Goal: Information Seeking & Learning: Learn about a topic

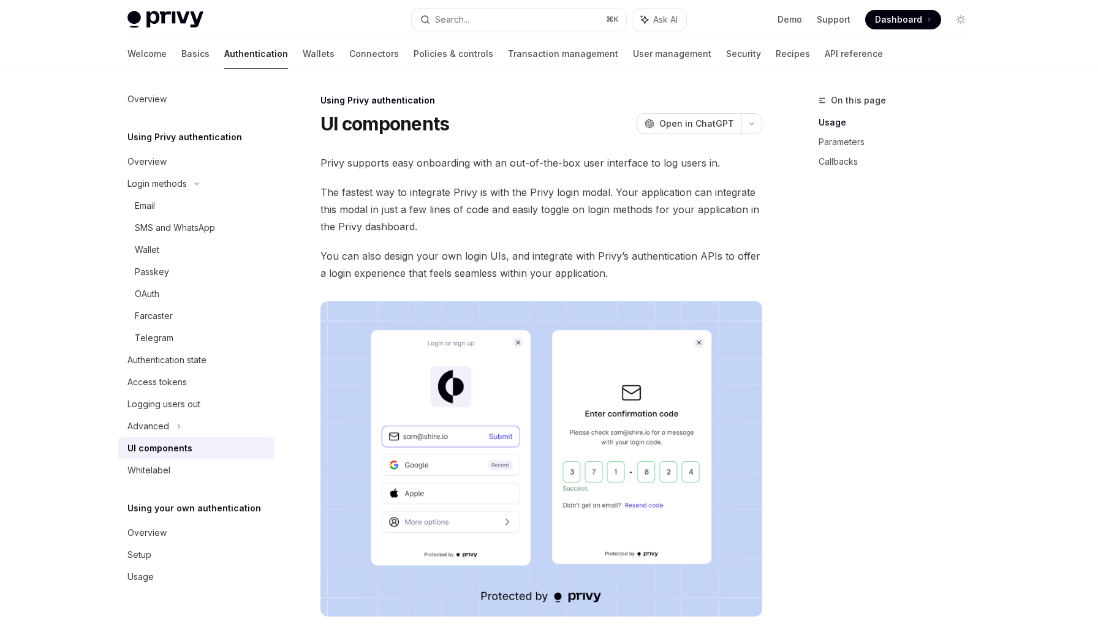
scroll to position [712, 0]
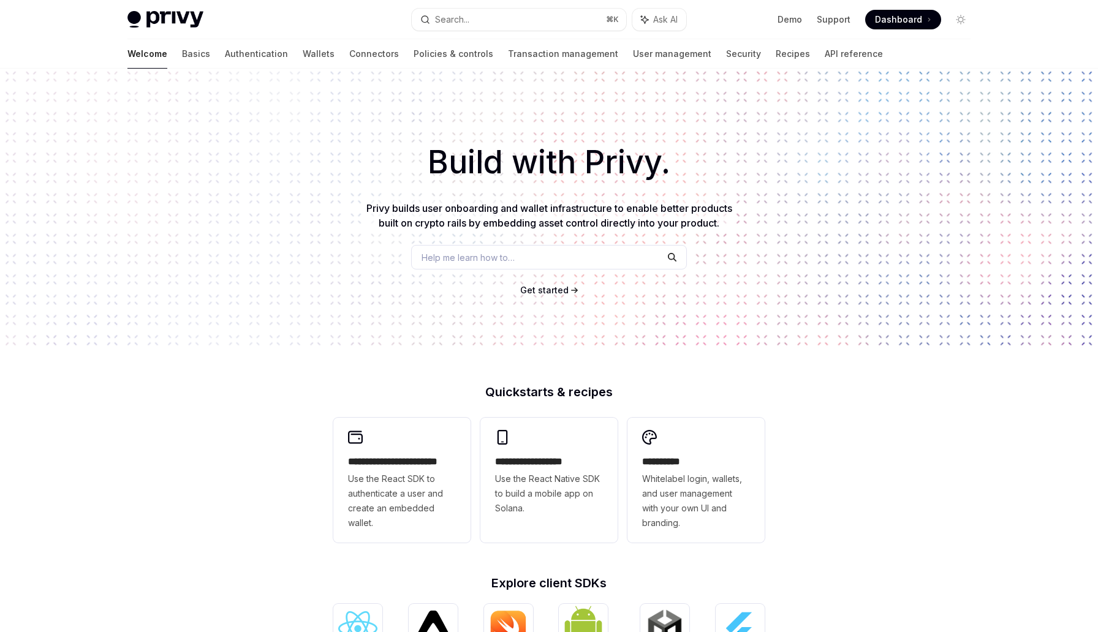
click at [278, 124] on div "Build with Privy. Privy builds user onboarding and wallet infrastructure to ena…" at bounding box center [549, 208] width 1098 height 279
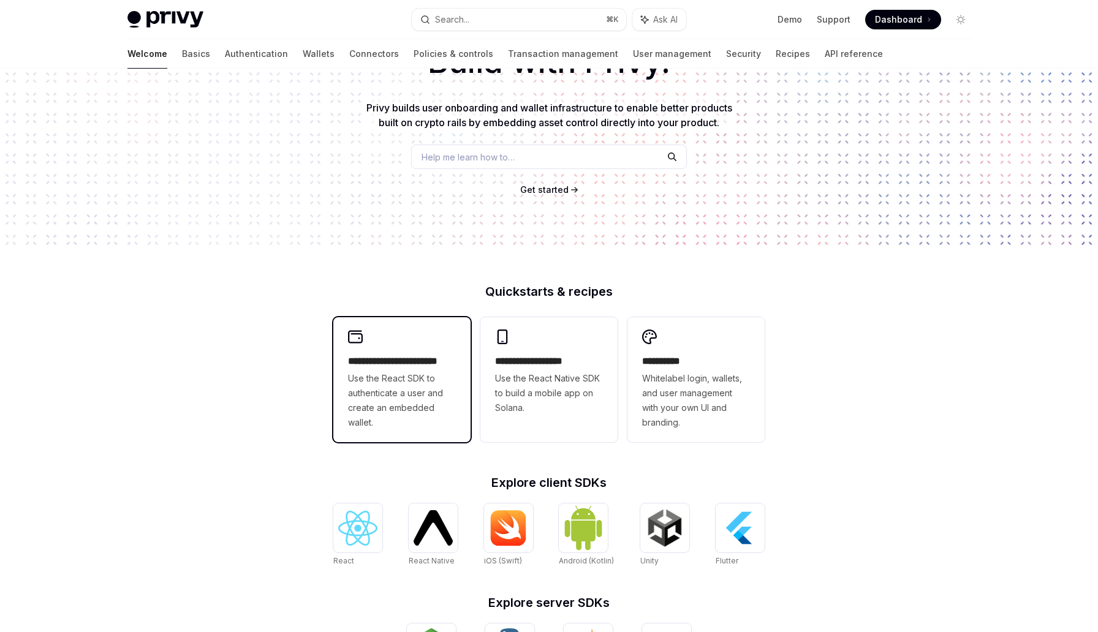
scroll to position [101, 0]
click at [409, 354] on h2 "**********" at bounding box center [402, 361] width 108 height 15
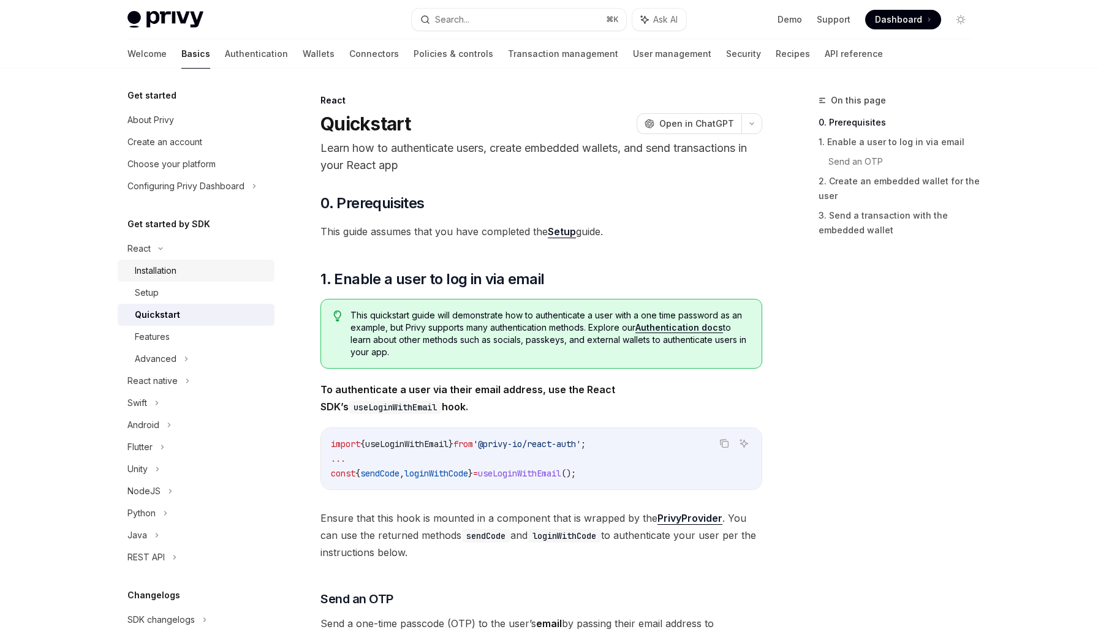
click at [200, 271] on div "Installation" at bounding box center [201, 270] width 132 height 15
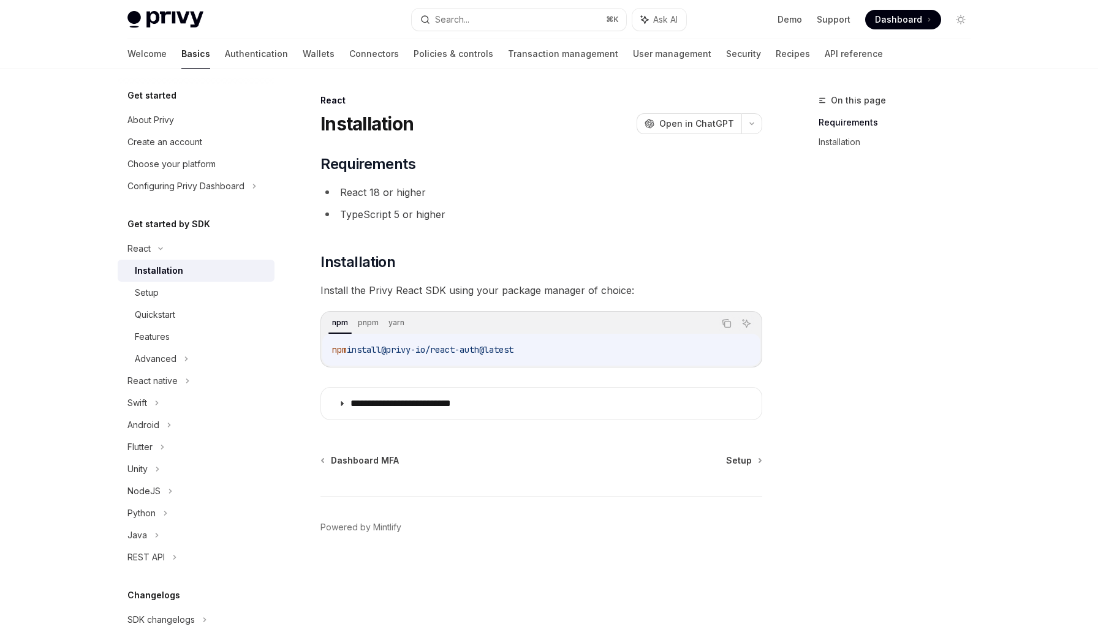
click at [199, 273] on div "Installation" at bounding box center [201, 270] width 132 height 15
click at [159, 273] on div "Installation" at bounding box center [159, 270] width 48 height 15
click at [148, 252] on div "React" at bounding box center [138, 248] width 23 height 15
click at [153, 265] on div "React native" at bounding box center [152, 270] width 50 height 15
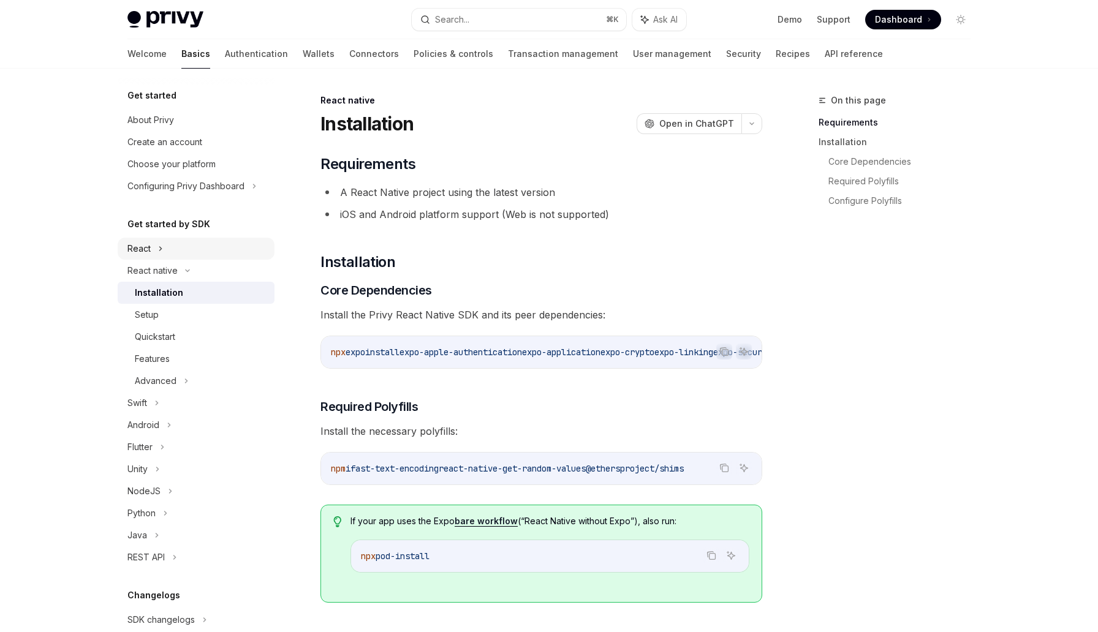
click at [153, 252] on div "React" at bounding box center [196, 249] width 157 height 22
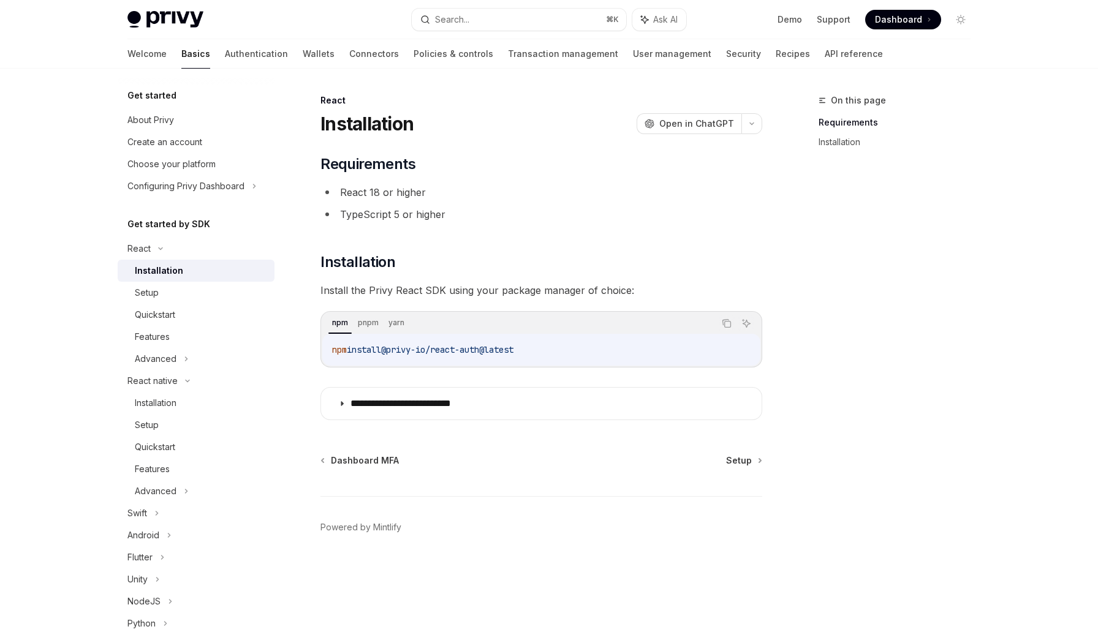
click at [158, 264] on div "Installation" at bounding box center [159, 270] width 48 height 15
click at [727, 325] on icon "Copy the contents from the code block" at bounding box center [727, 324] width 10 height 10
click at [218, 297] on div "Setup" at bounding box center [201, 293] width 132 height 15
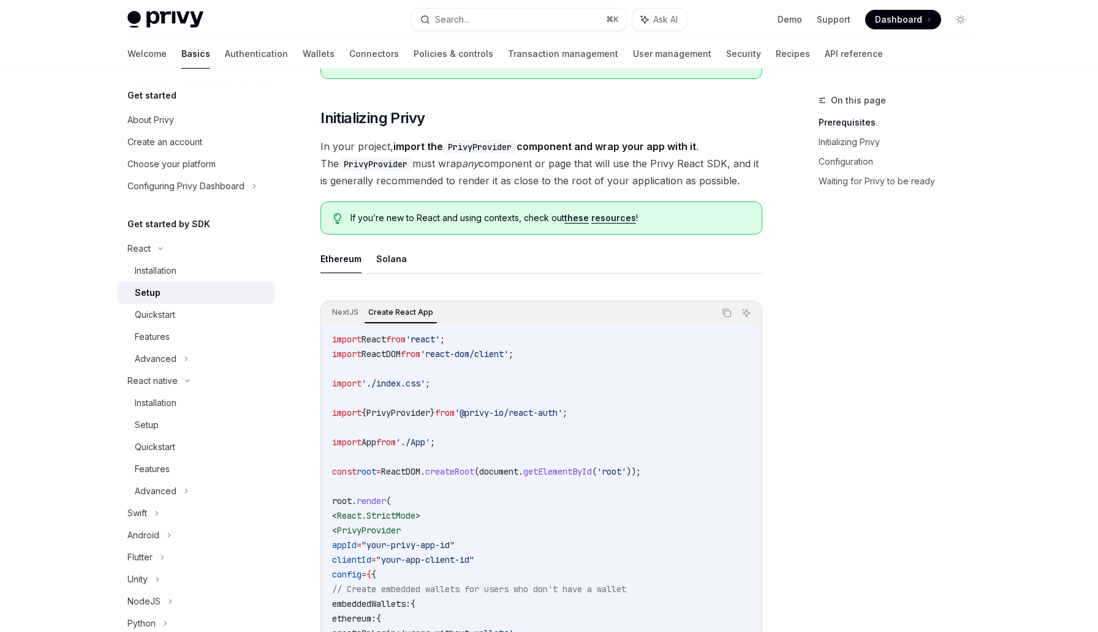
scroll to position [197, 0]
drag, startPoint x: 592, startPoint y: 412, endPoint x: 407, endPoint y: 422, distance: 185.9
click at [407, 422] on code "import React from 'react' ; import ReactDOM from 'react-dom/client' ; import '.…" at bounding box center [541, 544] width 418 height 426
click at [430, 409] on span "PrivyProvider" at bounding box center [398, 412] width 64 height 11
click at [430, 411] on span "PrivyProvider" at bounding box center [398, 412] width 64 height 11
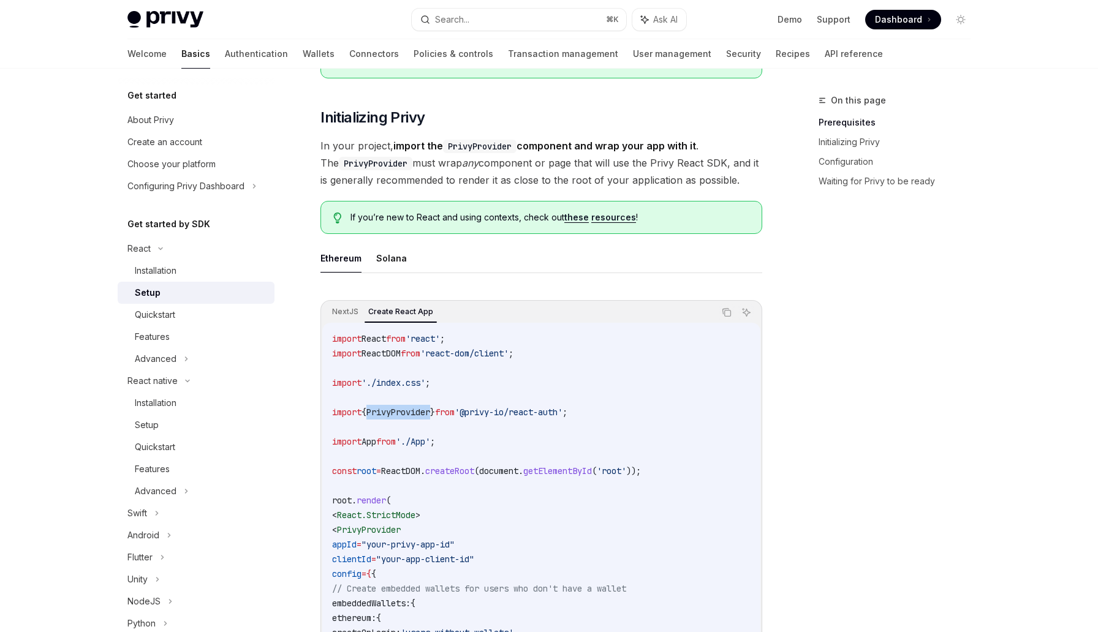
click at [430, 411] on span "PrivyProvider" at bounding box center [398, 412] width 64 height 11
copy code "import { PrivyProvider } from '@privy-io/react-auth' ;"
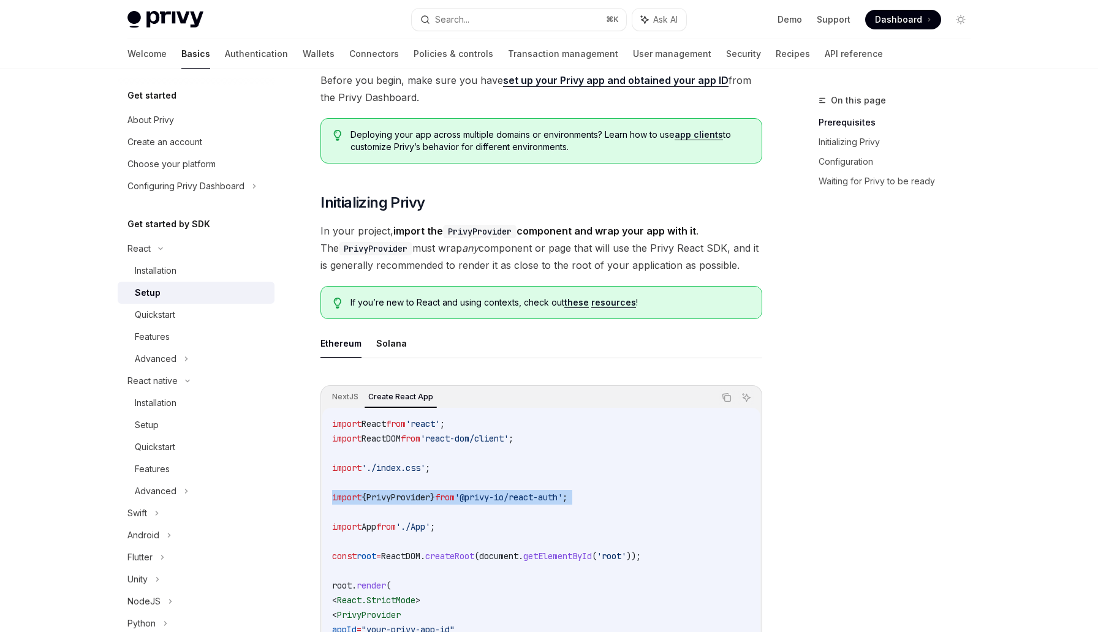
scroll to position [261, 0]
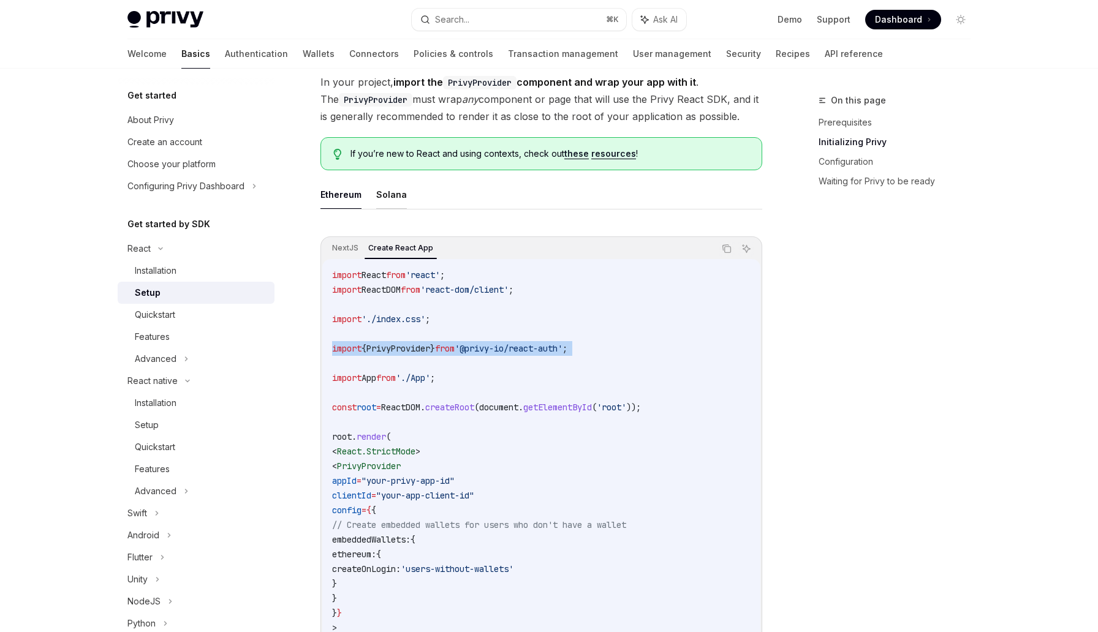
click at [380, 197] on button "Solana" at bounding box center [391, 194] width 31 height 29
click at [344, 200] on button "Ethereum" at bounding box center [340, 194] width 41 height 29
click at [380, 202] on button "Solana" at bounding box center [391, 194] width 31 height 29
click at [350, 202] on button "Ethereum" at bounding box center [340, 194] width 41 height 29
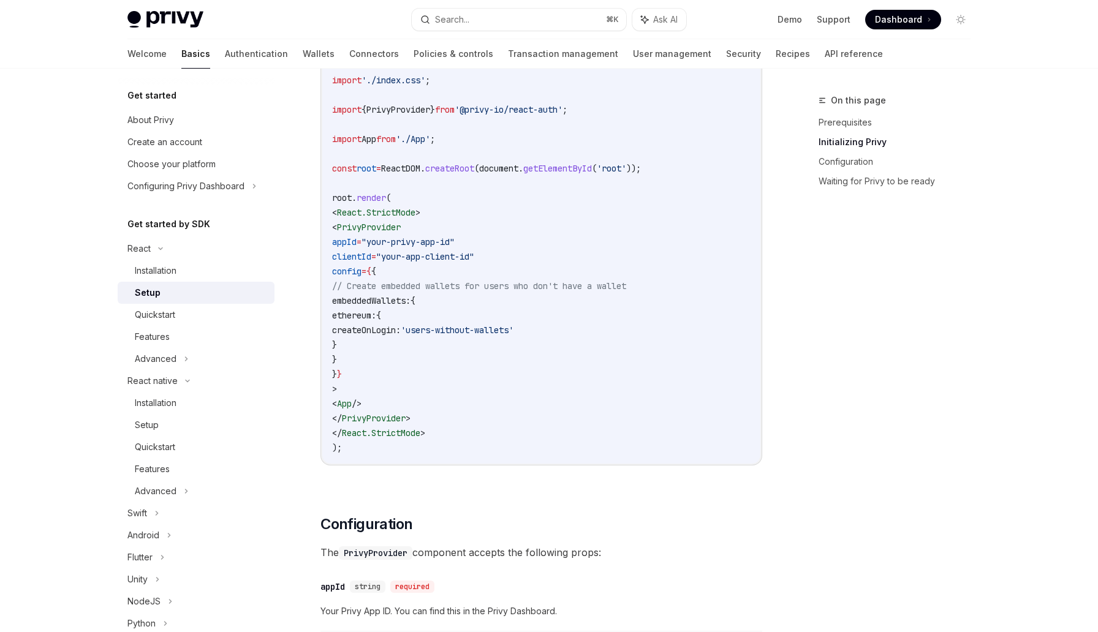
scroll to position [490, 0]
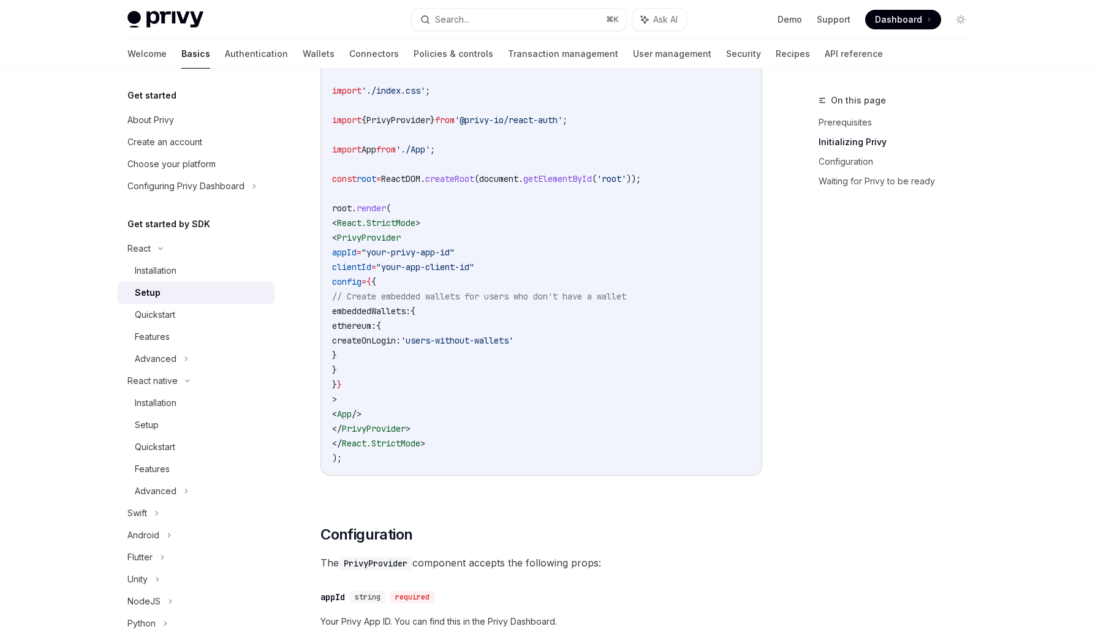
drag, startPoint x: 377, startPoint y: 384, endPoint x: 363, endPoint y: 259, distance: 126.5
click at [363, 259] on code "import React from 'react' ; import ReactDOM from 'react-dom/client' ; import '.…" at bounding box center [541, 252] width 418 height 426
copy code "appId = "your-privy-app-id" clientId = "your-app-client-id" config = { { // Cre…"
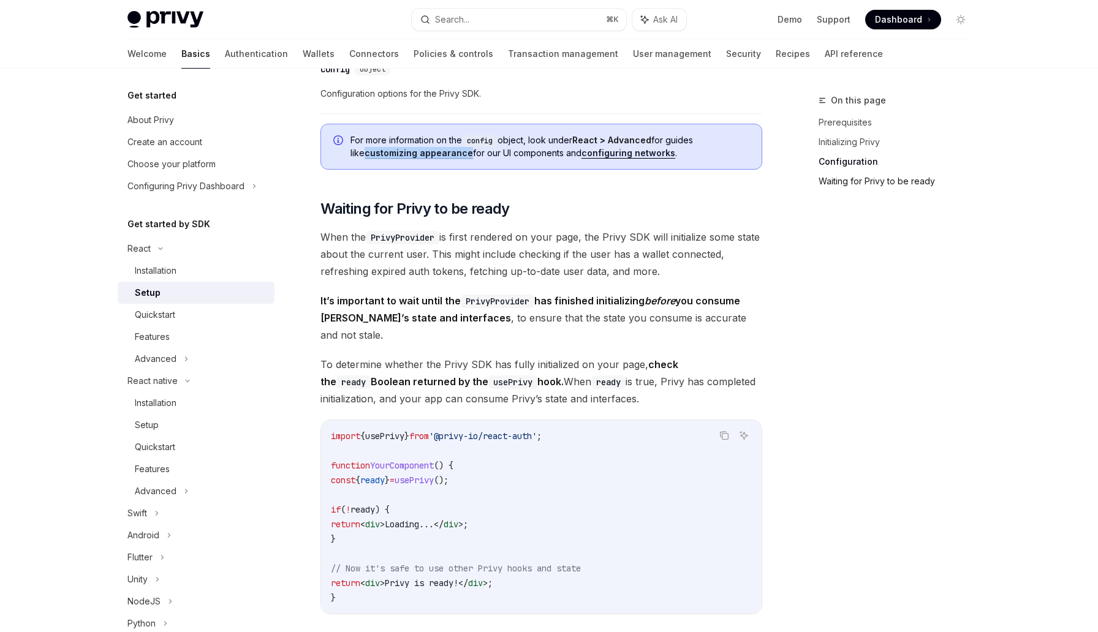
scroll to position [1182, 0]
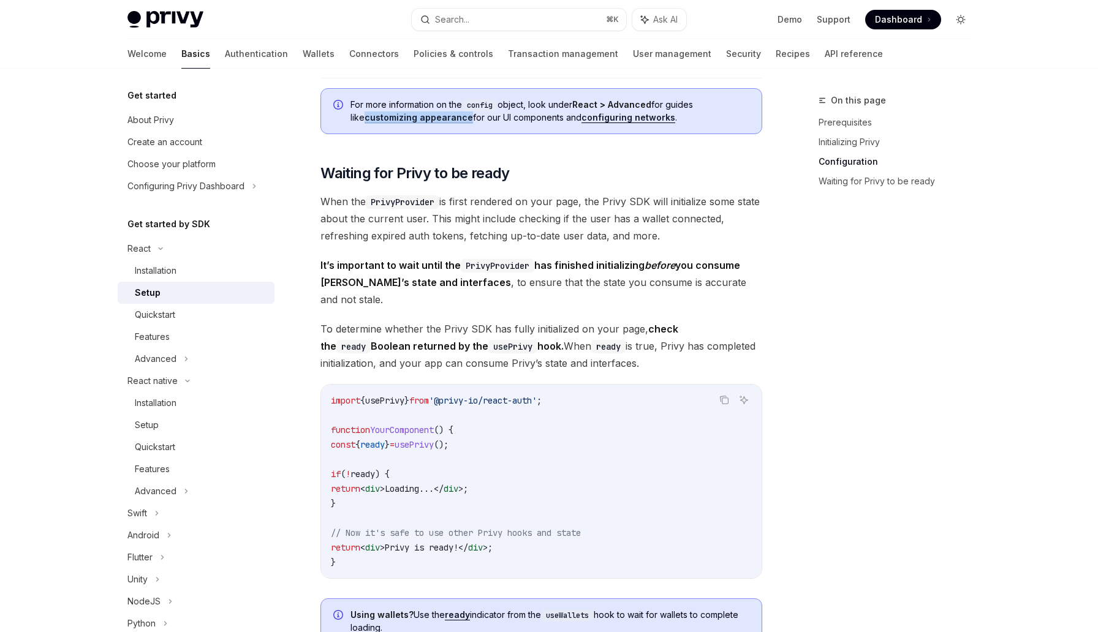
click at [964, 13] on button "Toggle dark mode" at bounding box center [961, 20] width 20 height 20
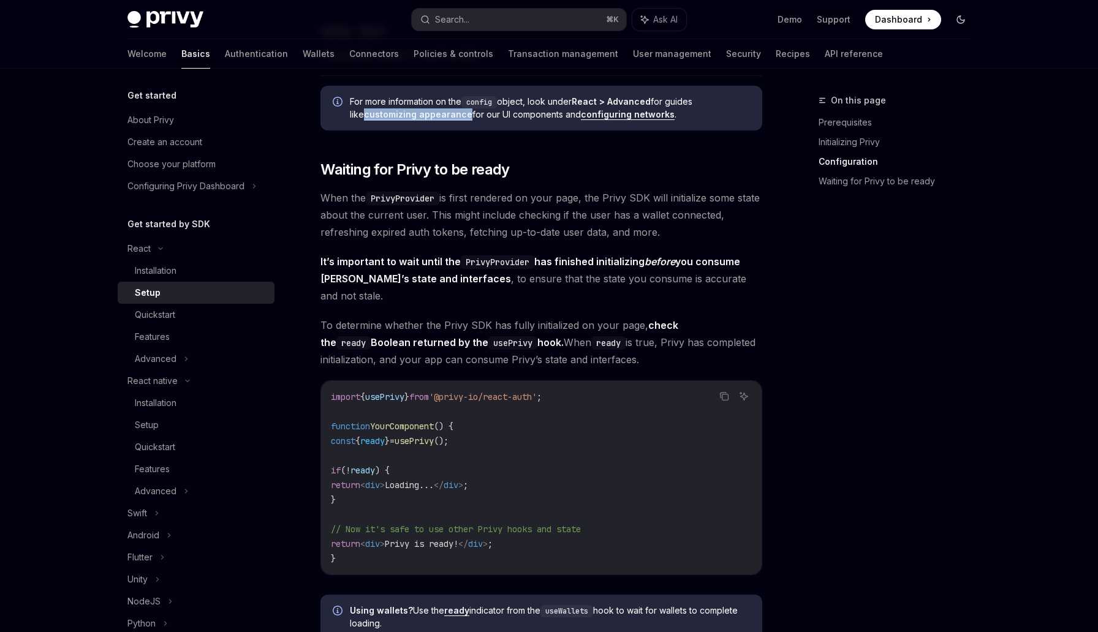
scroll to position [1179, 0]
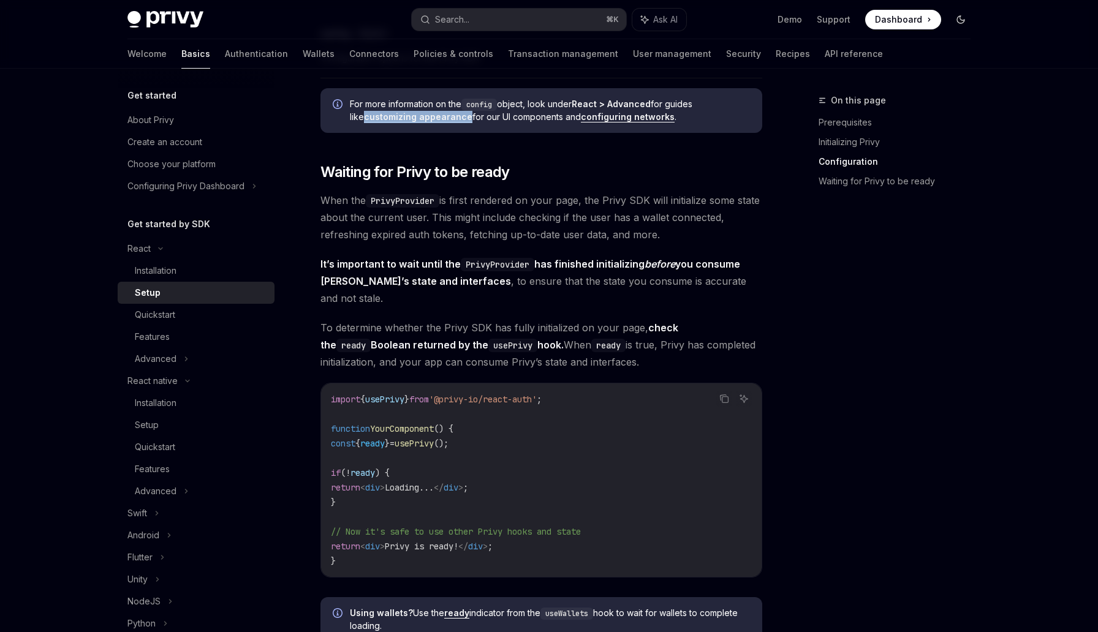
click at [964, 13] on button "Toggle dark mode" at bounding box center [961, 20] width 20 height 20
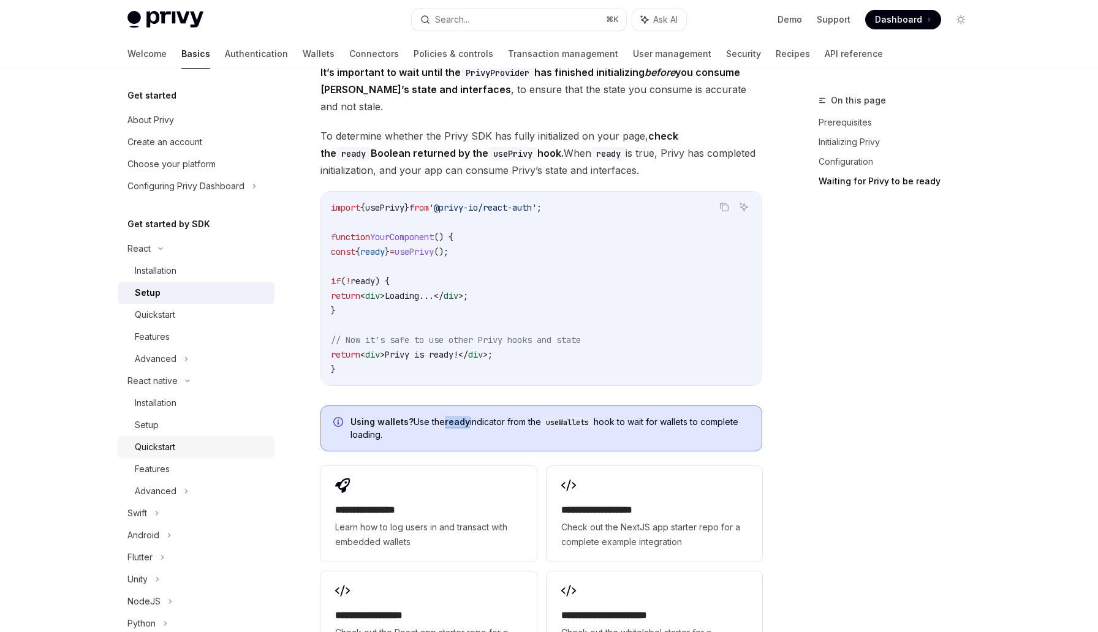
scroll to position [32, 0]
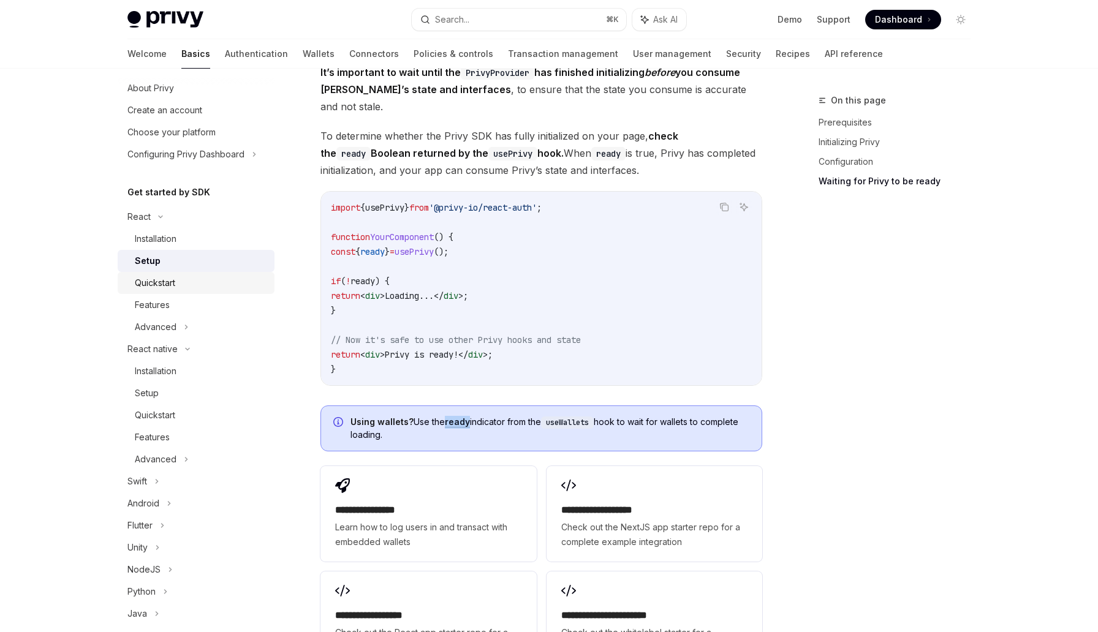
click at [242, 281] on div "Quickstart" at bounding box center [201, 283] width 132 height 15
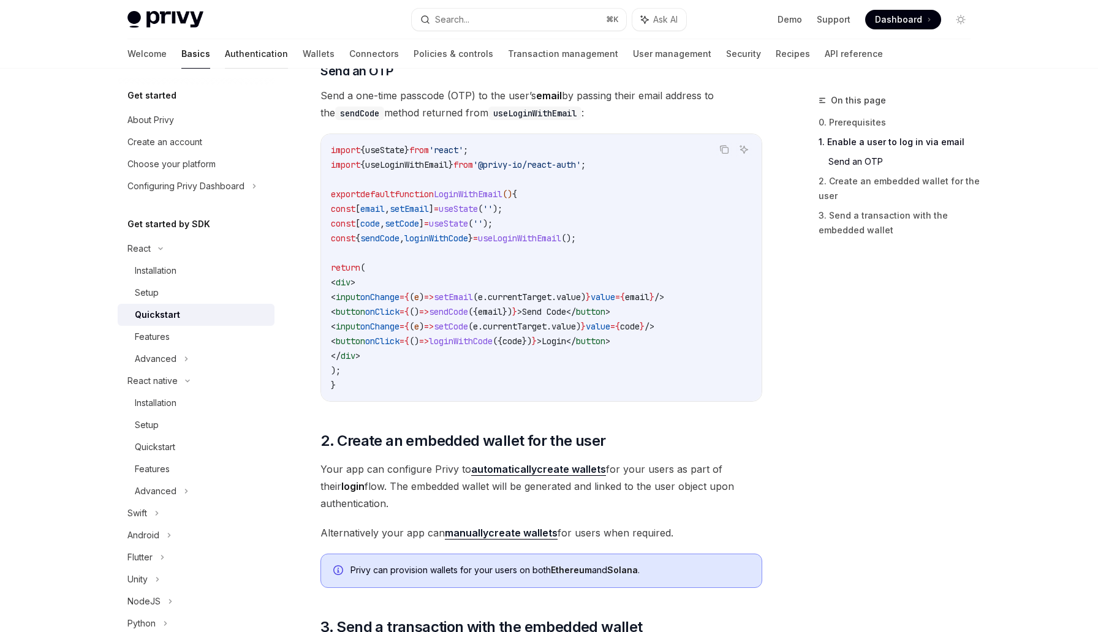
click at [225, 50] on link "Authentication" at bounding box center [256, 53] width 63 height 29
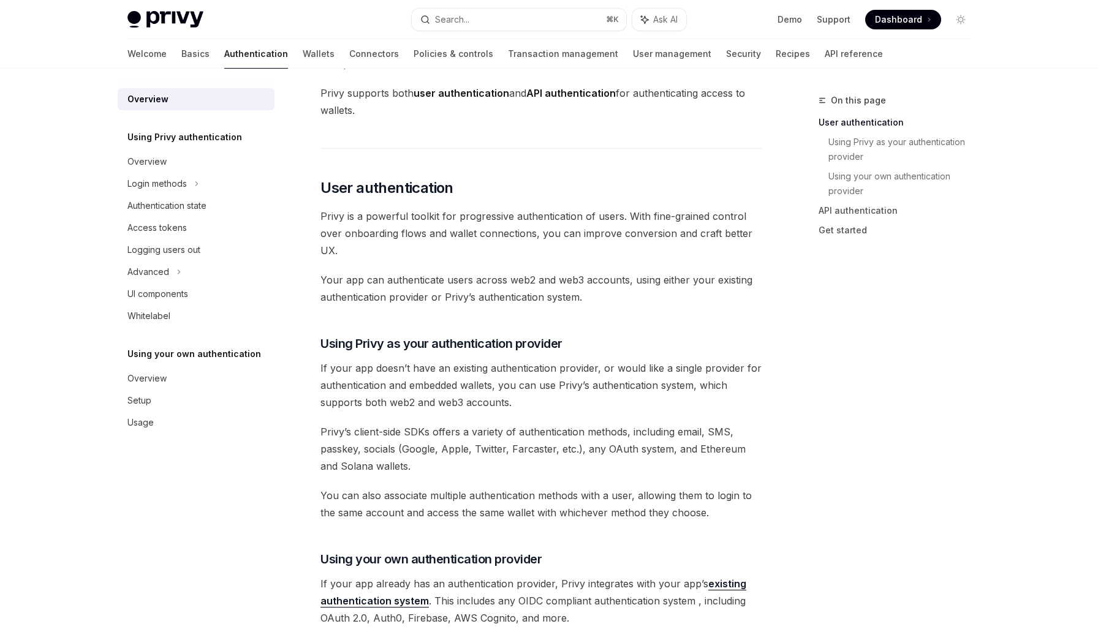
click at [380, 264] on div "Privy’s wallet system supports granular controls on who can access wallets and …" at bounding box center [541, 584] width 442 height 1220
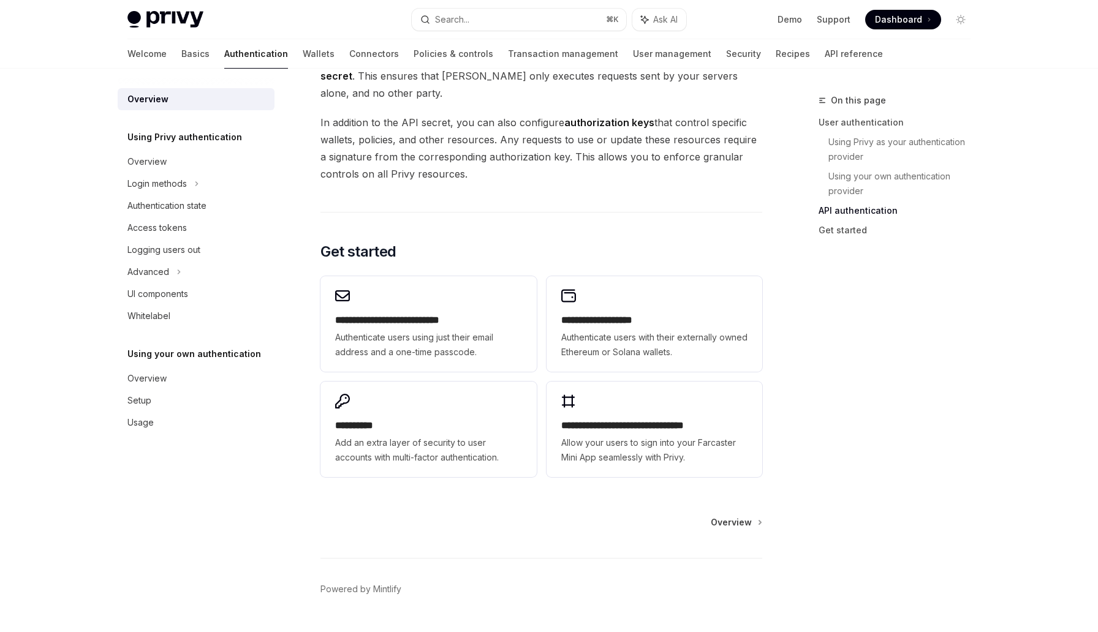
scroll to position [888, 0]
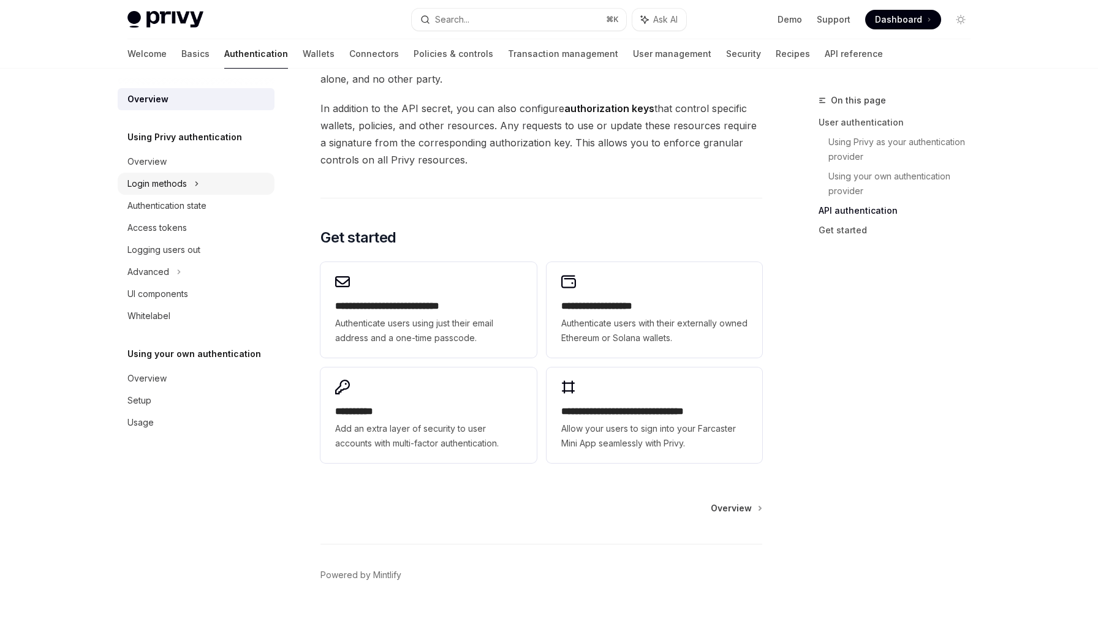
click at [213, 176] on div "Login methods" at bounding box center [196, 184] width 157 height 22
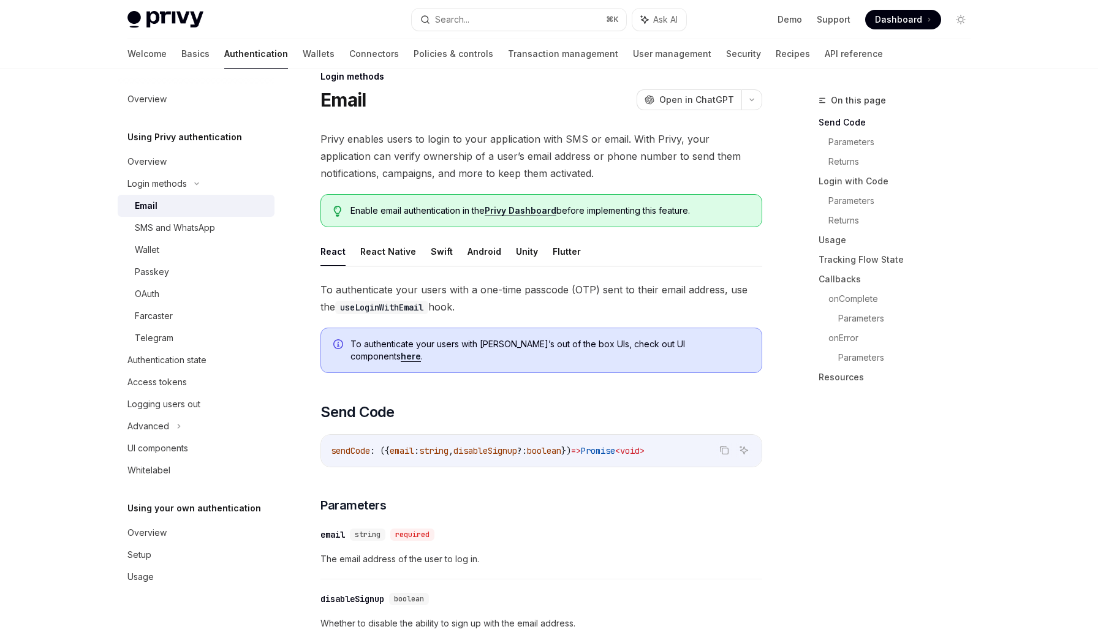
scroll to position [26, 0]
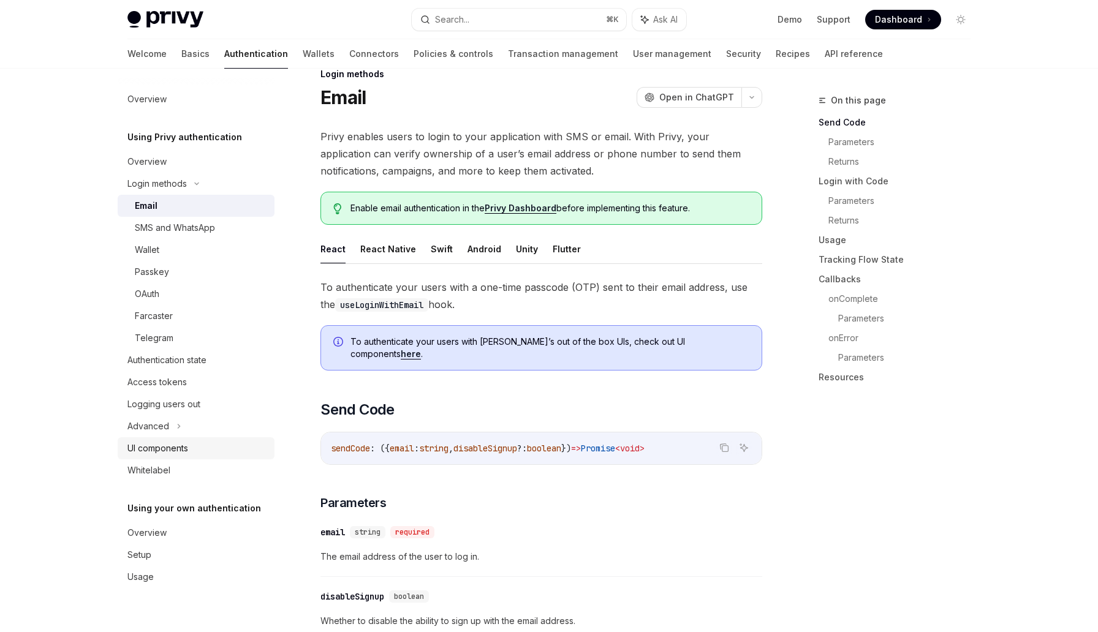
click at [187, 449] on div "UI components" at bounding box center [157, 448] width 61 height 15
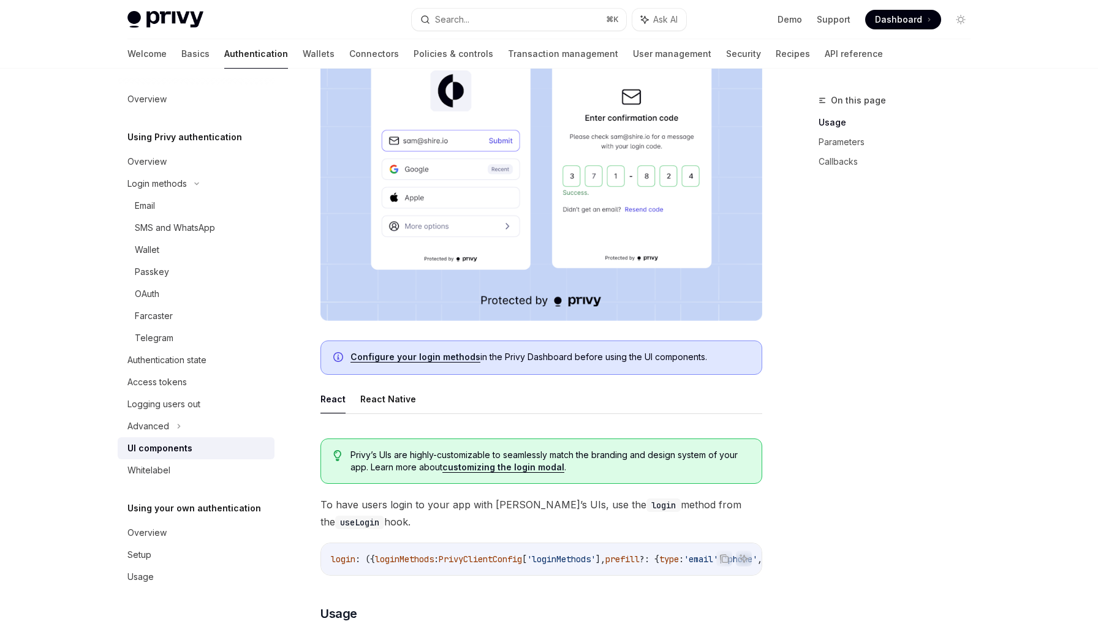
scroll to position [298, 0]
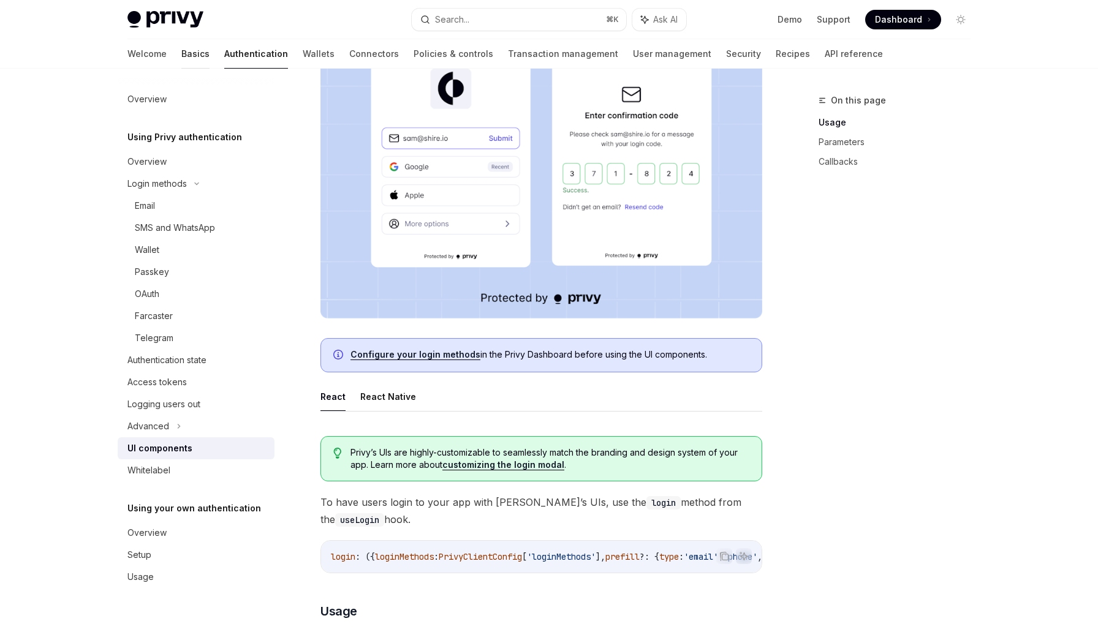
click at [181, 59] on link "Basics" at bounding box center [195, 53] width 28 height 29
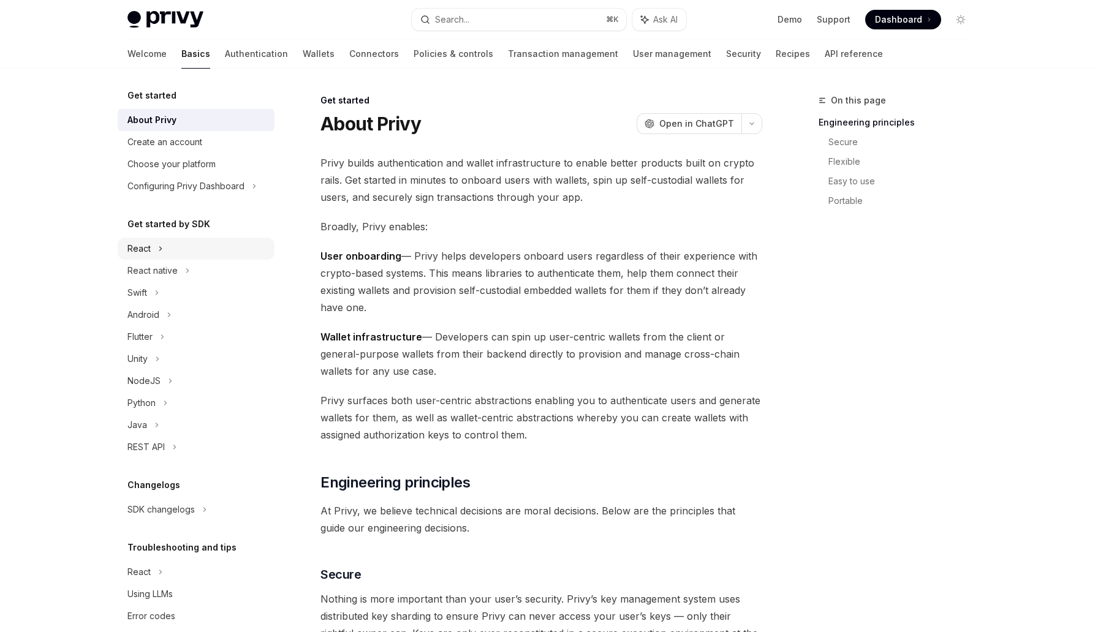
click at [172, 243] on div "React" at bounding box center [196, 249] width 157 height 22
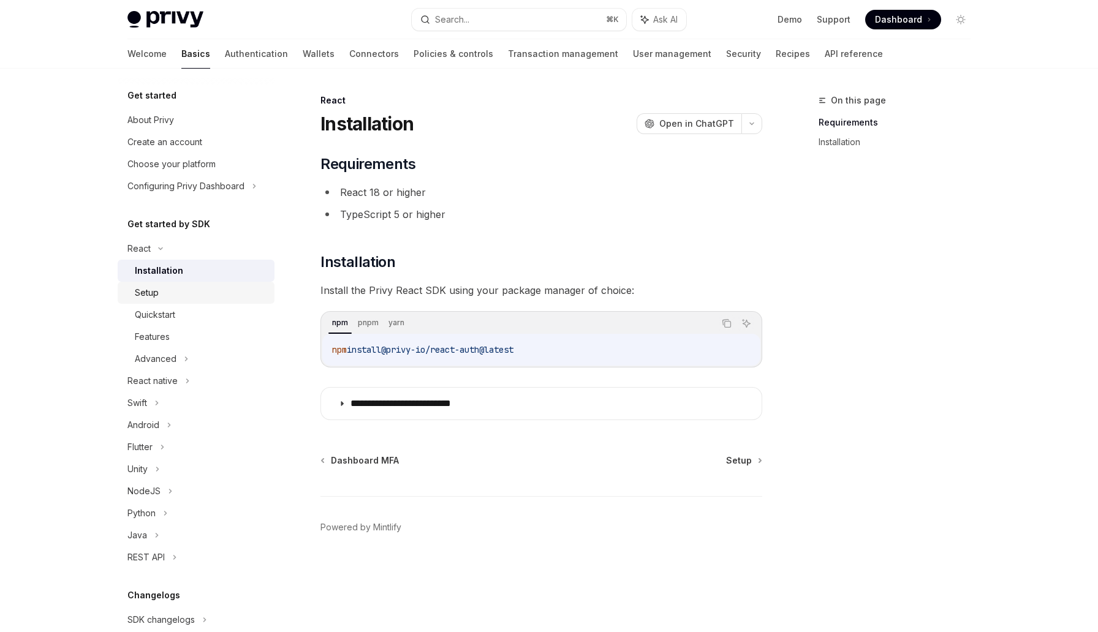
click at [160, 289] on div "Setup" at bounding box center [201, 293] width 132 height 15
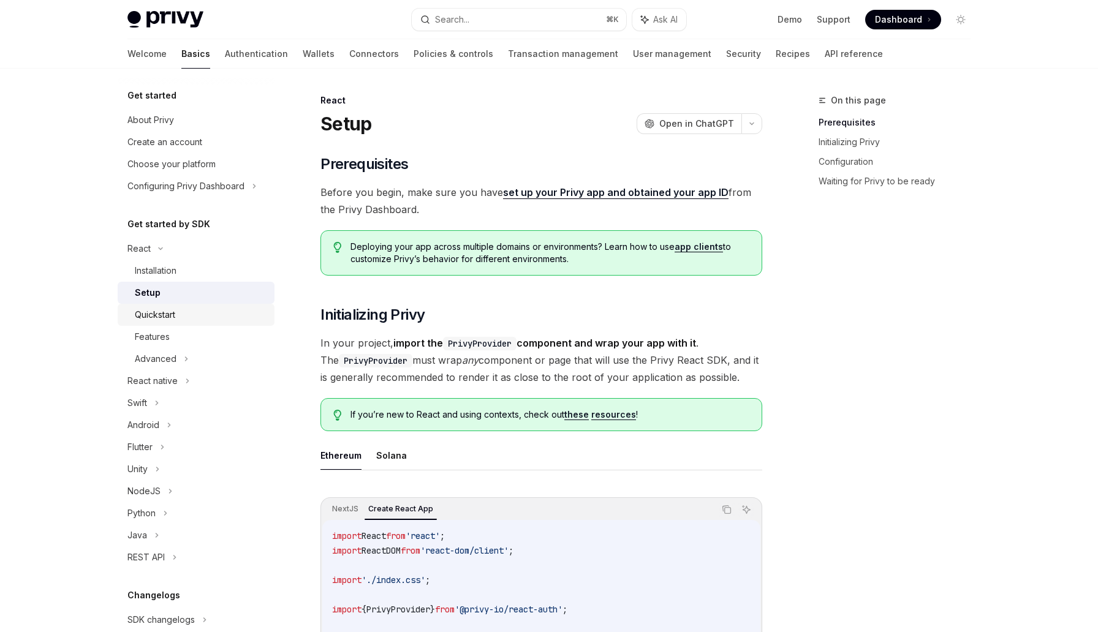
click at [160, 314] on div "Quickstart" at bounding box center [155, 315] width 40 height 15
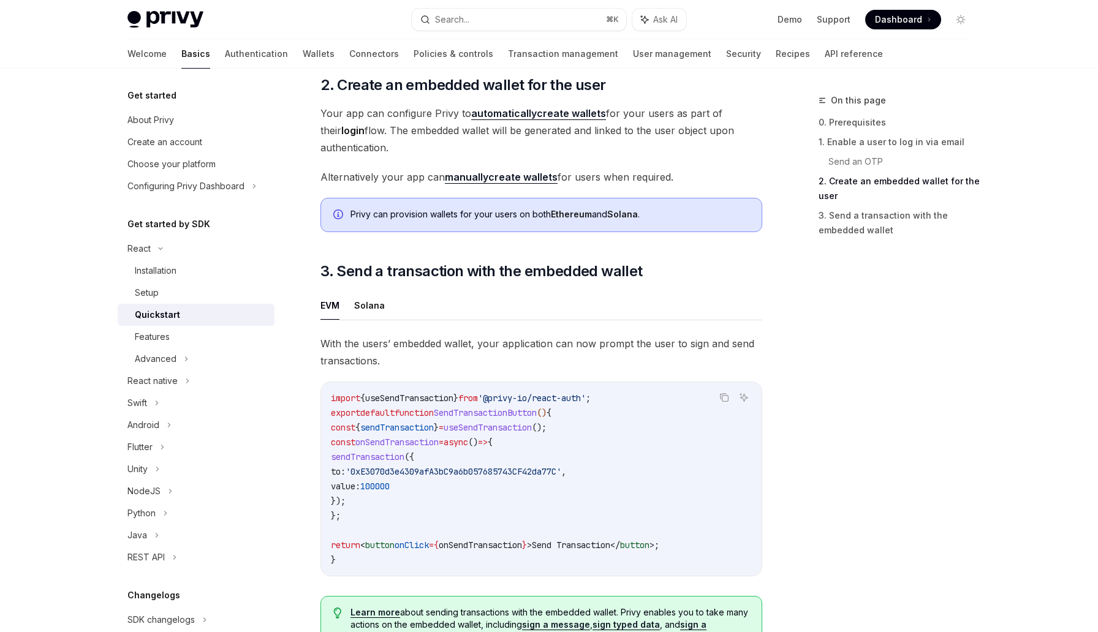
scroll to position [883, 0]
click at [245, 342] on div "Features" at bounding box center [201, 337] width 132 height 15
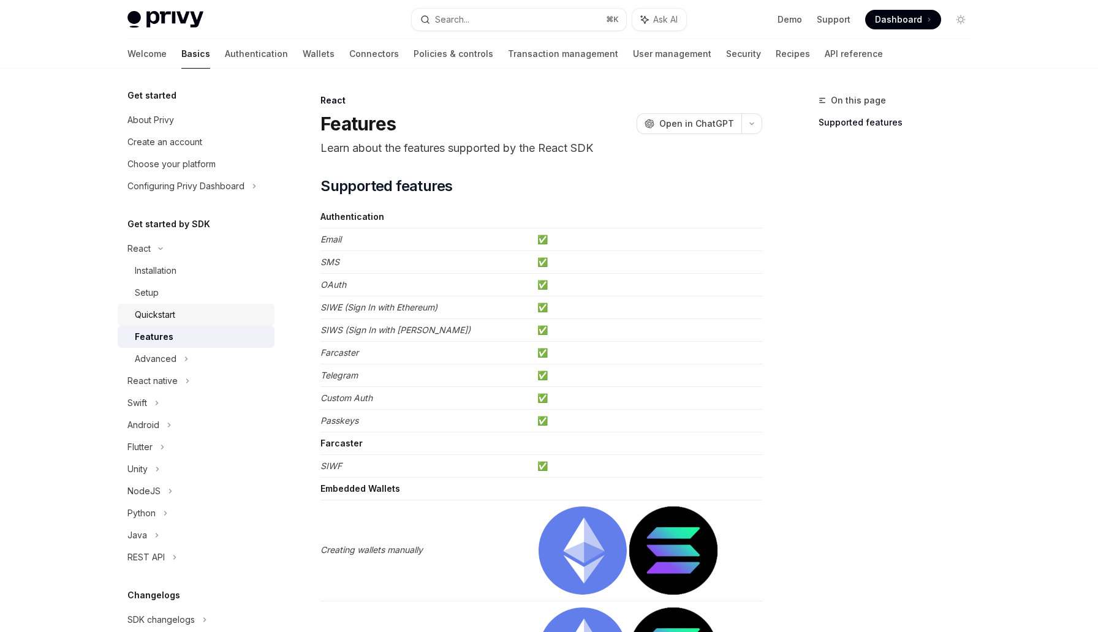
click at [244, 317] on div "Quickstart" at bounding box center [201, 315] width 132 height 15
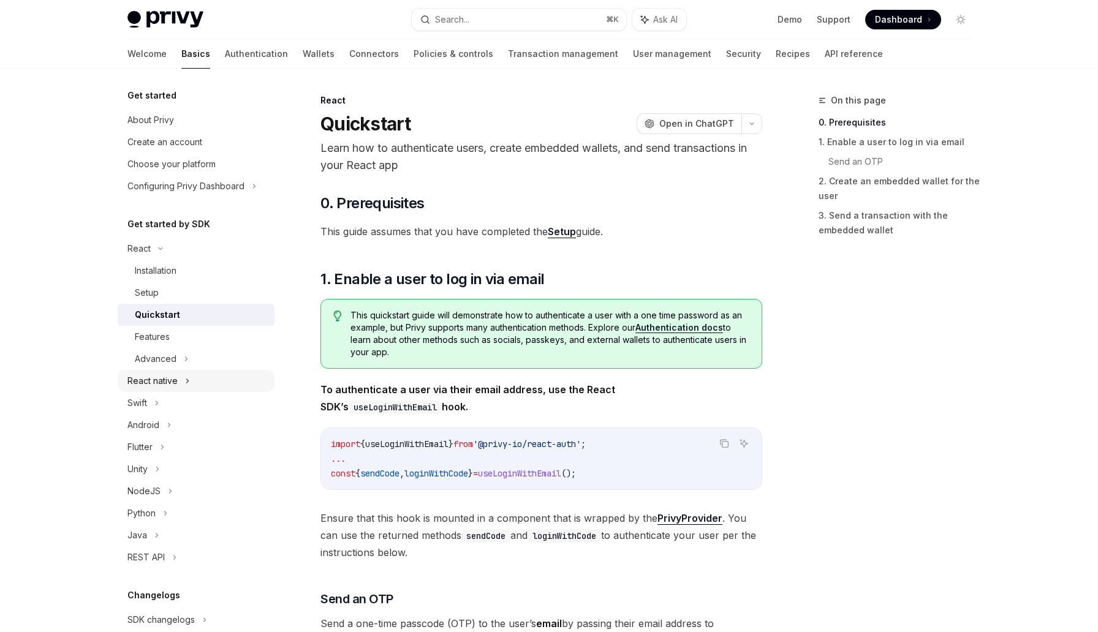
click at [227, 373] on div "React native" at bounding box center [196, 381] width 157 height 22
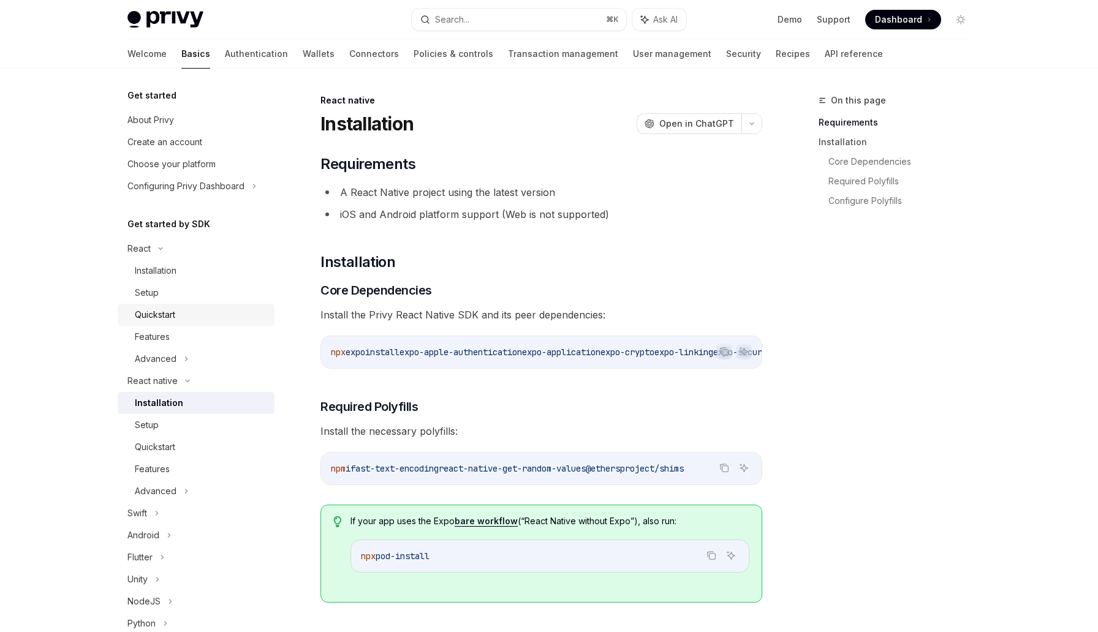
click at [238, 309] on div "Quickstart" at bounding box center [201, 315] width 132 height 15
type textarea "*"
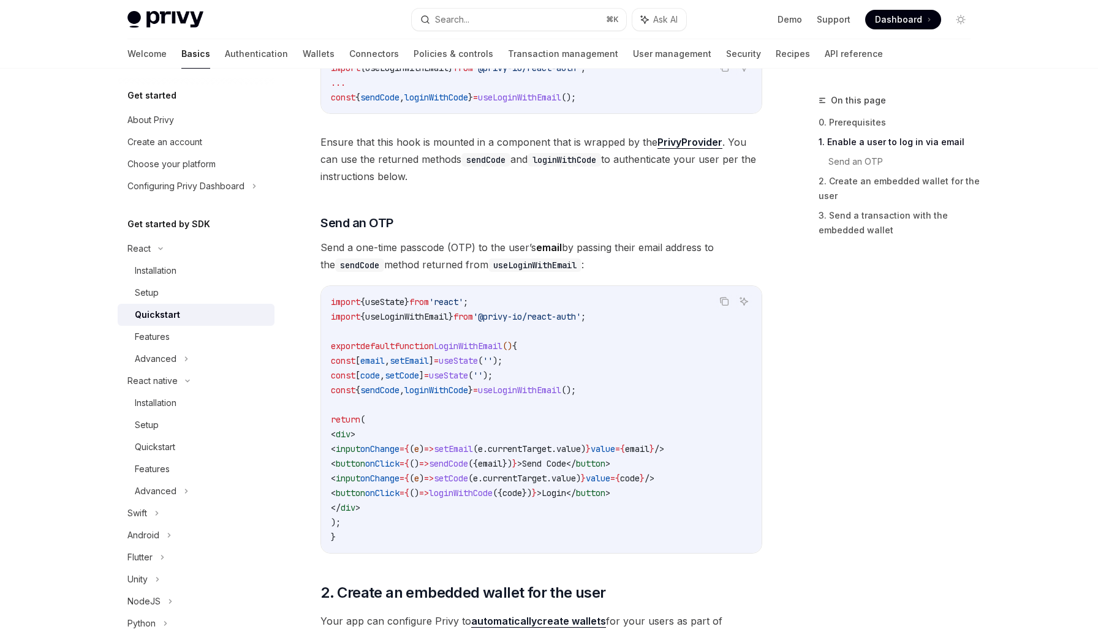
scroll to position [422, 0]
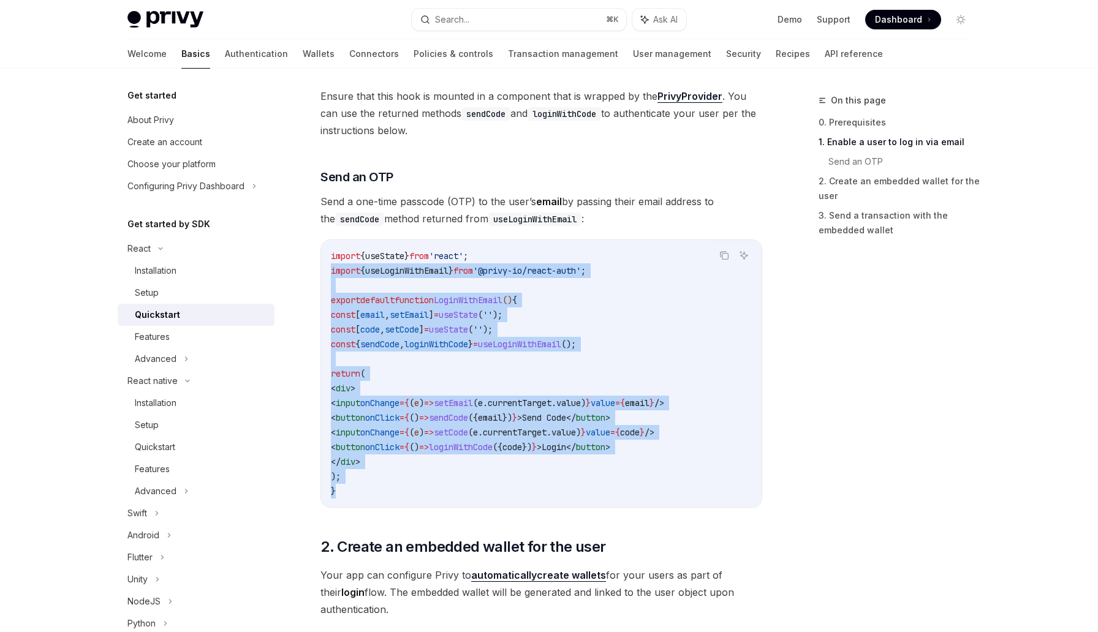
drag, startPoint x: 355, startPoint y: 491, endPoint x: 330, endPoint y: 270, distance: 222.1
click at [330, 270] on div "import { useState } from 'react' ; import { useLoginWithEmail } from '@privy-io…" at bounding box center [541, 373] width 441 height 267
copy code "import { useLoginWithEmail } from '@privy-io/react-auth' ; export default funct…"
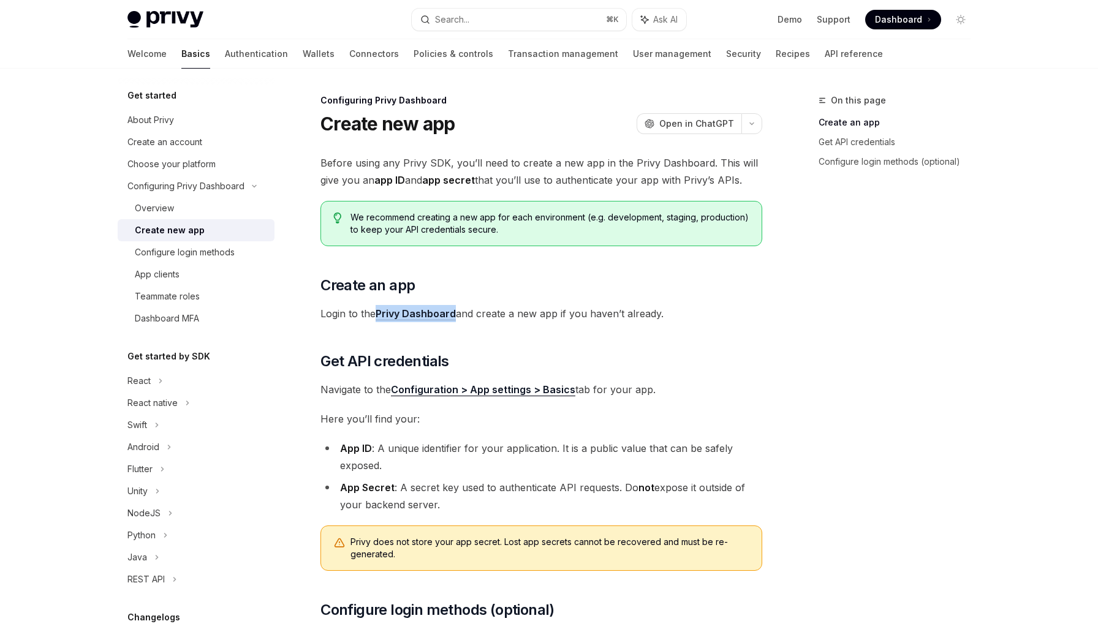
click at [181, 12] on img at bounding box center [165, 19] width 76 height 17
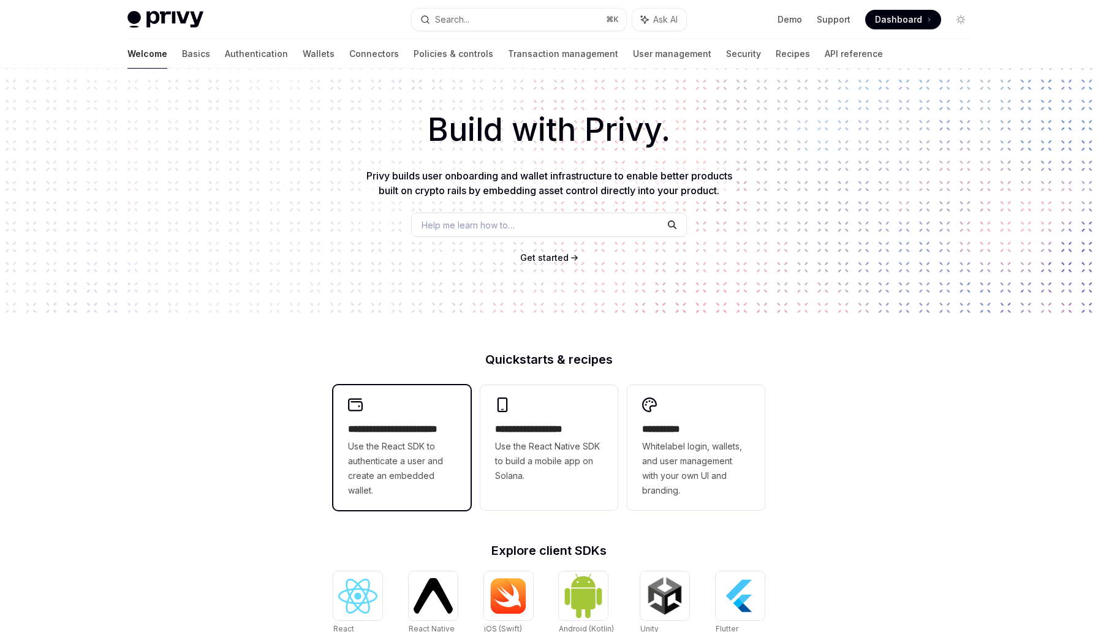
scroll to position [32, 0]
click at [377, 434] on h2 "**********" at bounding box center [402, 430] width 108 height 15
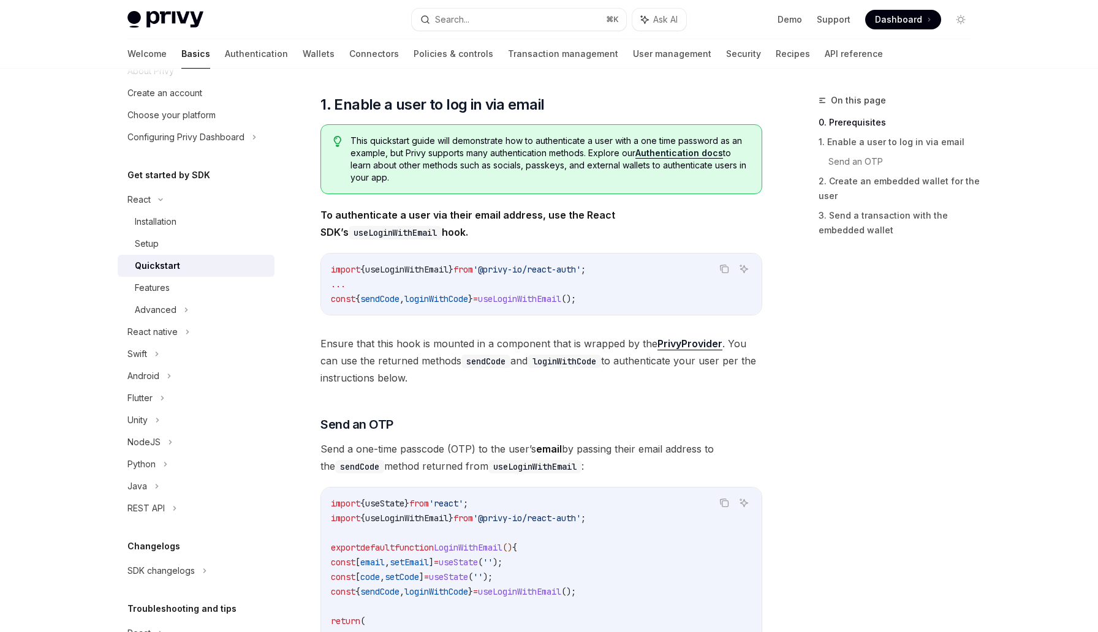
scroll to position [5, 0]
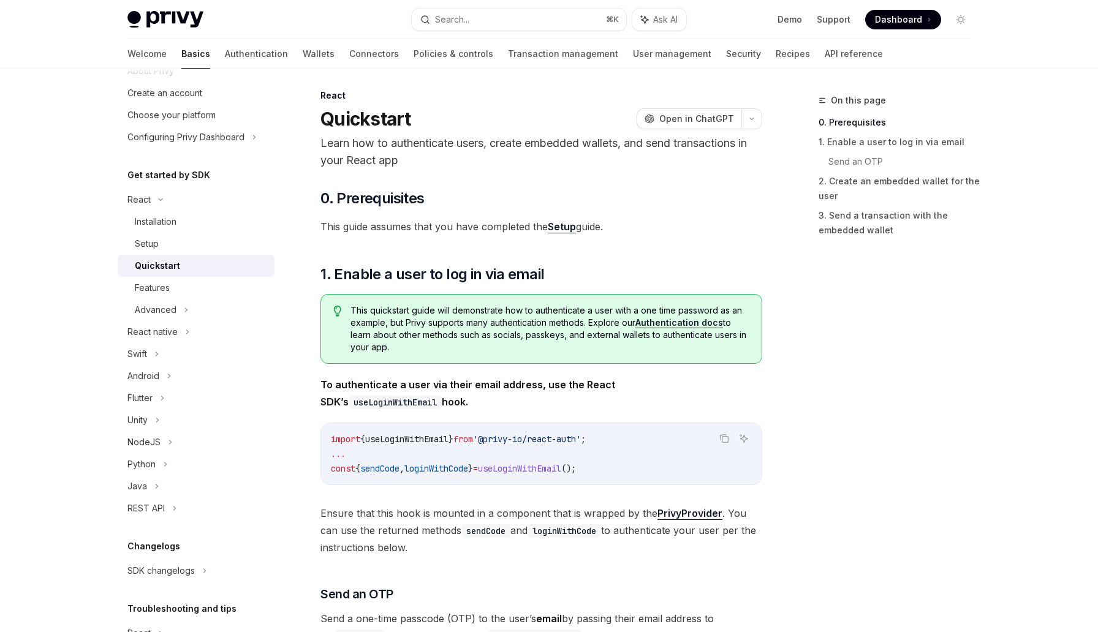
click at [543, 436] on span "'@privy-io/react-auth'" at bounding box center [527, 439] width 108 height 11
click at [581, 435] on span "'@privy-io/react-auth'" at bounding box center [527, 439] width 108 height 11
drag, startPoint x: 602, startPoint y: 440, endPoint x: 550, endPoint y: 441, distance: 51.5
click at [550, 441] on span "'@privy-io/react-auth'" at bounding box center [527, 439] width 108 height 11
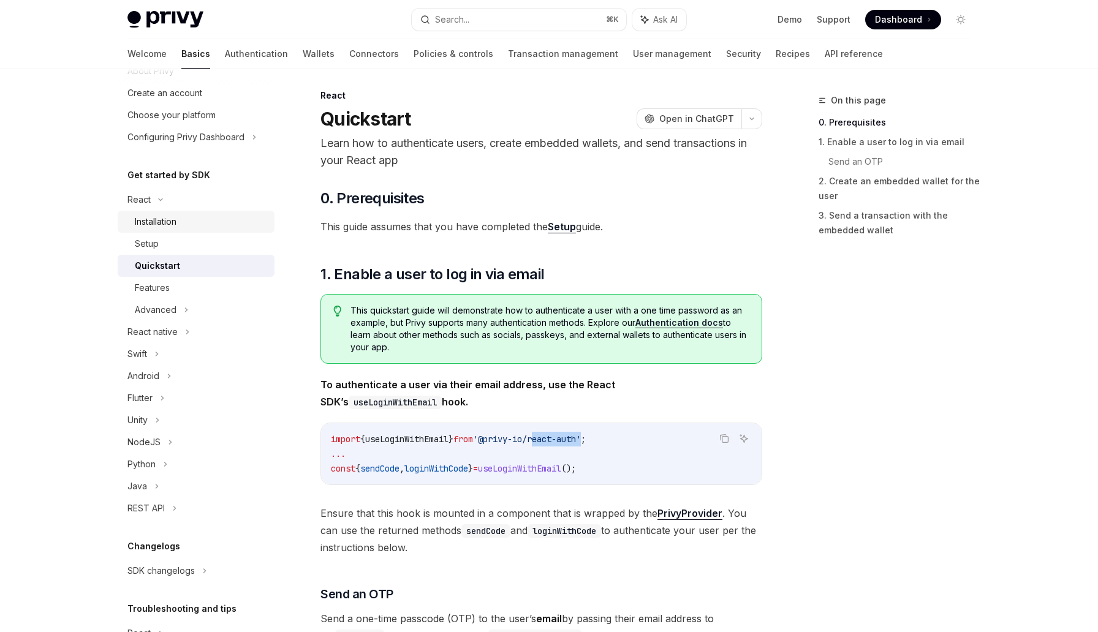
click at [149, 216] on div "Installation" at bounding box center [156, 221] width 42 height 15
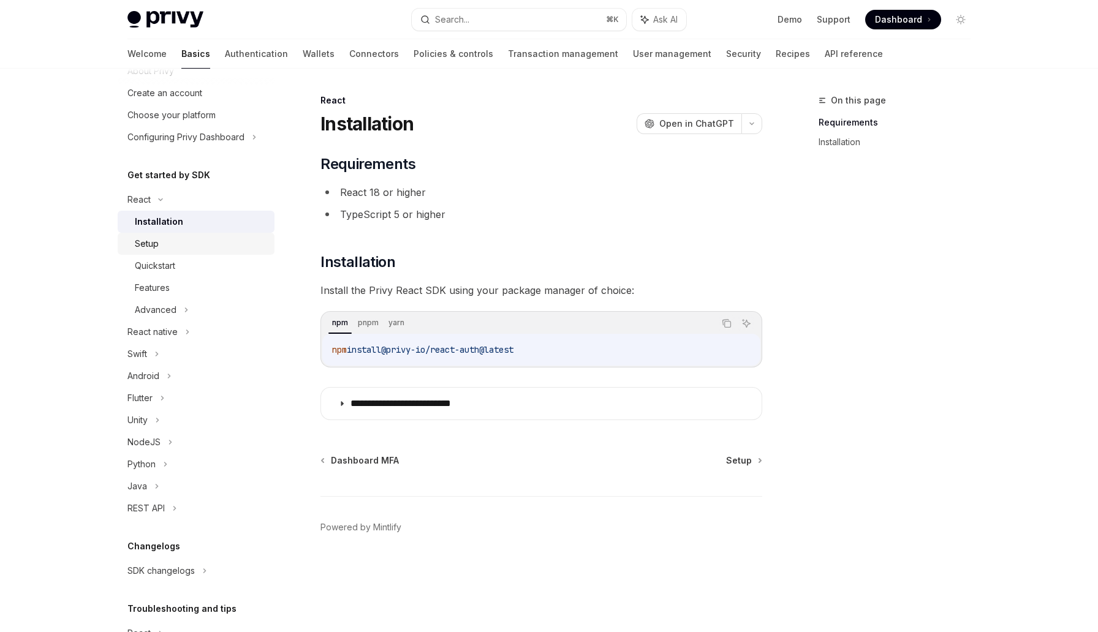
click at [153, 240] on div "Setup" at bounding box center [147, 243] width 24 height 15
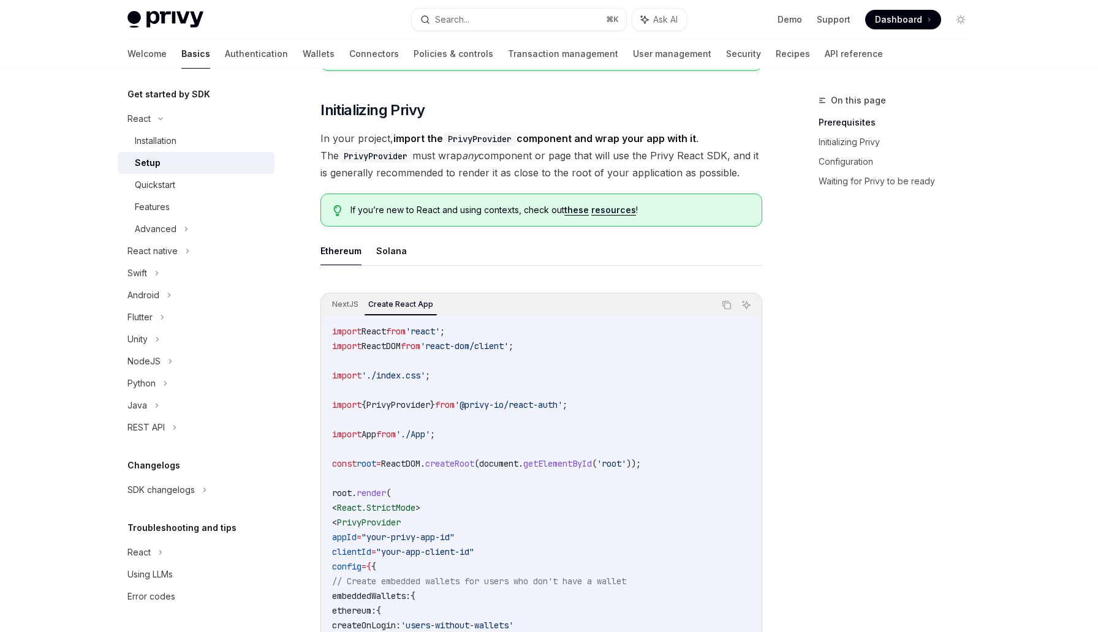
scroll to position [209, 0]
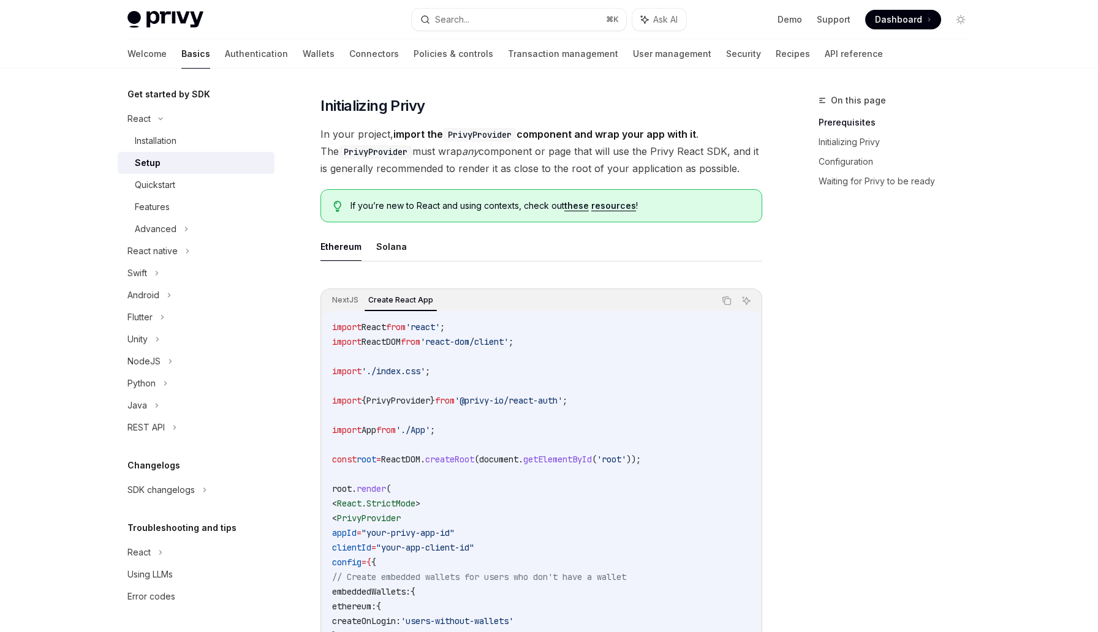
click at [466, 526] on code "import React from 'react' ; import ReactDOM from 'react-dom/client' ; import '.…" at bounding box center [541, 533] width 418 height 426
click at [474, 550] on span ""your-app-client-id"" at bounding box center [425, 547] width 98 height 11
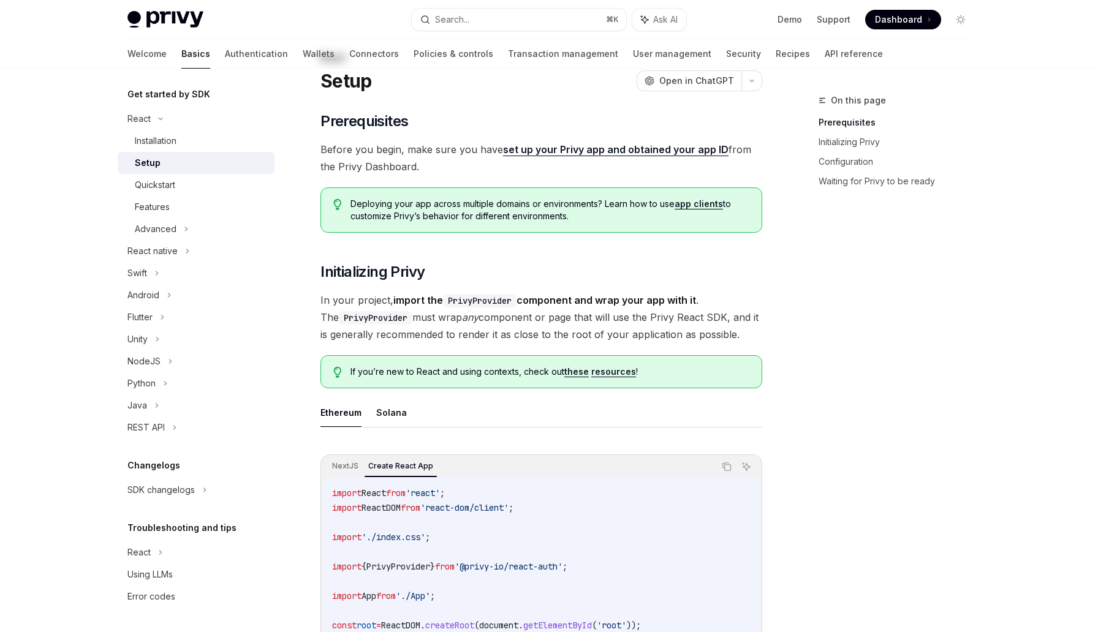
scroll to position [0, 0]
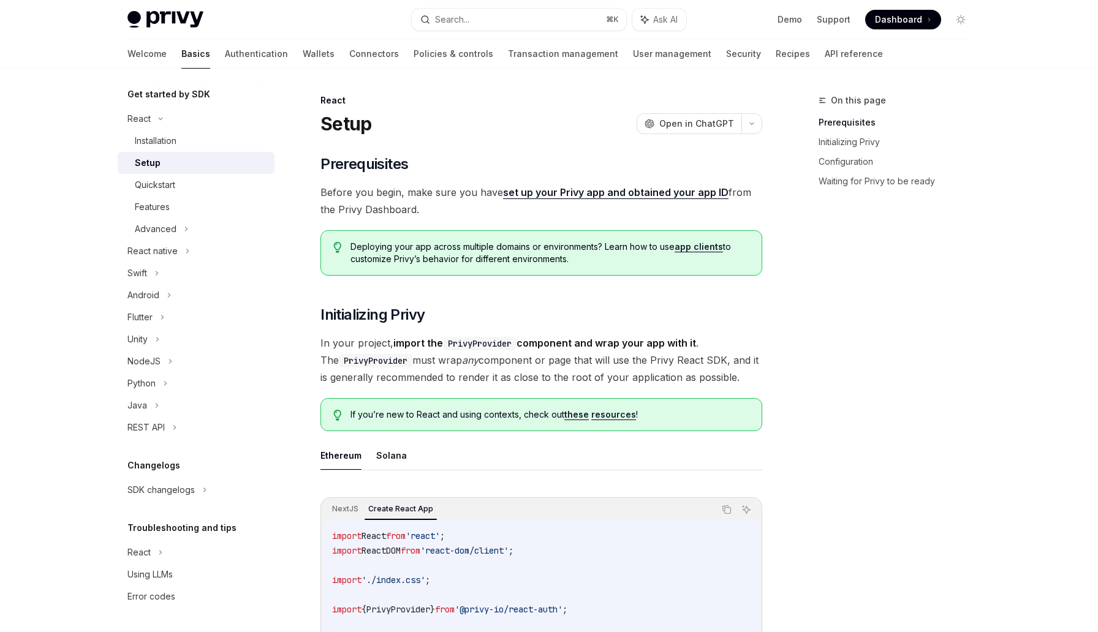
click at [591, 190] on link "set up your Privy app and obtained your app ID" at bounding box center [615, 192] width 225 height 13
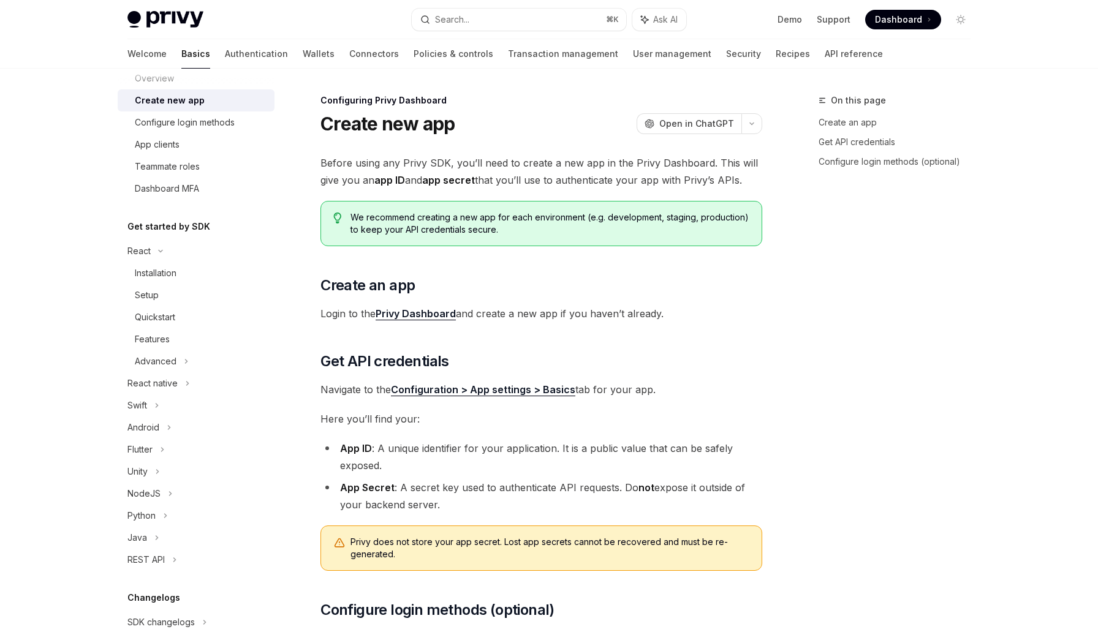
type textarea "*"
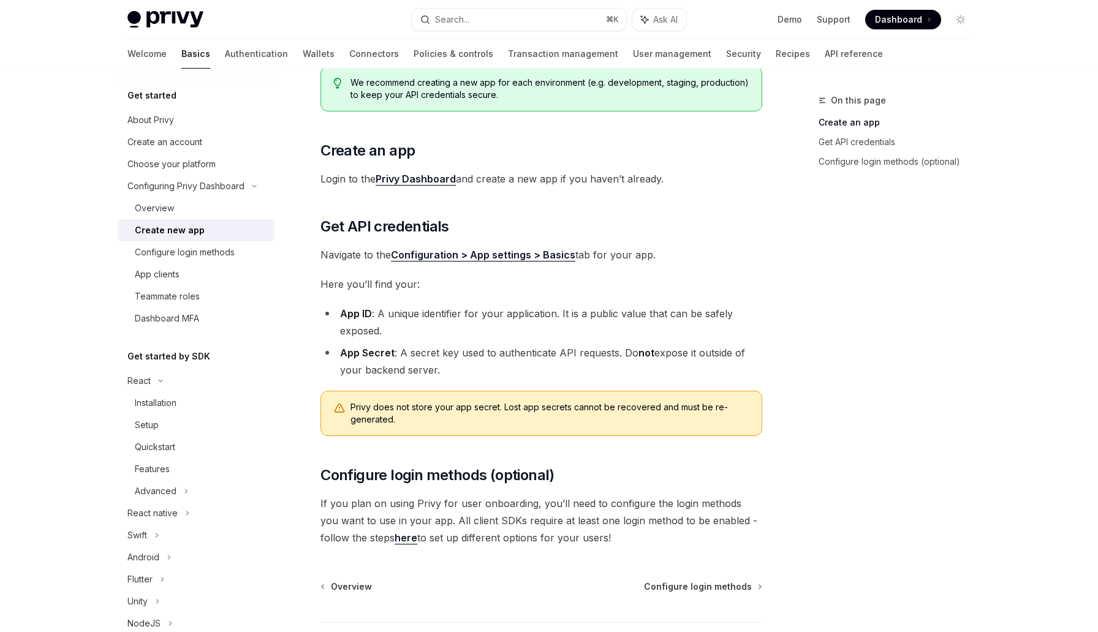
scroll to position [146, 0]
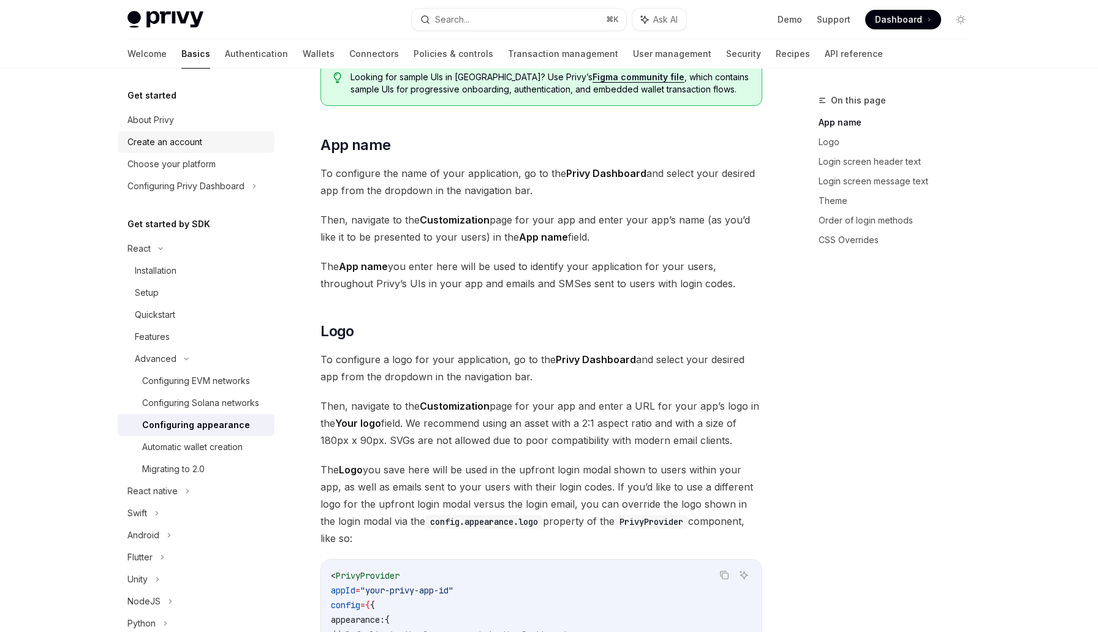
scroll to position [166, 0]
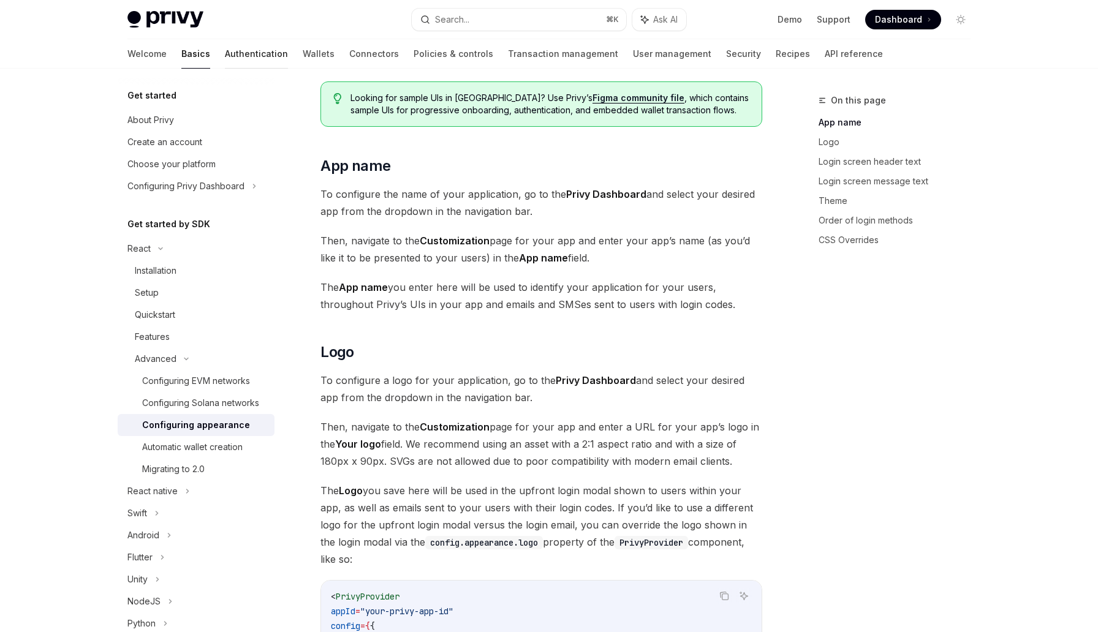
click at [225, 53] on link "Authentication" at bounding box center [256, 53] width 63 height 29
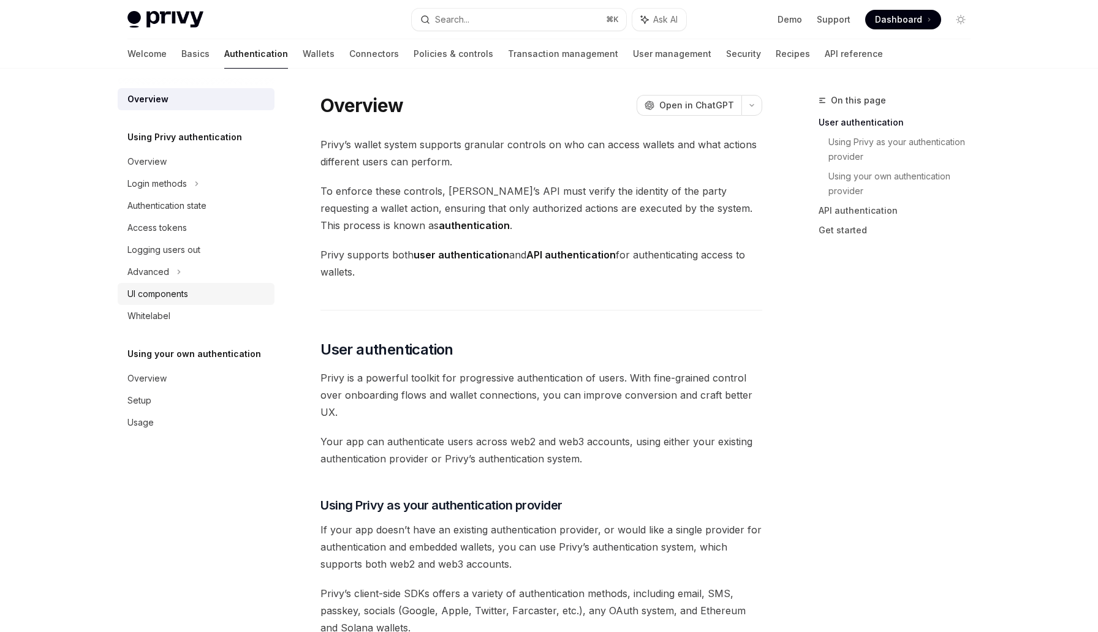
click at [163, 295] on div "UI components" at bounding box center [157, 294] width 61 height 15
type textarea "*"
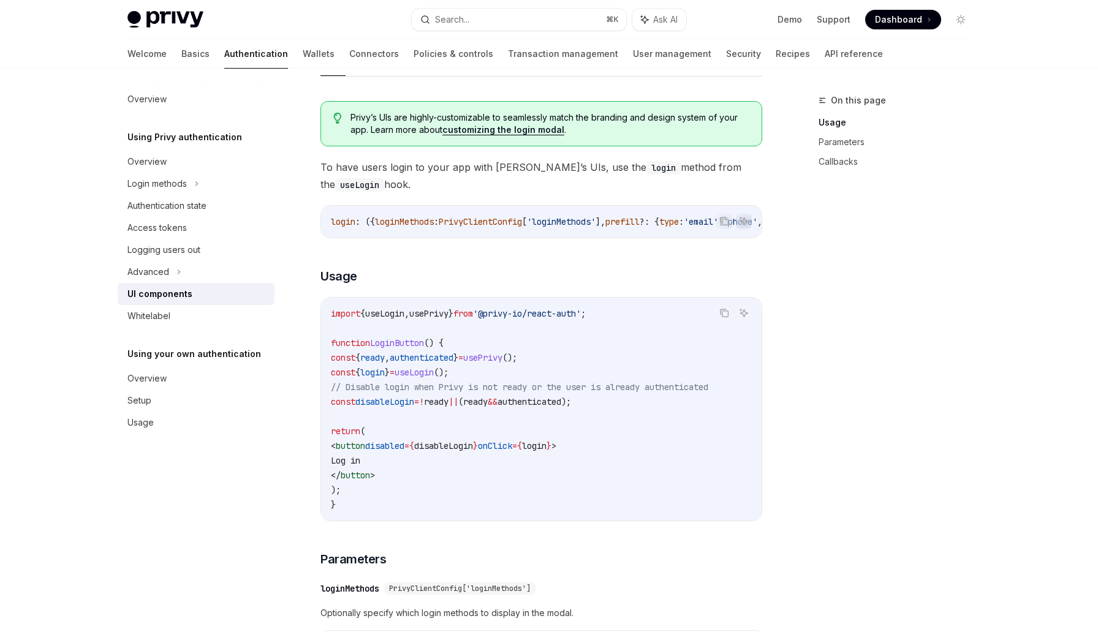
scroll to position [630, 0]
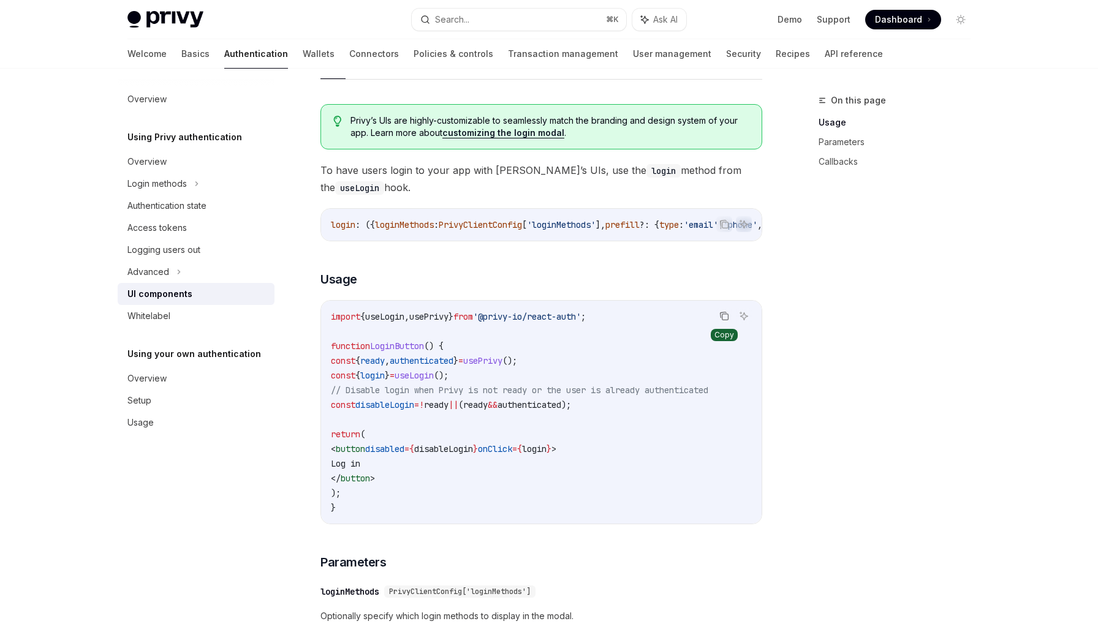
click at [725, 324] on button "Copy the contents from the code block" at bounding box center [724, 316] width 16 height 16
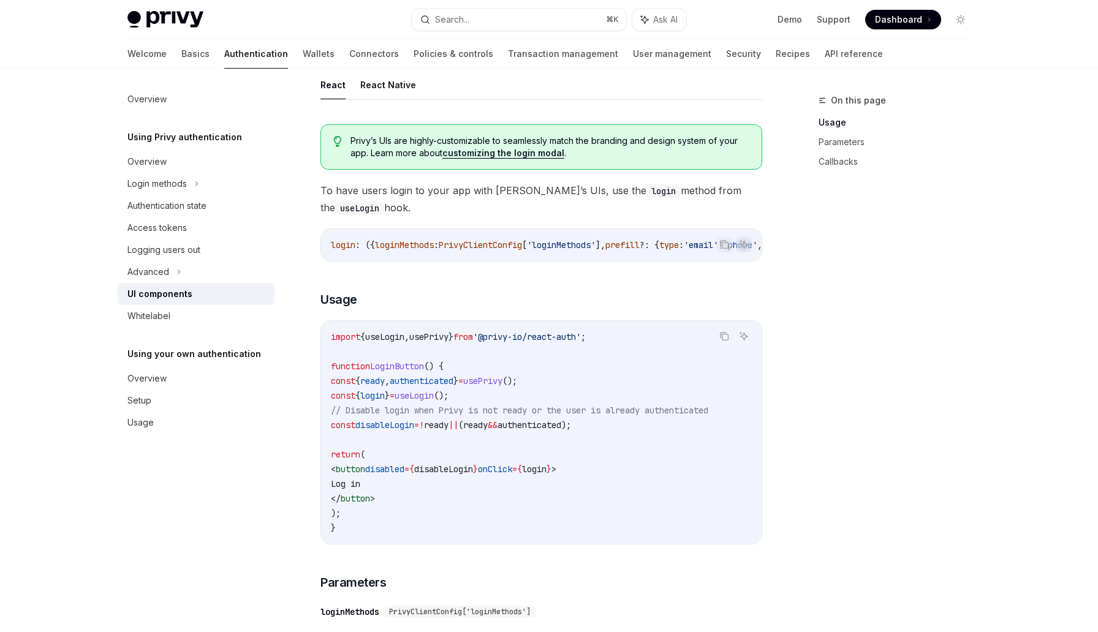
scroll to position [613, 0]
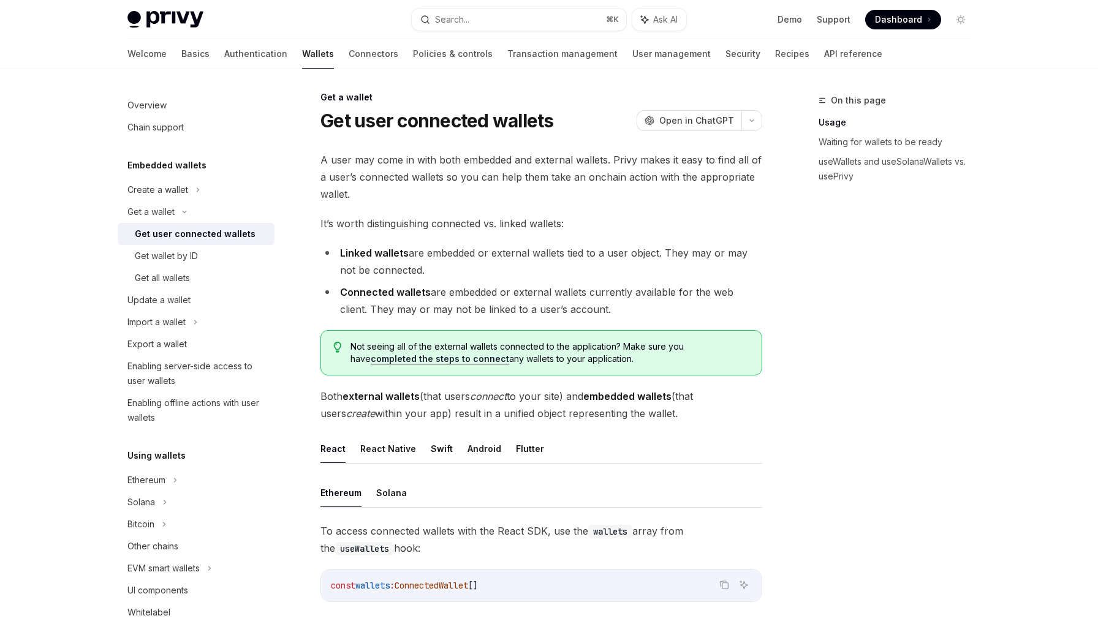
scroll to position [13, 0]
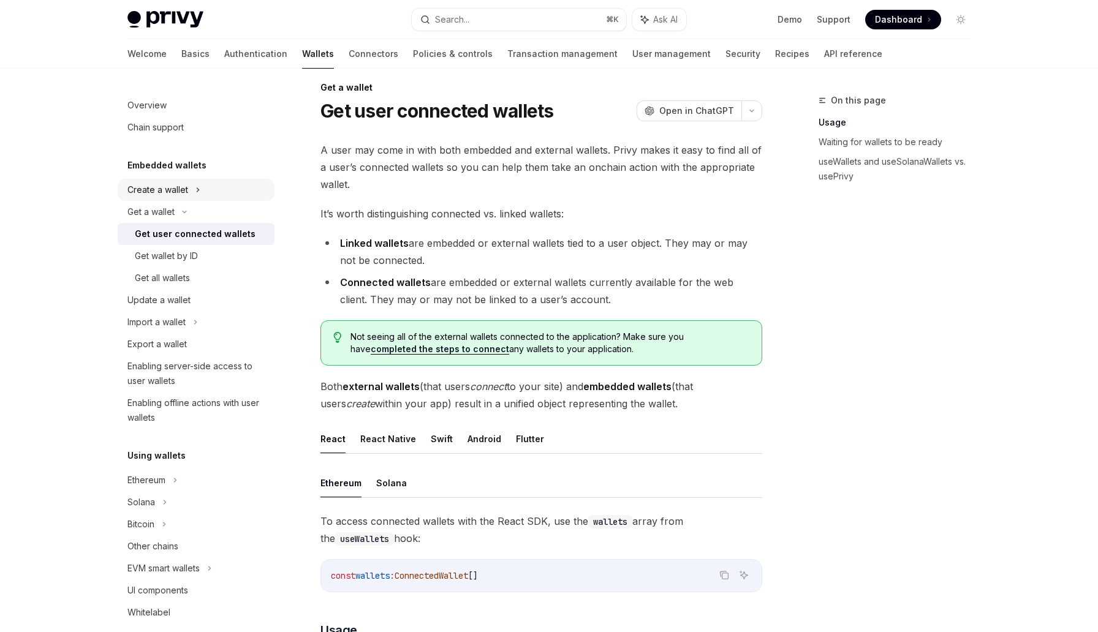
click at [131, 196] on div "Create a wallet" at bounding box center [157, 190] width 61 height 15
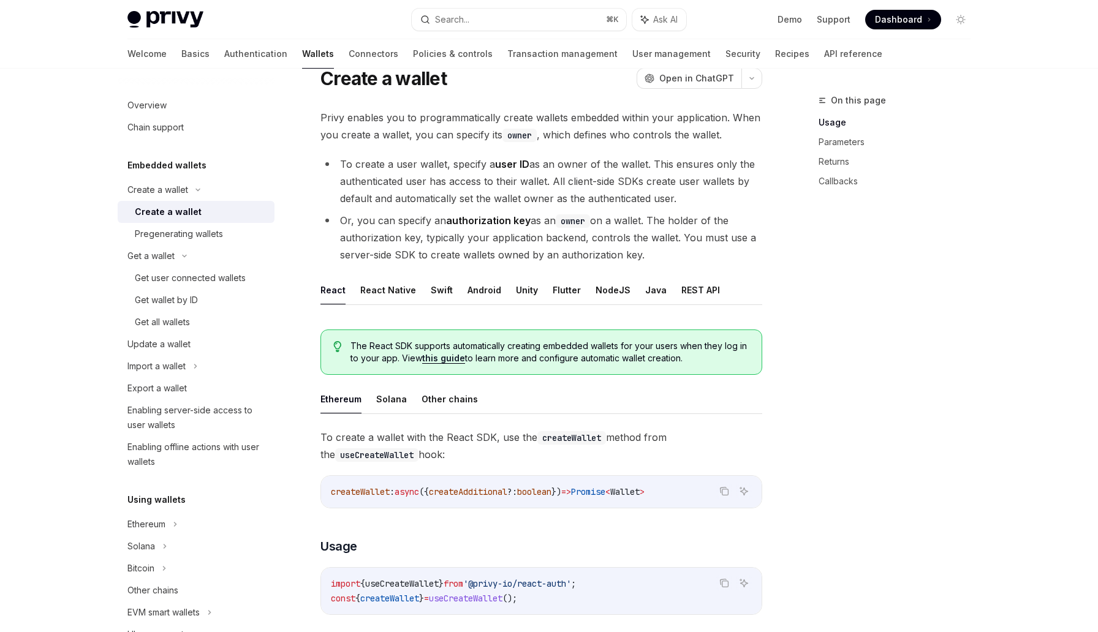
scroll to position [47, 0]
drag, startPoint x: 683, startPoint y: 198, endPoint x: 553, endPoint y: 182, distance: 130.9
click at [553, 182] on li "To create a user wallet, specify a user ID as an owner of the wallet. This ensu…" at bounding box center [541, 179] width 442 height 51
copy li "All client-side SDKs create user wallets by default and automatically set the w…"
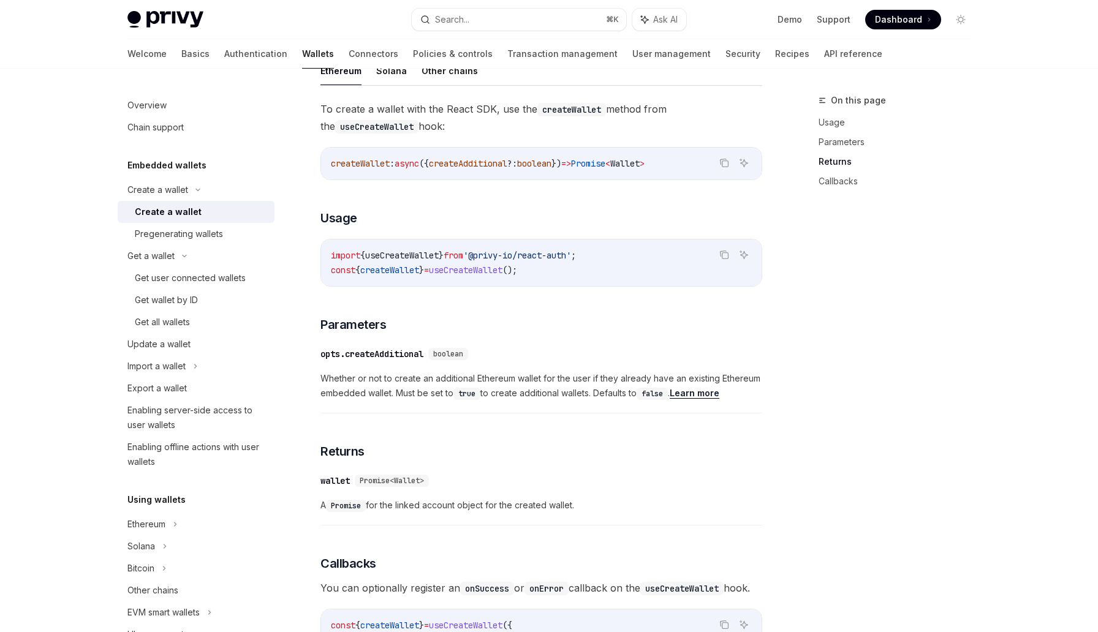
scroll to position [0, 0]
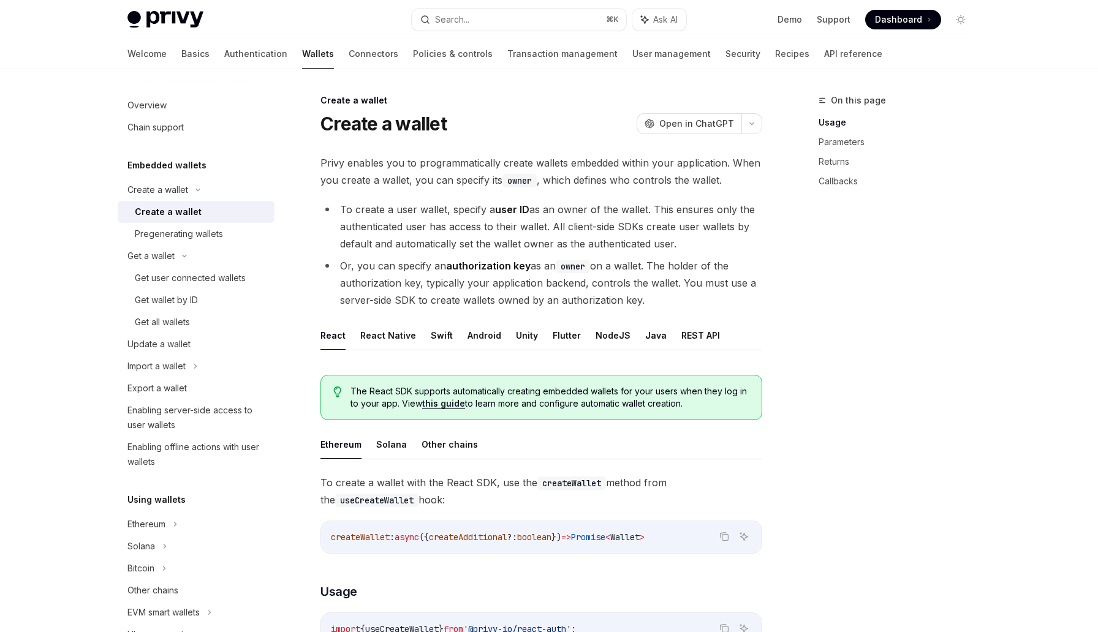
click at [538, 226] on li "To create a user wallet, specify a user ID as an owner of the wallet. This ensu…" at bounding box center [541, 226] width 442 height 51
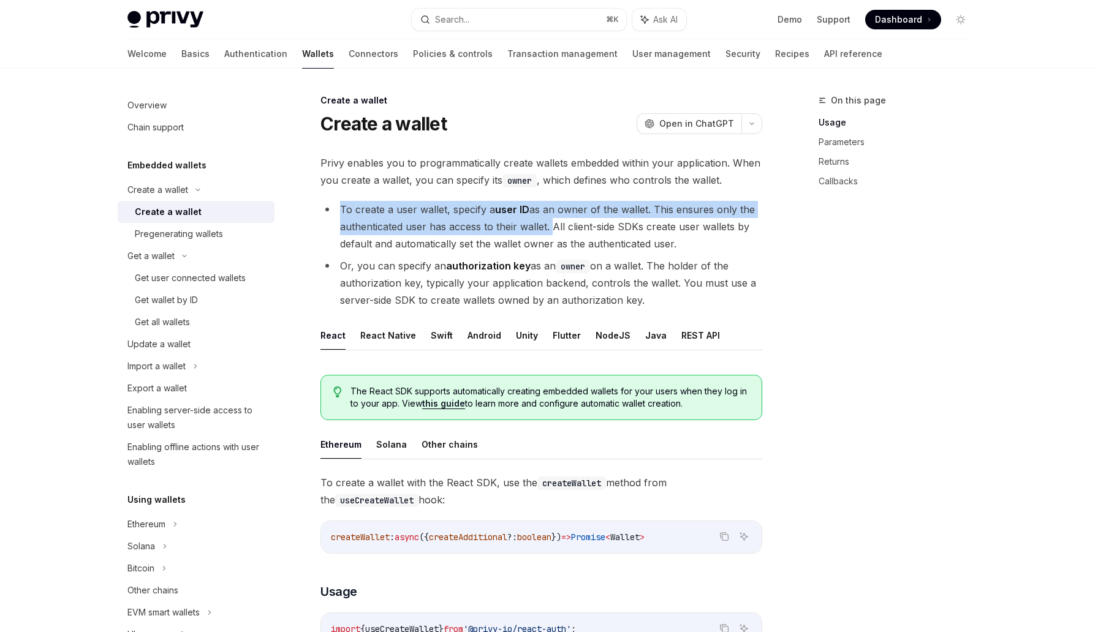
drag, startPoint x: 549, startPoint y: 229, endPoint x: 333, endPoint y: 213, distance: 216.9
click at [333, 213] on li "To create a user wallet, specify a user ID as an owner of the wallet. This ensu…" at bounding box center [541, 226] width 442 height 51
copy li "To create a user wallet, specify a user ID as an owner of the wallet. This ensu…"
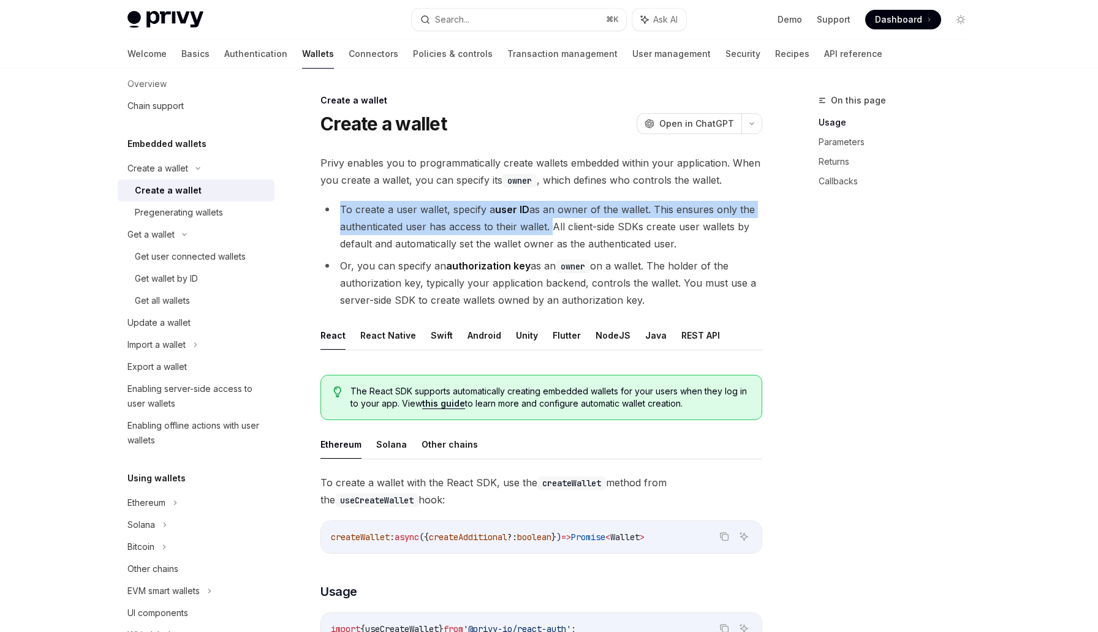
scroll to position [22, 0]
click at [200, 216] on div "Pregenerating wallets" at bounding box center [179, 212] width 88 height 15
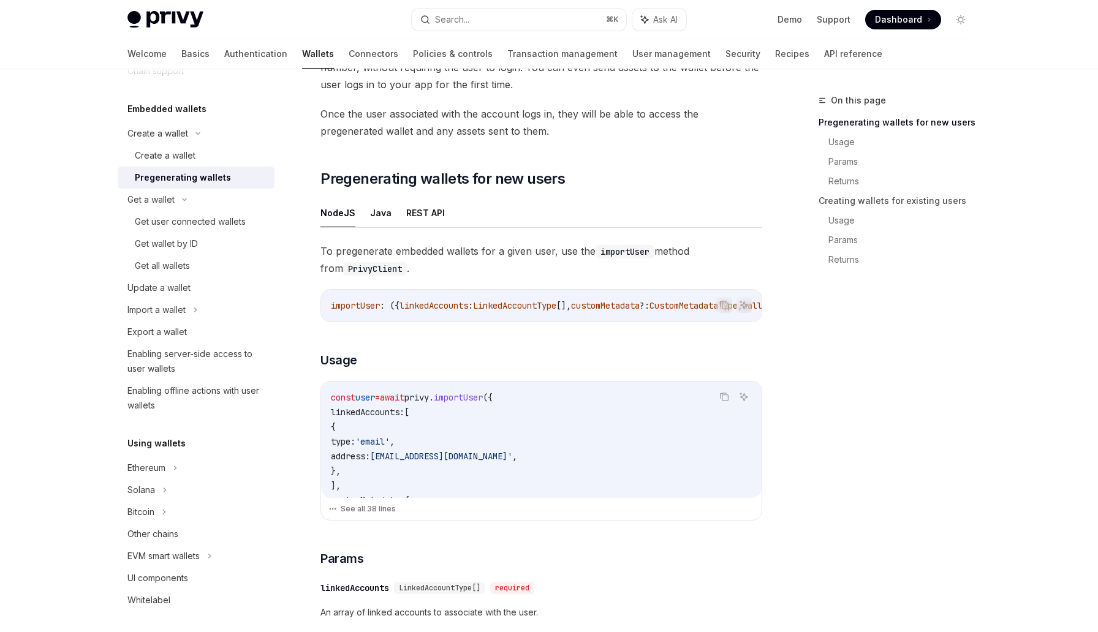
scroll to position [298, 0]
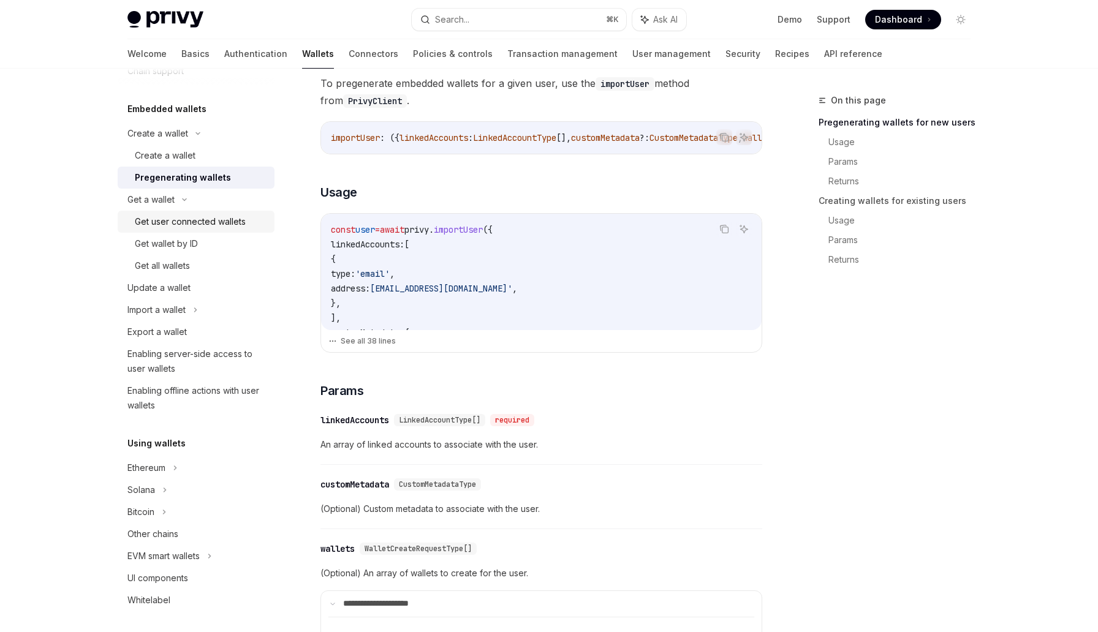
click at [223, 228] on div "Get user connected wallets" at bounding box center [190, 221] width 111 height 15
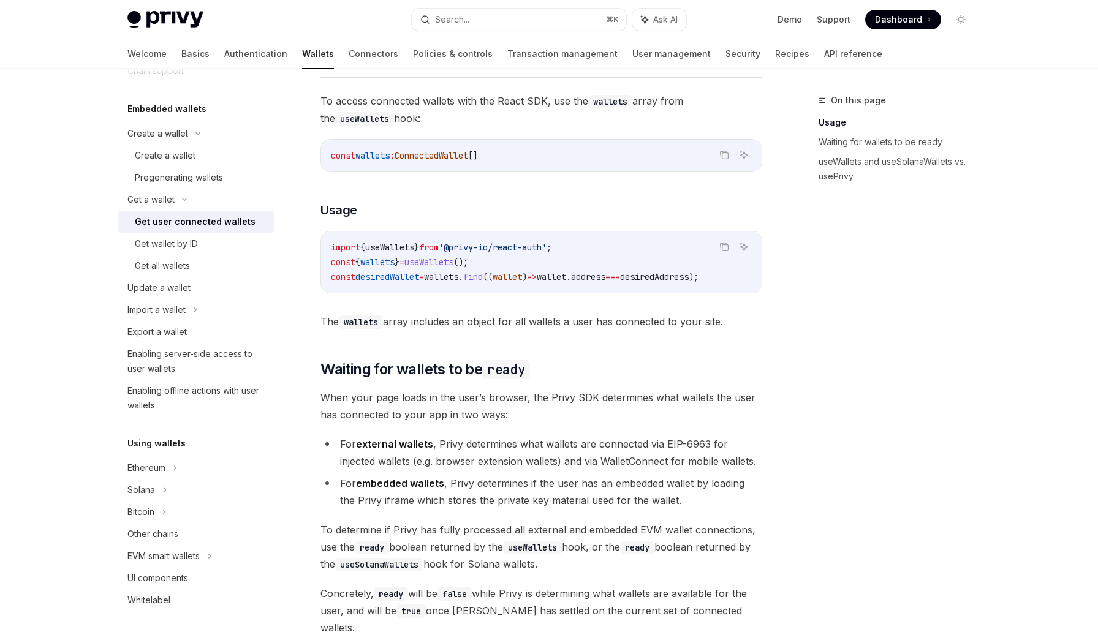
scroll to position [436, 0]
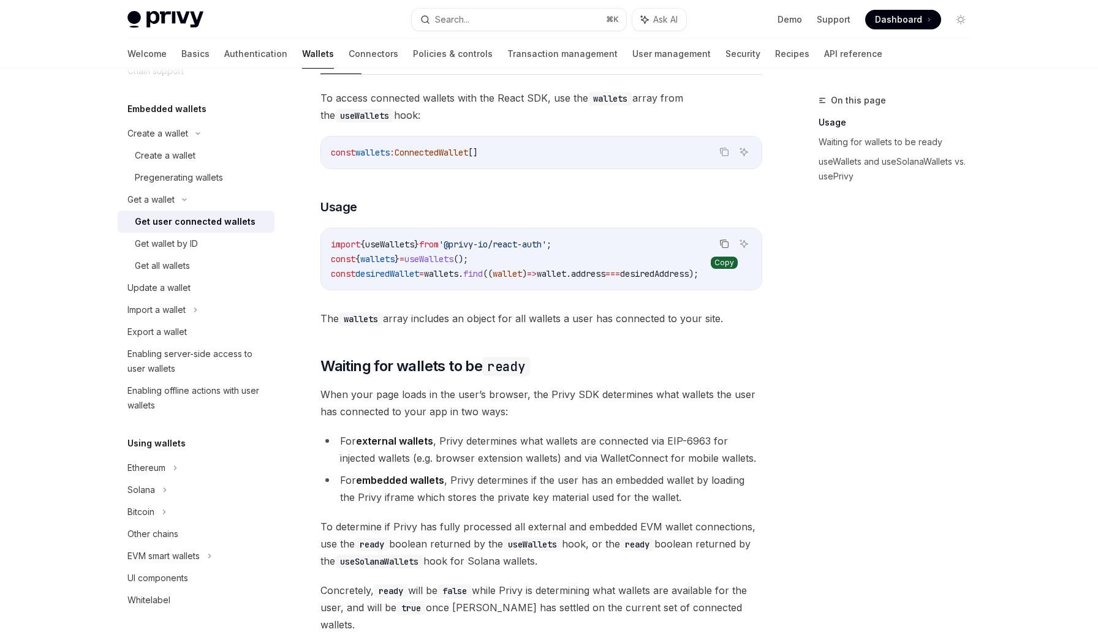
click at [719, 245] on icon "Copy the contents from the code block" at bounding box center [724, 244] width 10 height 10
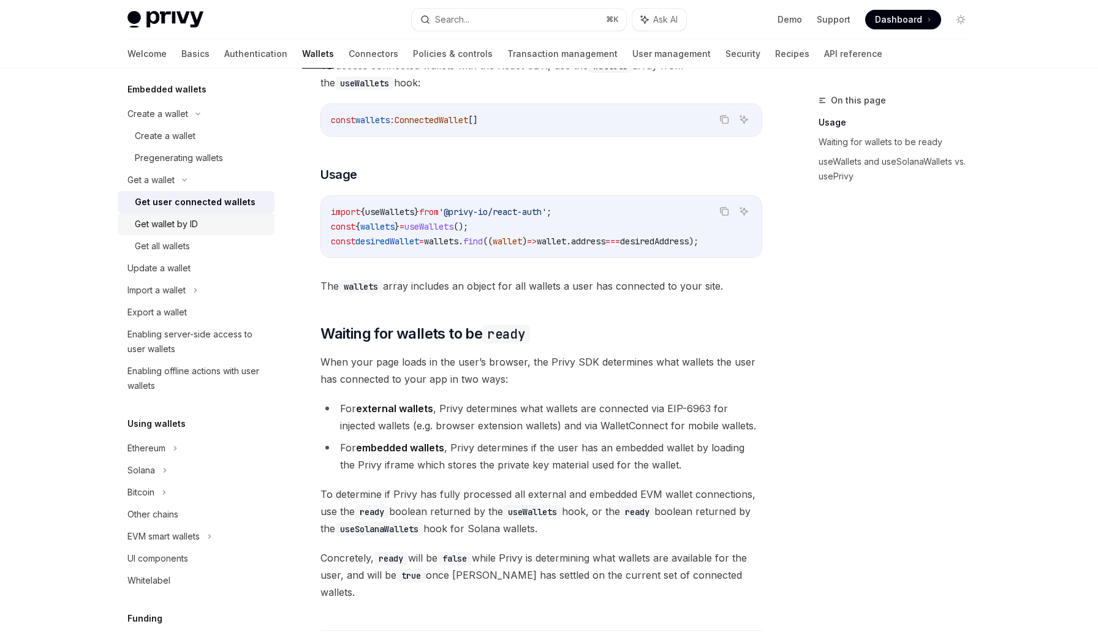
scroll to position [77, 0]
click at [507, 54] on link "Transaction management" at bounding box center [562, 53] width 110 height 29
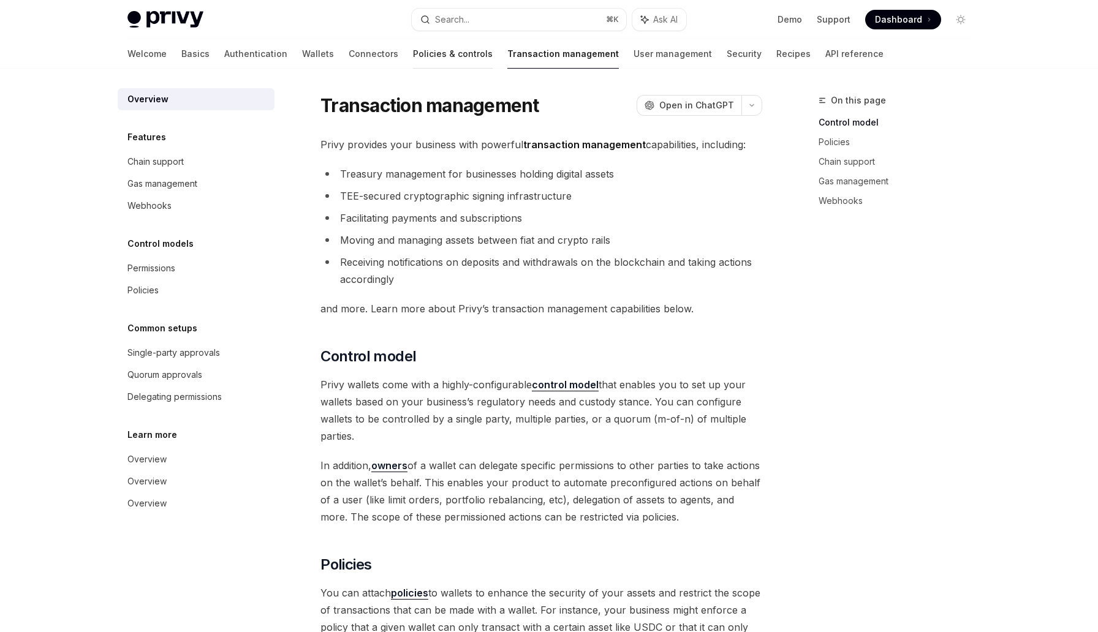
click at [413, 58] on link "Policies & controls" at bounding box center [453, 53] width 80 height 29
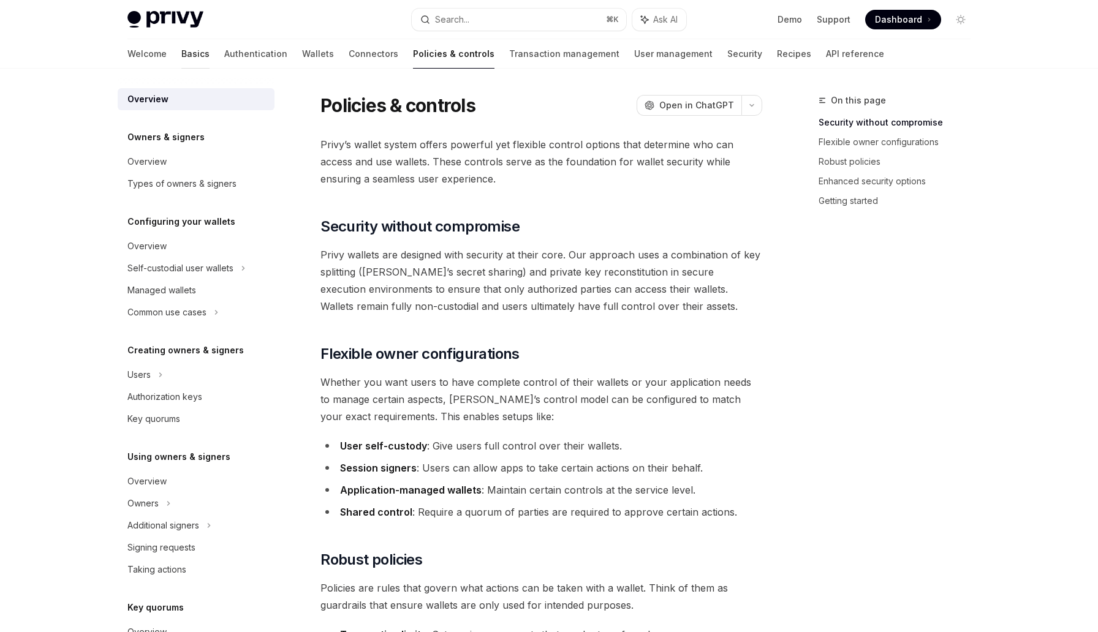
click at [181, 56] on link "Basics" at bounding box center [195, 53] width 28 height 29
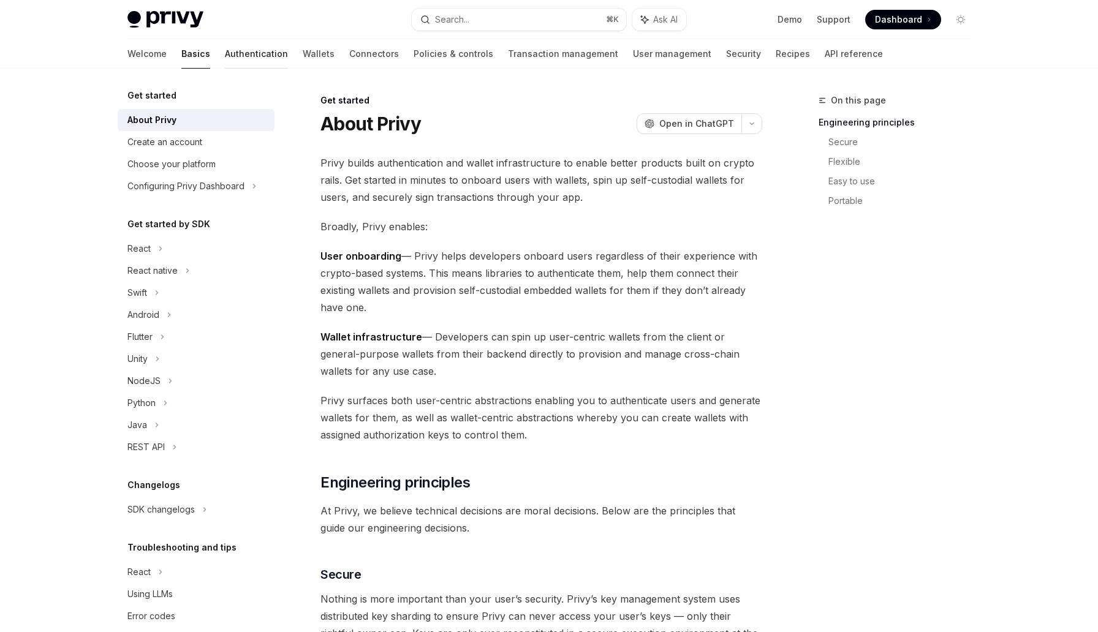
click at [225, 56] on link "Authentication" at bounding box center [256, 53] width 63 height 29
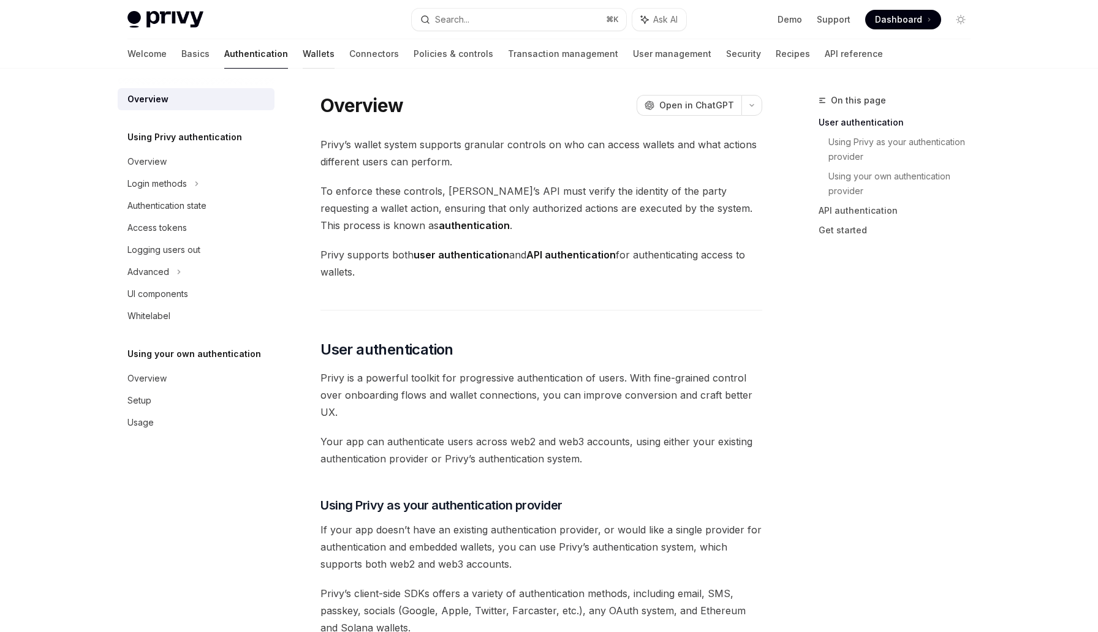
click at [303, 55] on link "Wallets" at bounding box center [319, 53] width 32 height 29
type textarea "*"
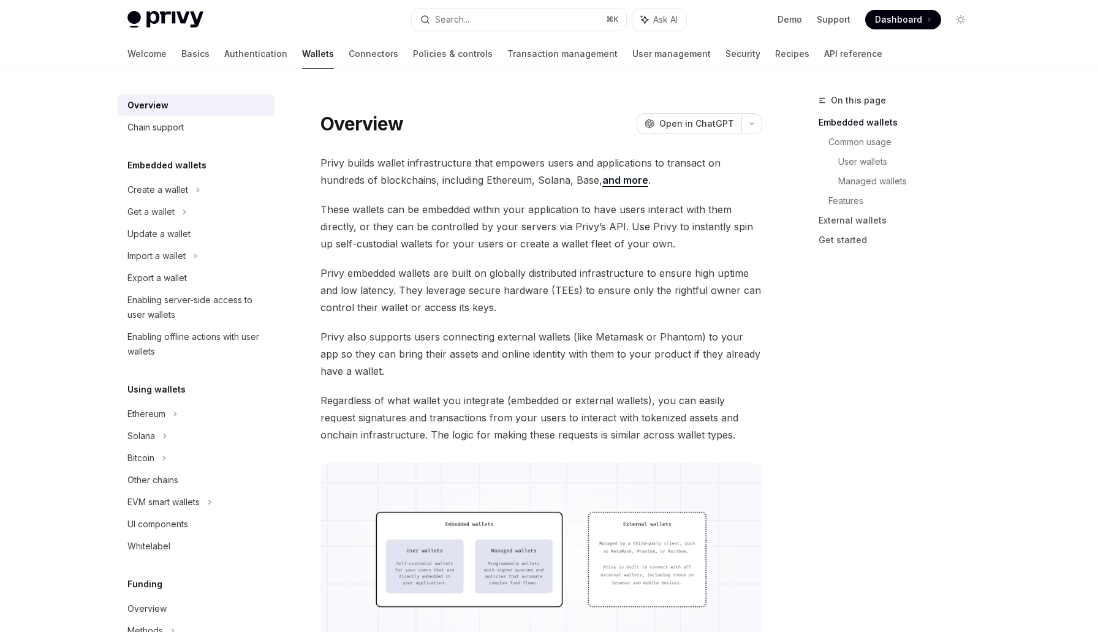
click at [491, 31] on div "Privy Docs home page Search... ⌘ K Ask AI Demo Support Dashboard Dashboard Sear…" at bounding box center [548, 19] width 843 height 39
click at [505, 21] on button "Search... ⌘ K" at bounding box center [519, 20] width 214 height 22
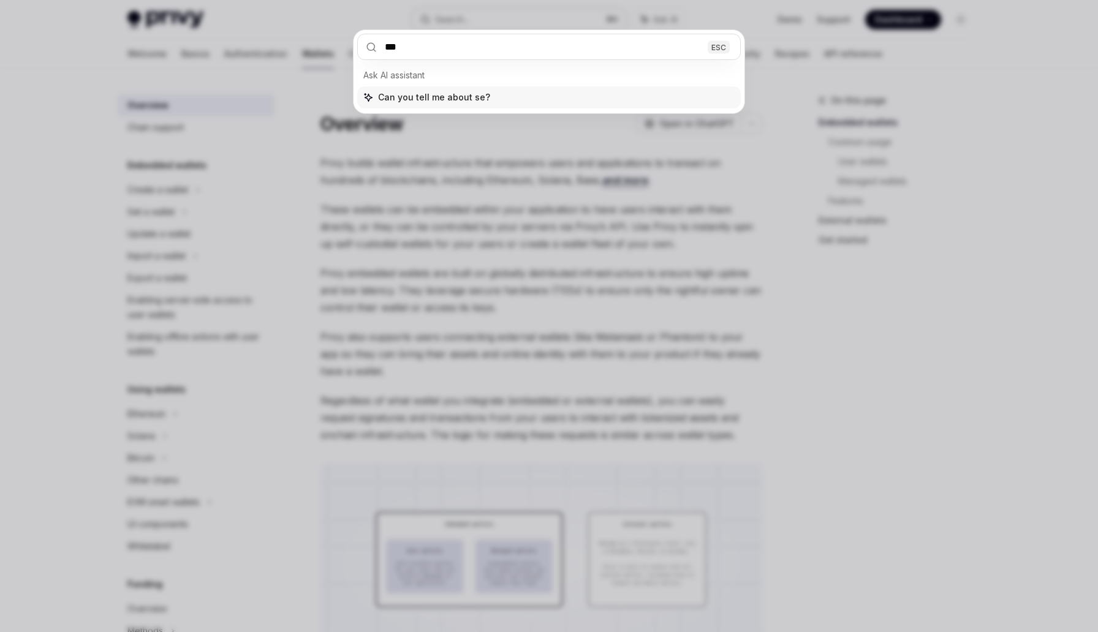
type input "****"
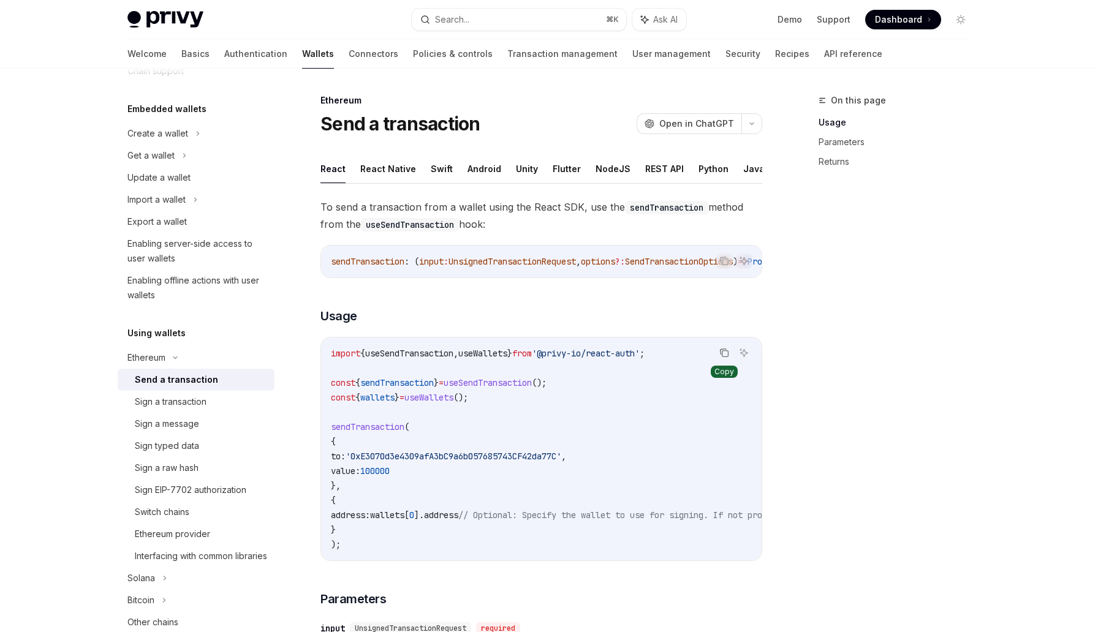
click at [723, 357] on icon "Copy the contents from the code block" at bounding box center [724, 353] width 10 height 10
drag, startPoint x: 688, startPoint y: 358, endPoint x: 328, endPoint y: 361, distance: 359.7
click at [328, 361] on div "import { useSendTransaction , useWallets } from '@privy-io/react-auth' ; const …" at bounding box center [541, 449] width 441 height 223
copy span "import { useSendTransaction , useWallets } from '@privy-io/react-auth' ;"
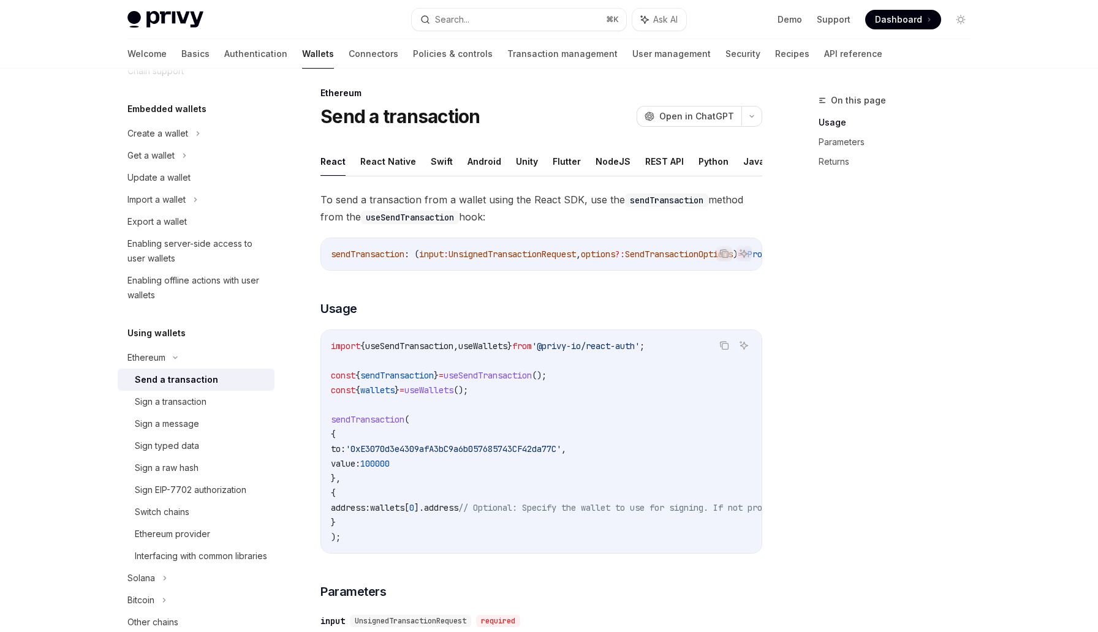
click at [403, 483] on code "import { useSendTransaction , useWallets } from '@privy-io/react-auth' ; const …" at bounding box center [652, 442] width 642 height 206
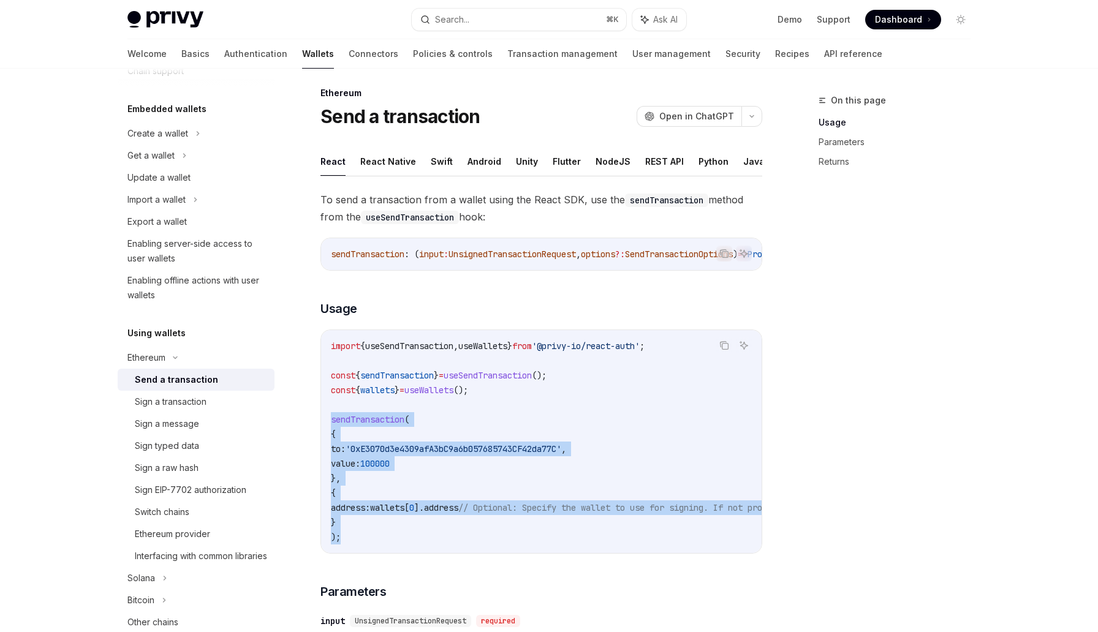
drag, startPoint x: 345, startPoint y: 542, endPoint x: 331, endPoint y: 426, distance: 116.0
click at [331, 425] on code "import { useSendTransaction , useWallets } from '@privy-io/react-auth' ; const …" at bounding box center [652, 442] width 642 height 206
copy code "sendTransaction ( { to: '0xE3070d3e4309afA3bC9a6b057685743CF42da77C' , value: 1…"
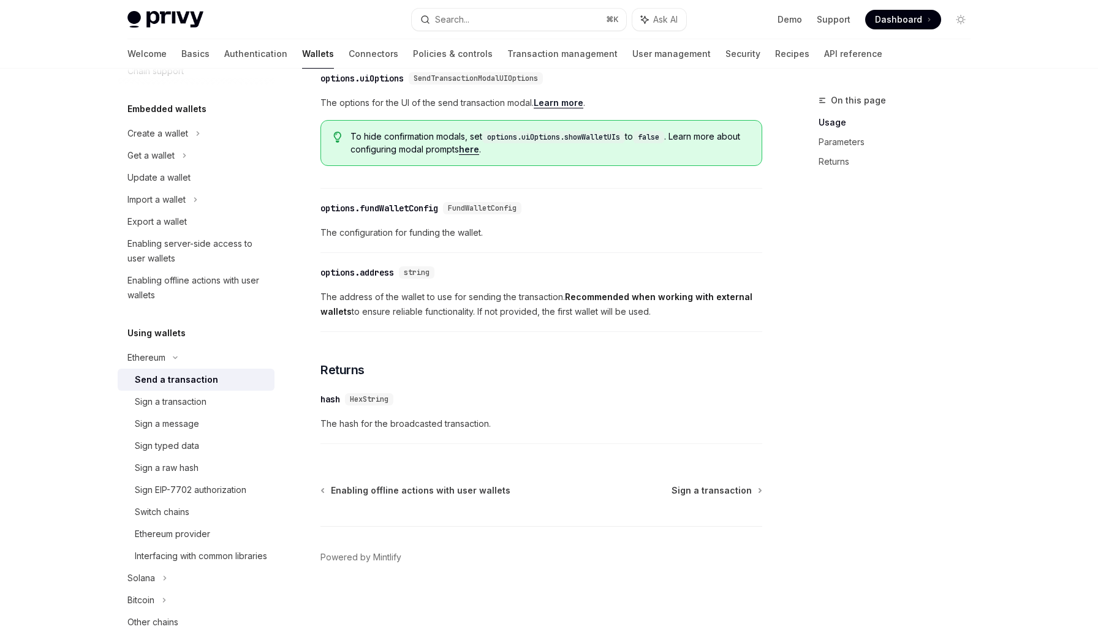
scroll to position [0, 0]
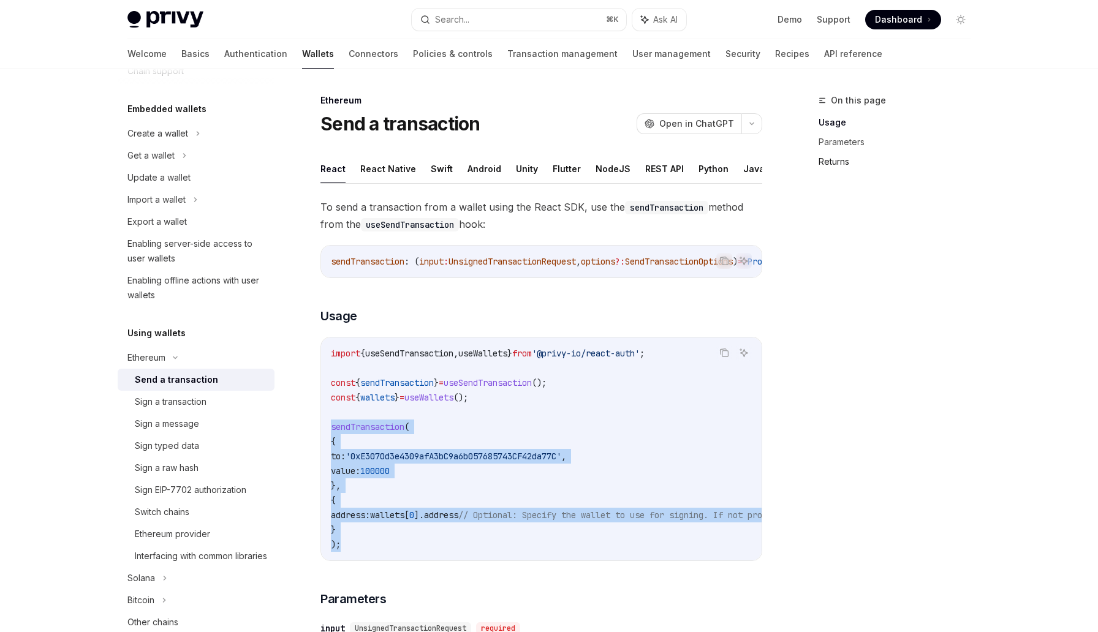
click at [833, 164] on link "Returns" at bounding box center [900, 162] width 162 height 20
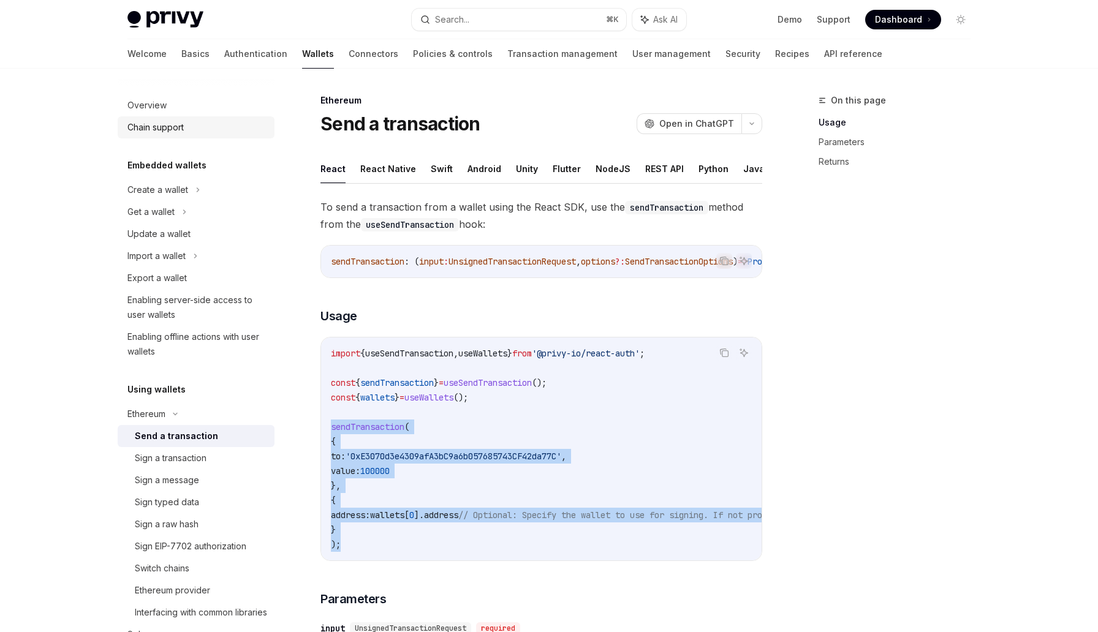
click at [168, 131] on div "Chain support" at bounding box center [155, 127] width 56 height 15
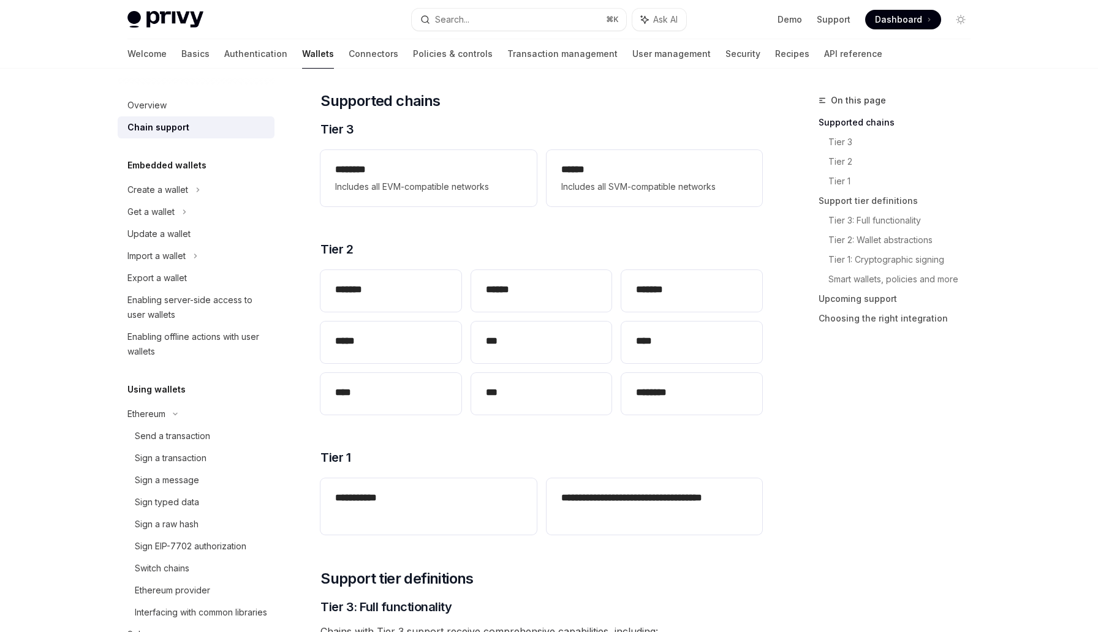
scroll to position [162, 0]
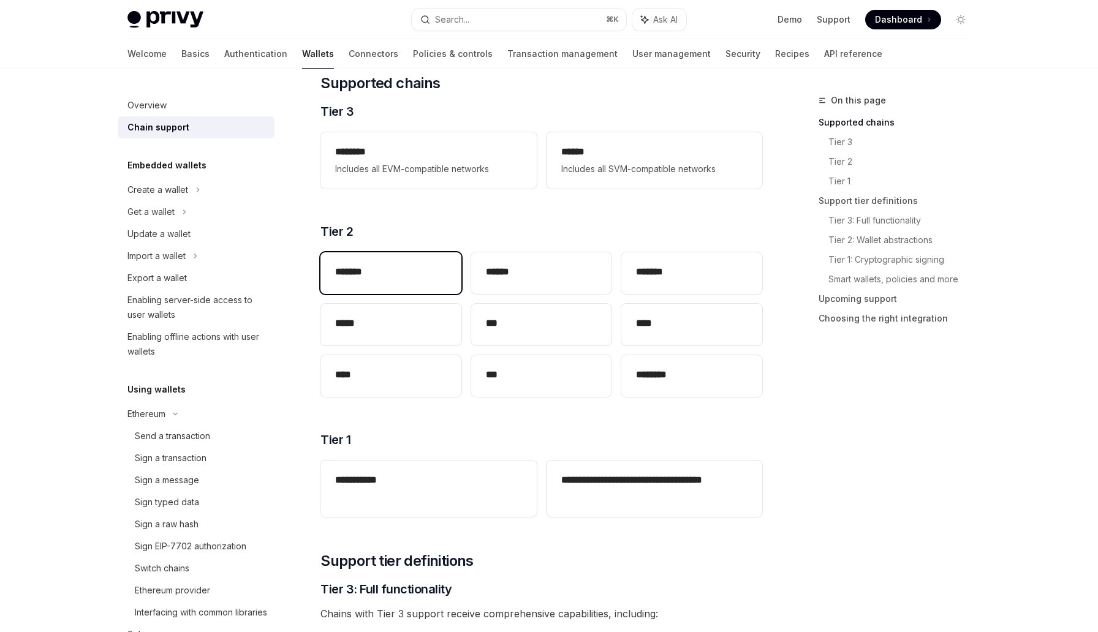
click at [417, 268] on h2 "*******" at bounding box center [391, 272] width 112 height 15
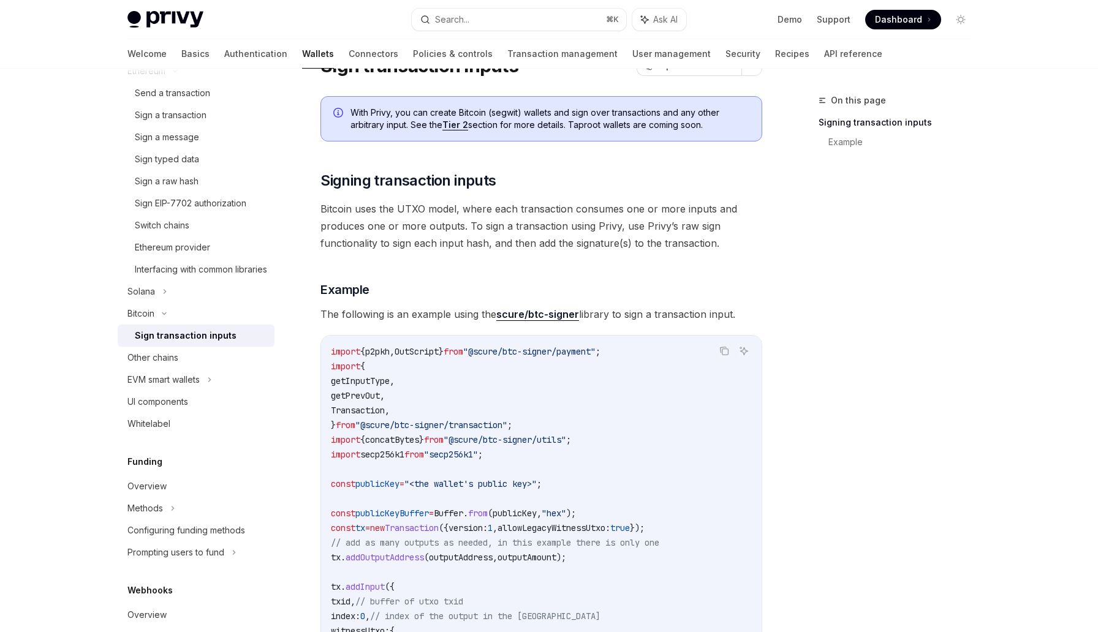
scroll to position [71, 0]
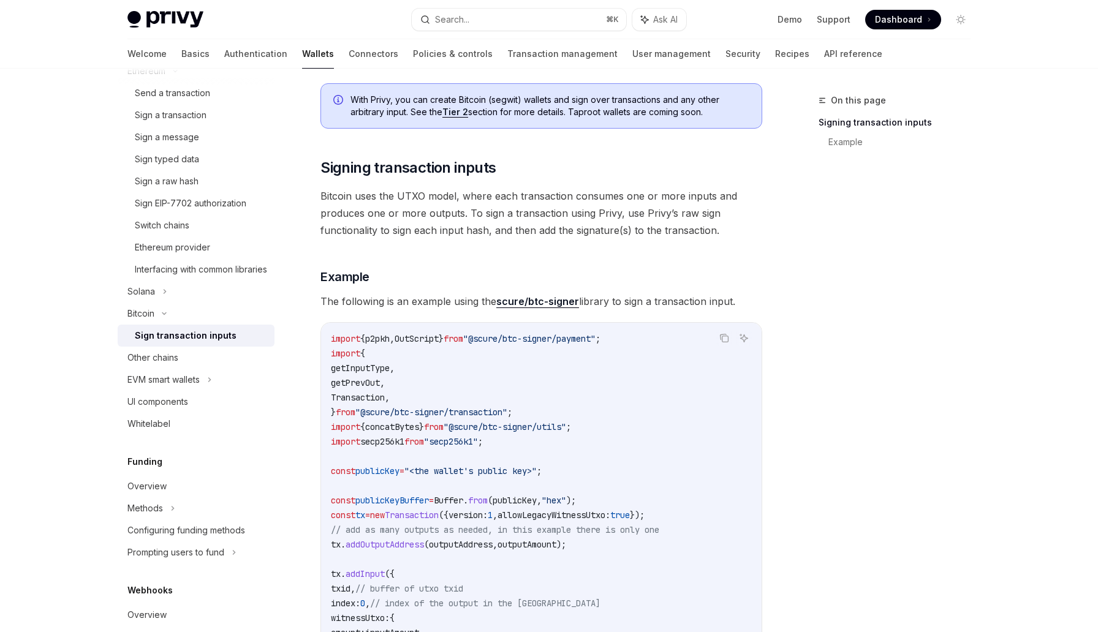
click at [302, 49] on link "Wallets" at bounding box center [318, 53] width 32 height 29
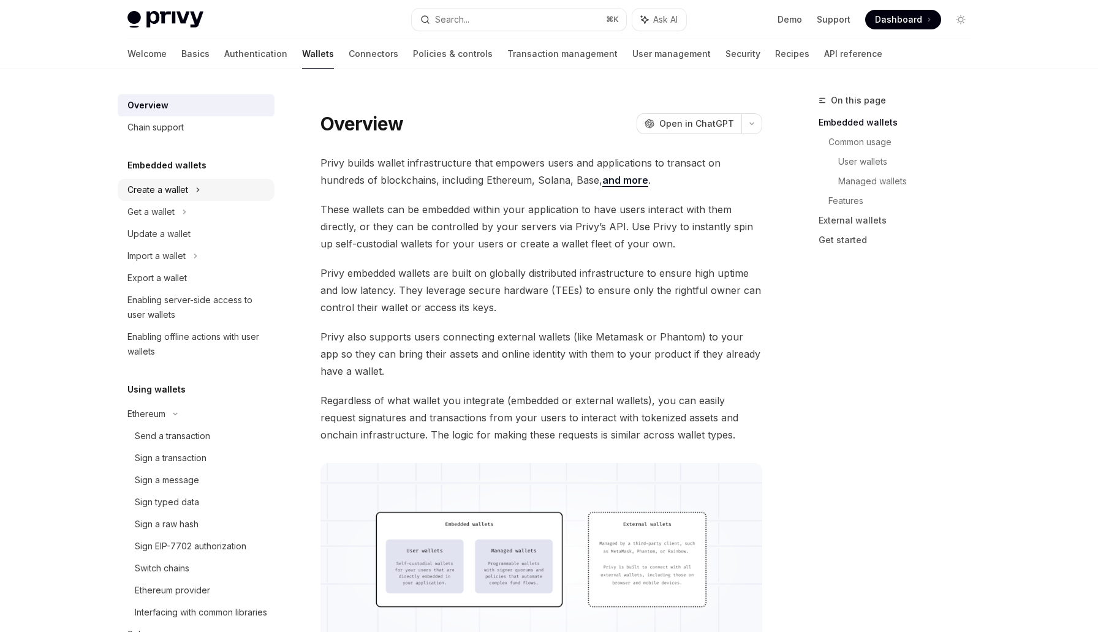
click at [188, 193] on div "Create a wallet" at bounding box center [196, 190] width 157 height 22
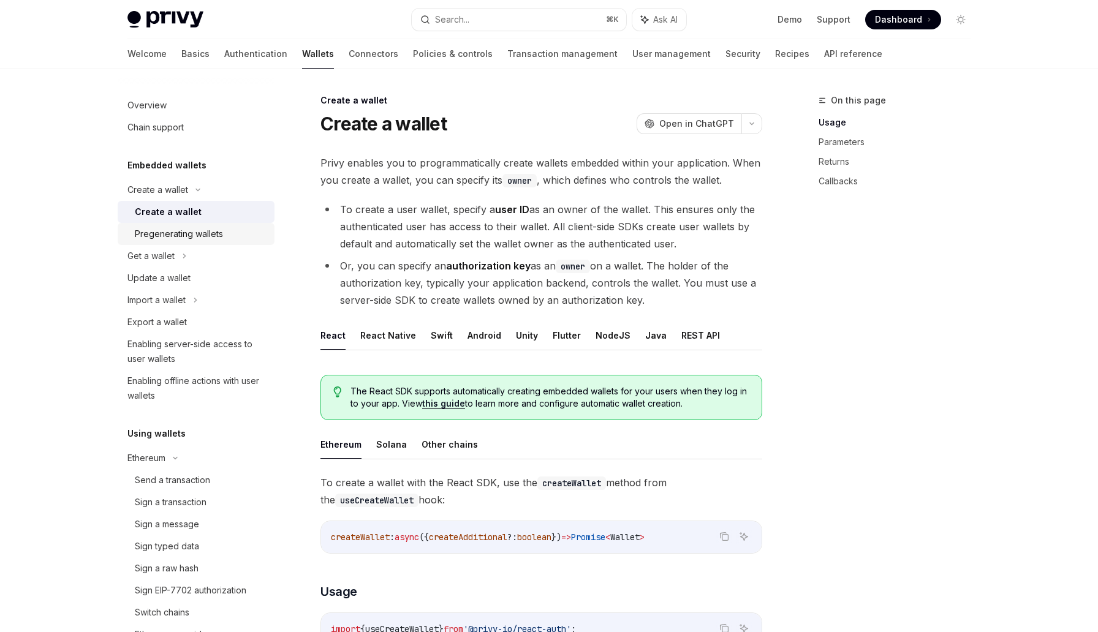
click at [223, 224] on link "Pregenerating wallets" at bounding box center [196, 234] width 157 height 22
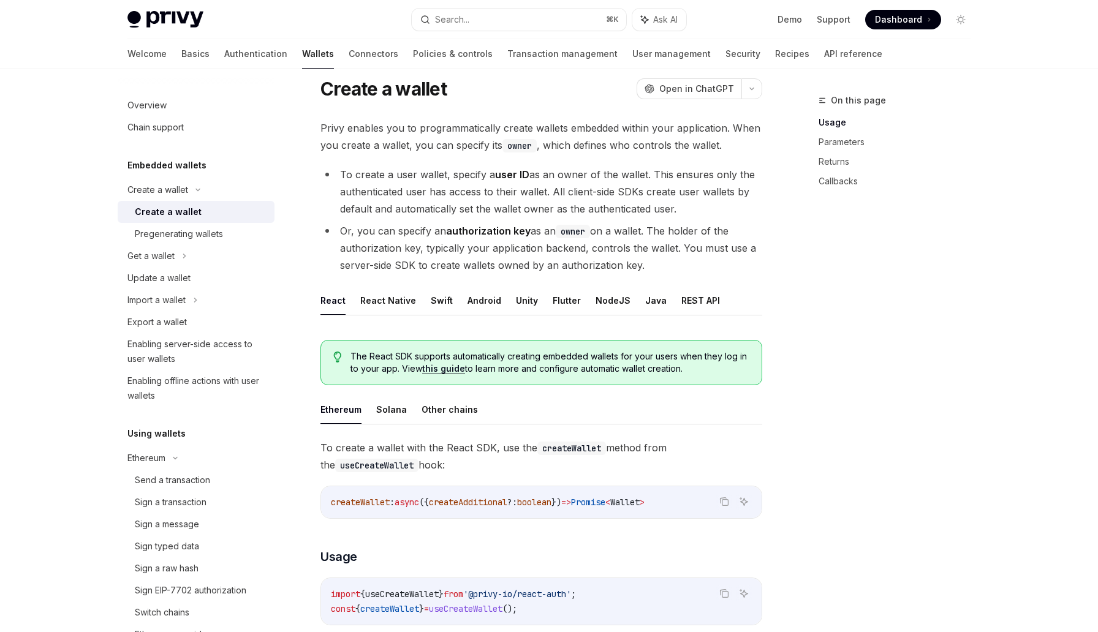
scroll to position [37, 0]
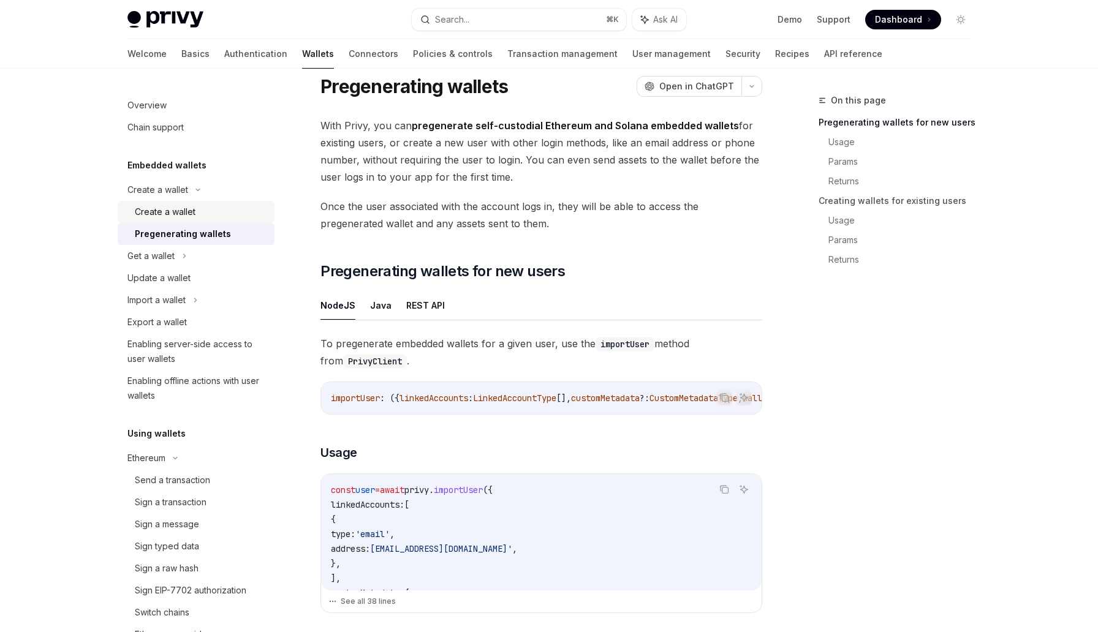
click at [192, 211] on div "Create a wallet" at bounding box center [165, 212] width 61 height 15
type textarea "*"
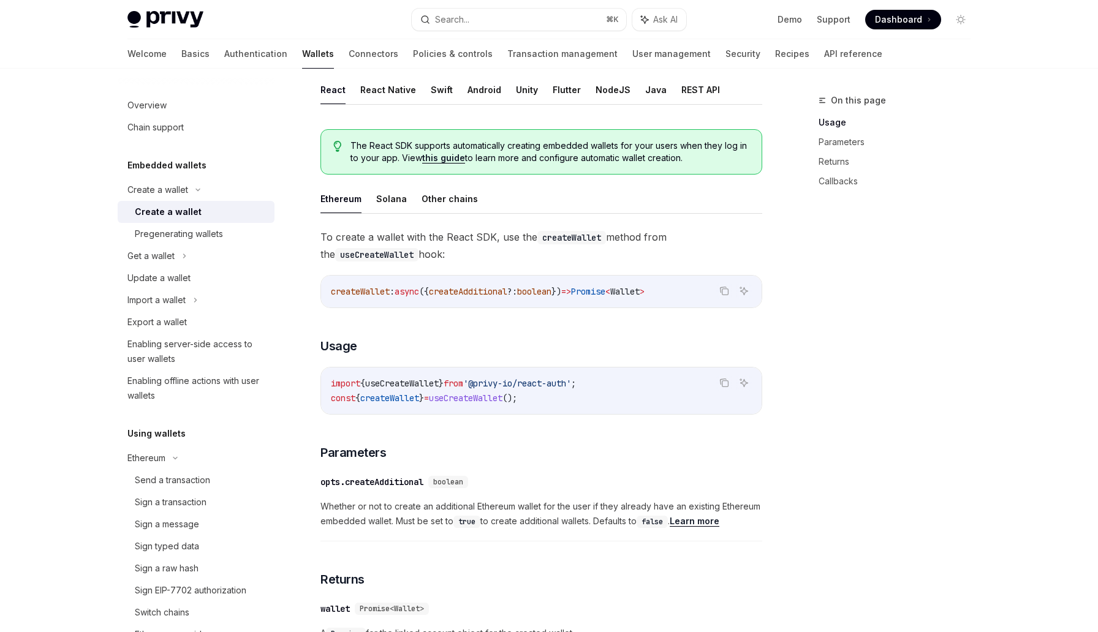
scroll to position [247, 0]
drag, startPoint x: 558, startPoint y: 388, endPoint x: 336, endPoint y: 403, distance: 222.9
click at [336, 403] on code "import { useCreateWallet } from '@privy-io/react-auth' ; const { createWallet }…" at bounding box center [541, 389] width 421 height 29
click at [559, 405] on div "import { useCreateWallet } from '@privy-io/react-auth' ; const { createWallet }…" at bounding box center [541, 389] width 441 height 47
drag, startPoint x: 565, startPoint y: 404, endPoint x: 388, endPoint y: 404, distance: 177.1
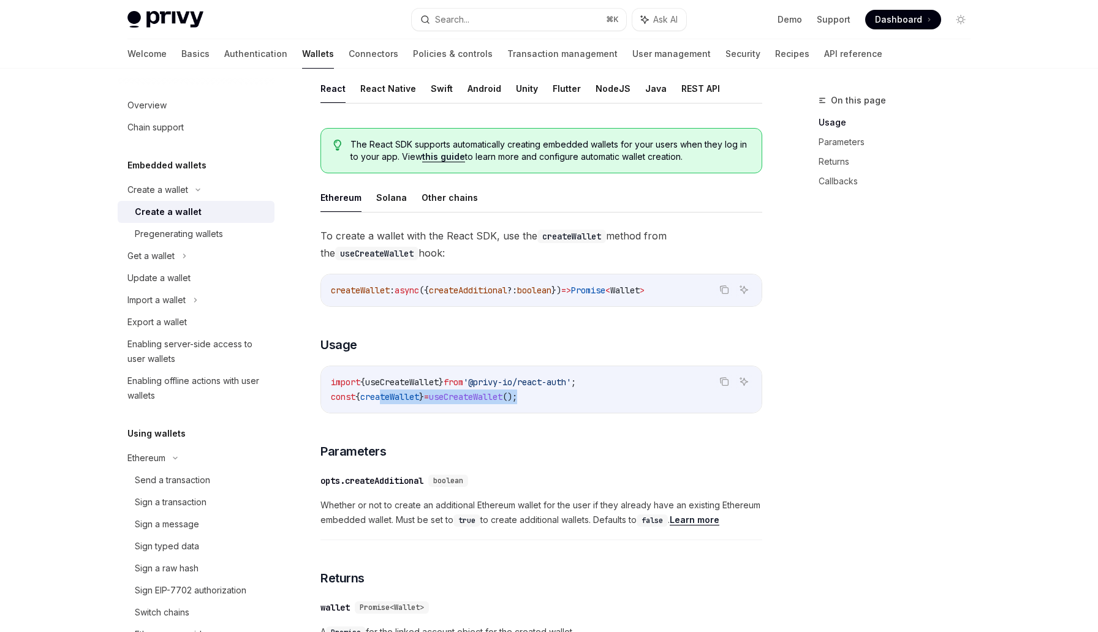
click at [388, 404] on code "import { useCreateWallet } from '@privy-io/react-auth' ; const { createWallet }…" at bounding box center [541, 389] width 421 height 29
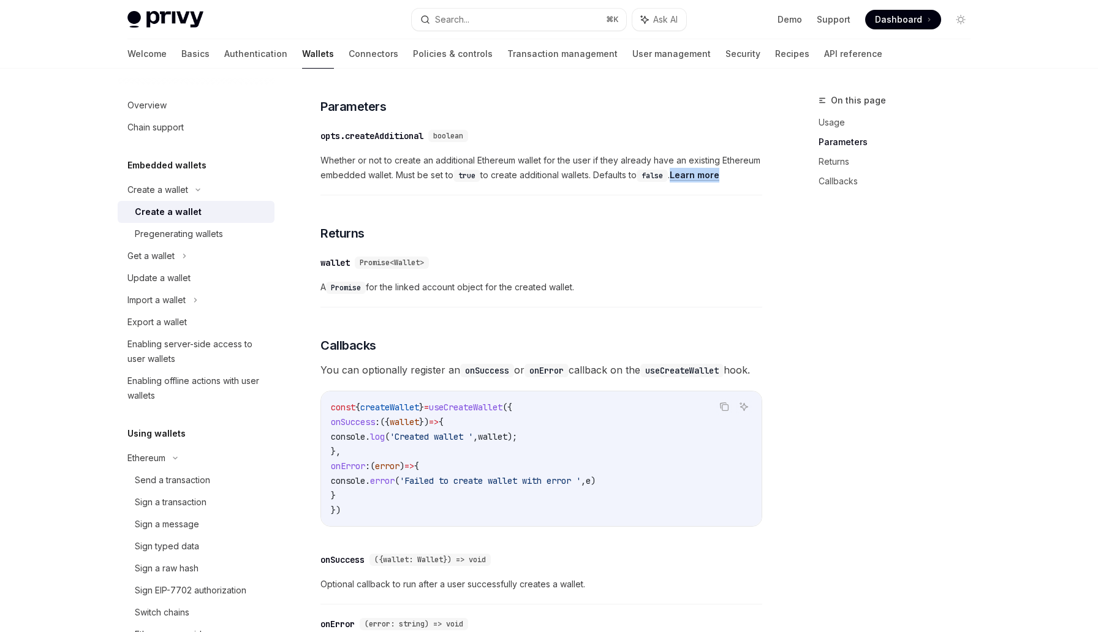
scroll to position [618, 0]
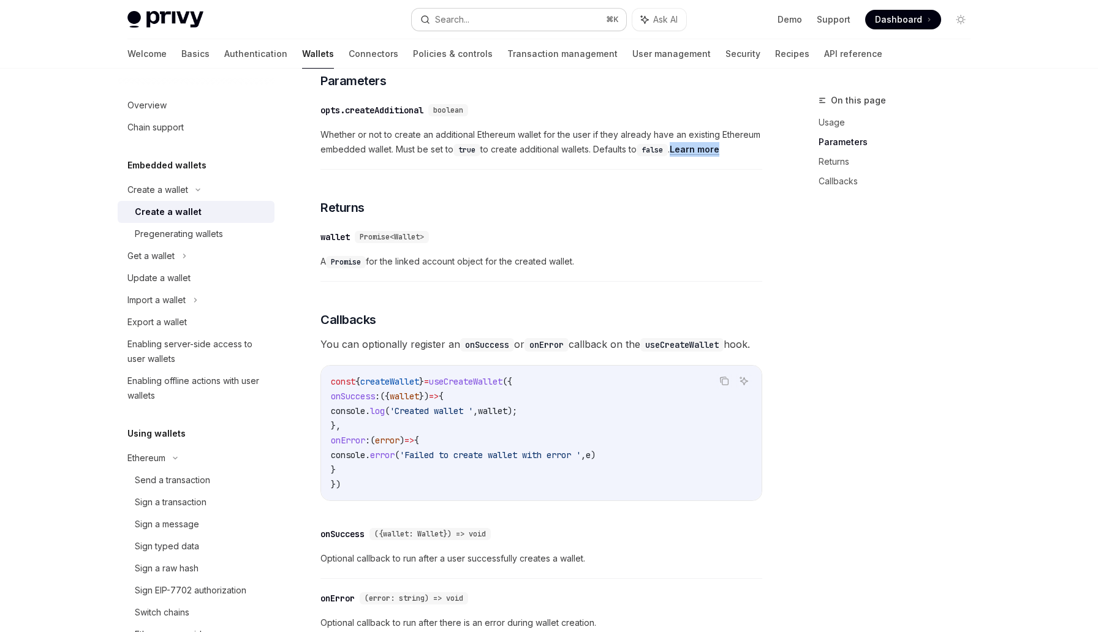
click at [472, 17] on button "Search... ⌘ K" at bounding box center [519, 20] width 214 height 22
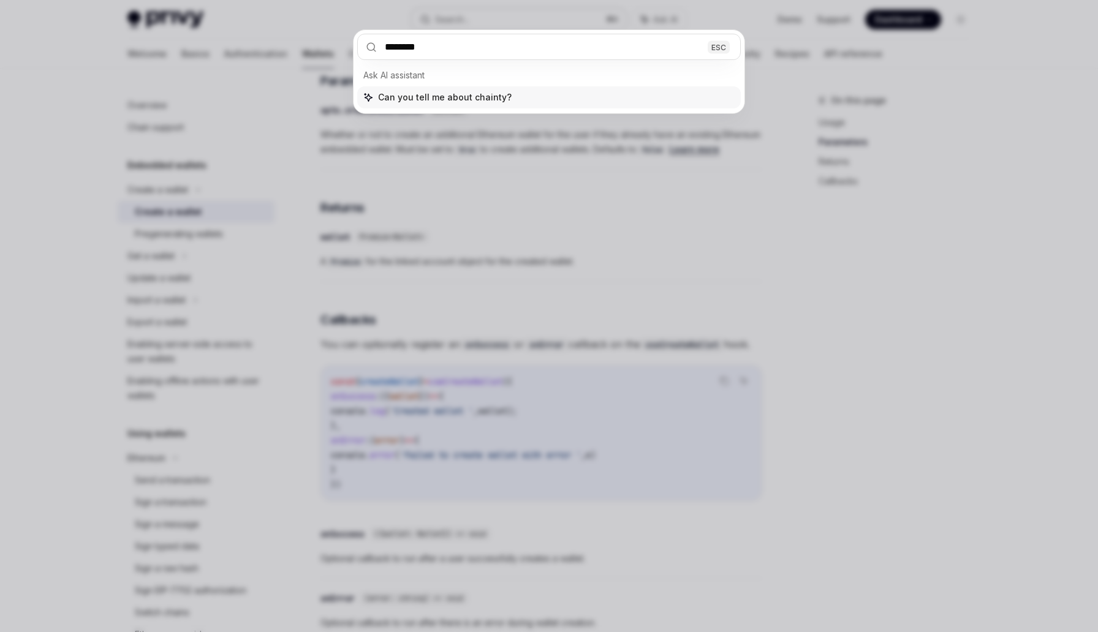
type input "*********"
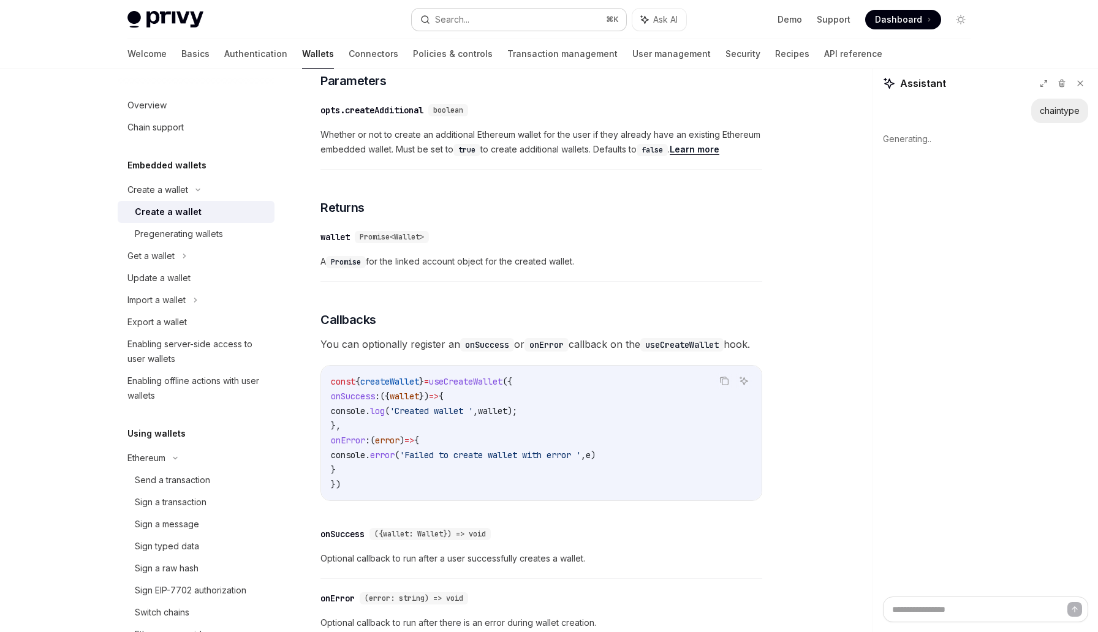
click at [502, 16] on button "Search... ⌘ K" at bounding box center [519, 20] width 214 height 22
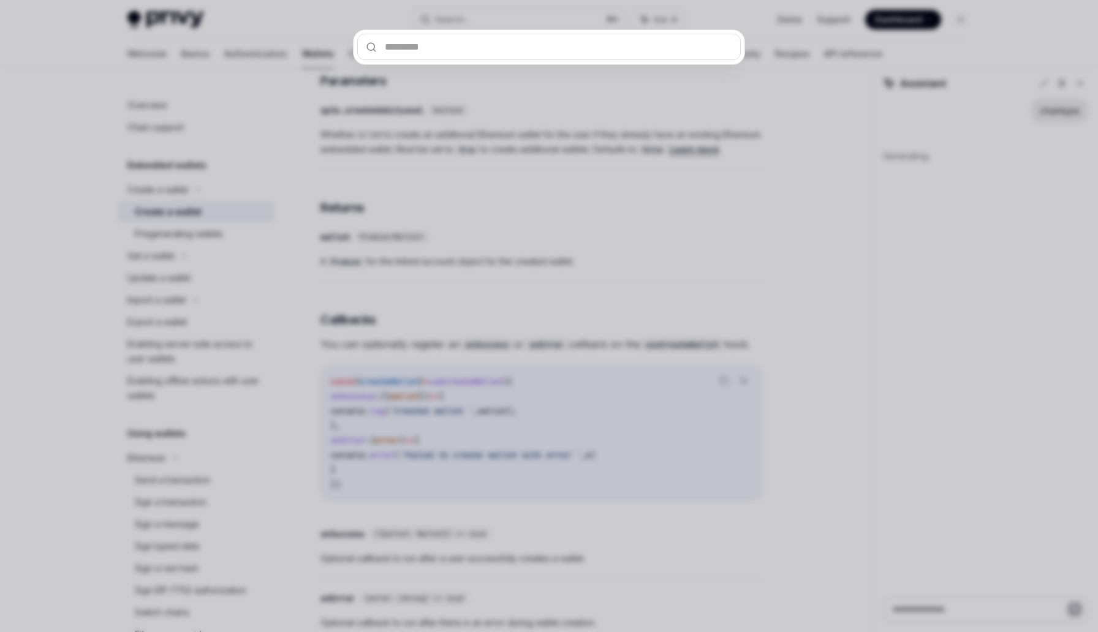
type textarea "*"
type input "*"
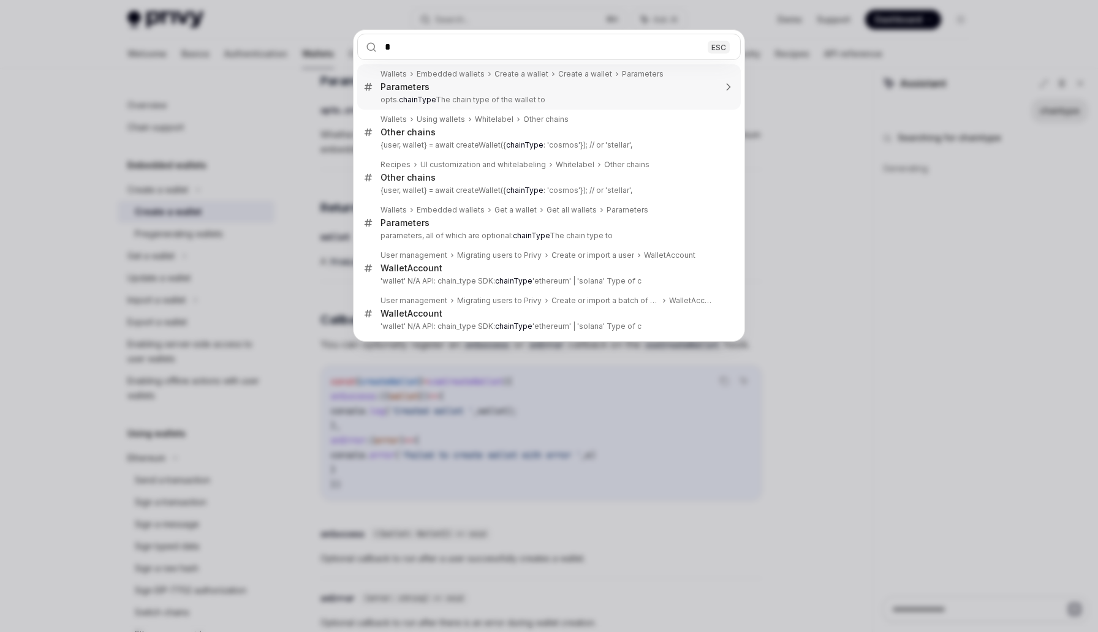
type textarea "*"
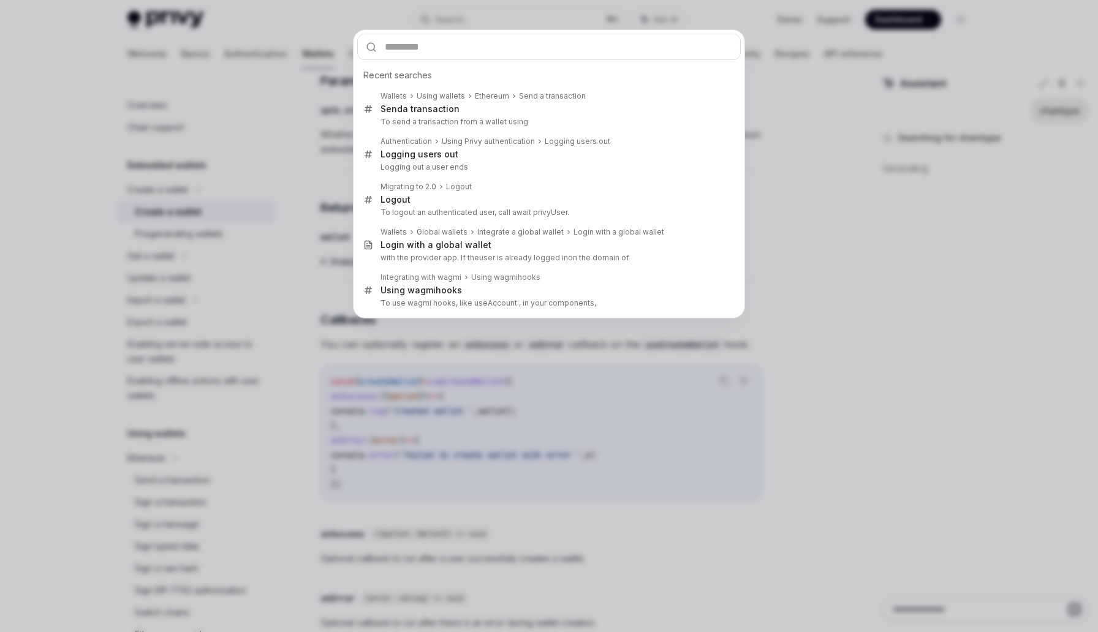
click at [210, 157] on div "Recent searches Wallets Using wallets Ethereum Send a transaction Send a transa…" at bounding box center [549, 316] width 1098 height 632
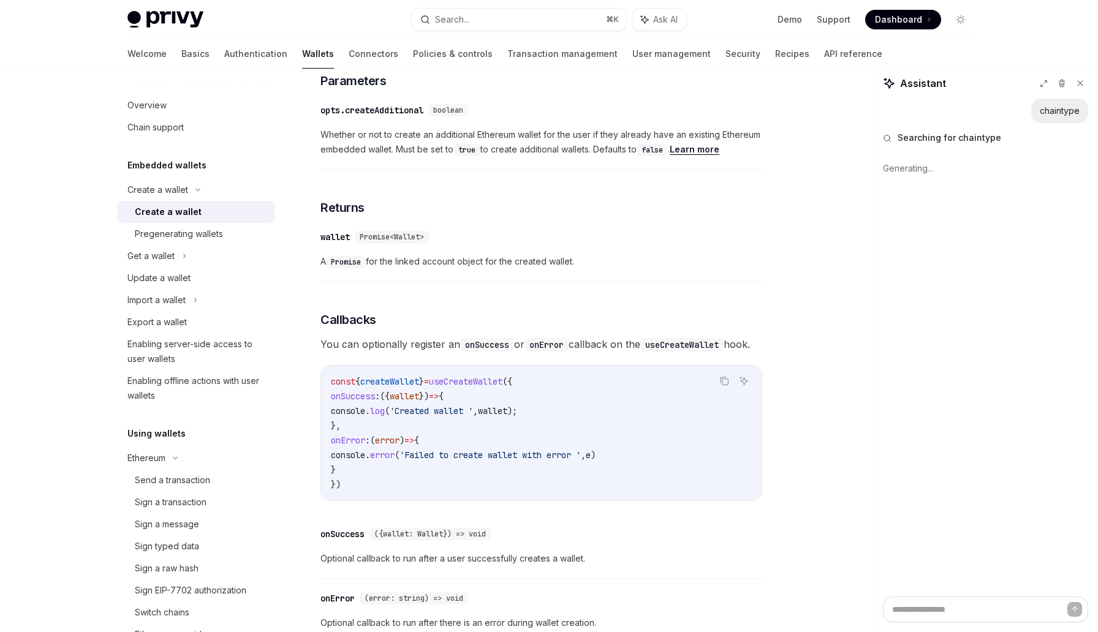
click at [294, 137] on div "Create a wallet Create a wallet OpenAI Open in ChatGPT OpenAI Open in ChatGPT P…" at bounding box center [426, 154] width 676 height 1356
click at [425, 262] on span "A Promise for the linked account object for the created wallet." at bounding box center [541, 261] width 442 height 15
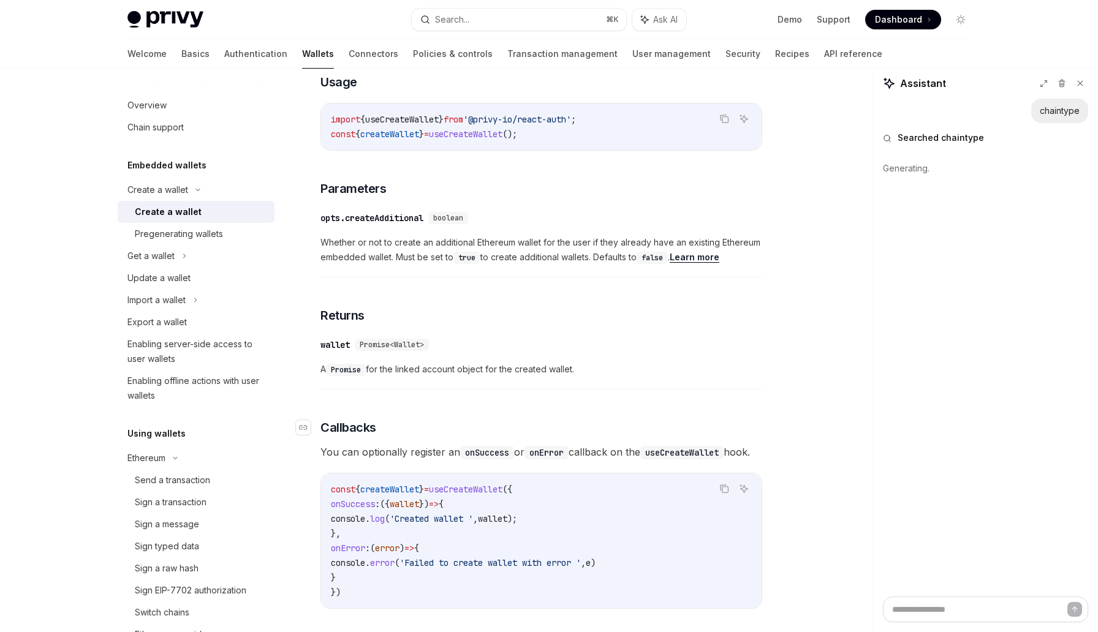
scroll to position [509, 0]
click at [714, 257] on link "Learn more" at bounding box center [695, 257] width 50 height 11
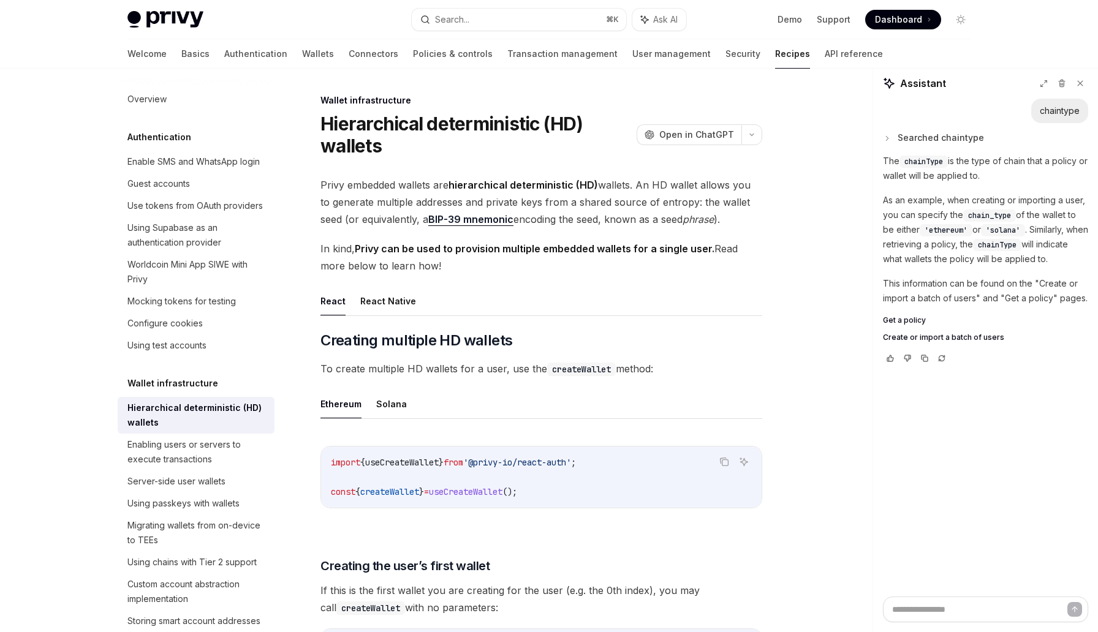
type textarea "*"
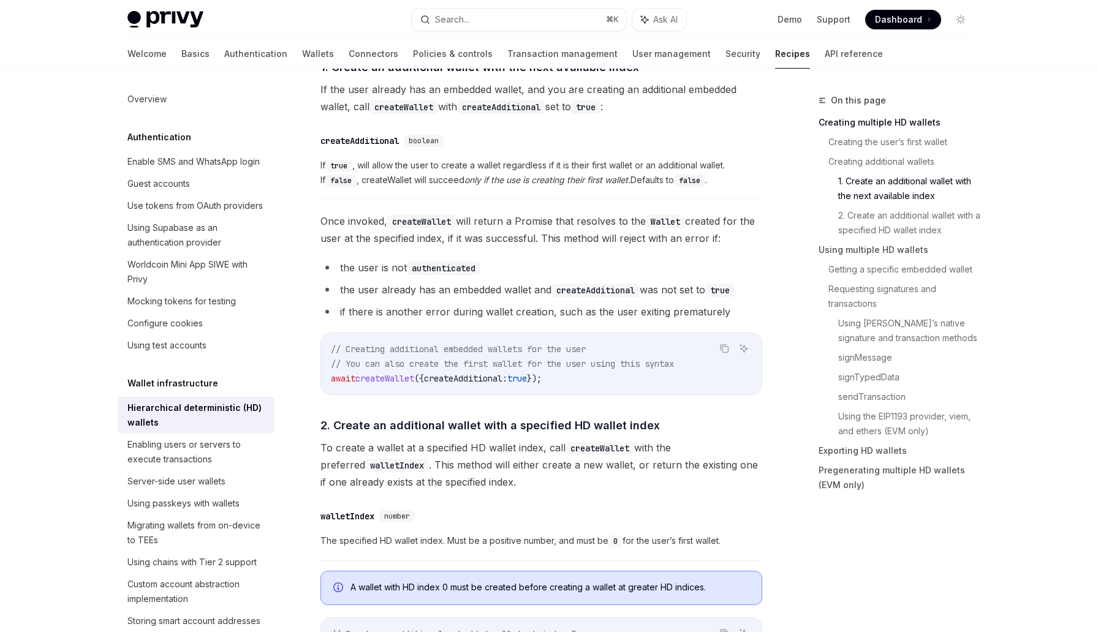
scroll to position [716, 0]
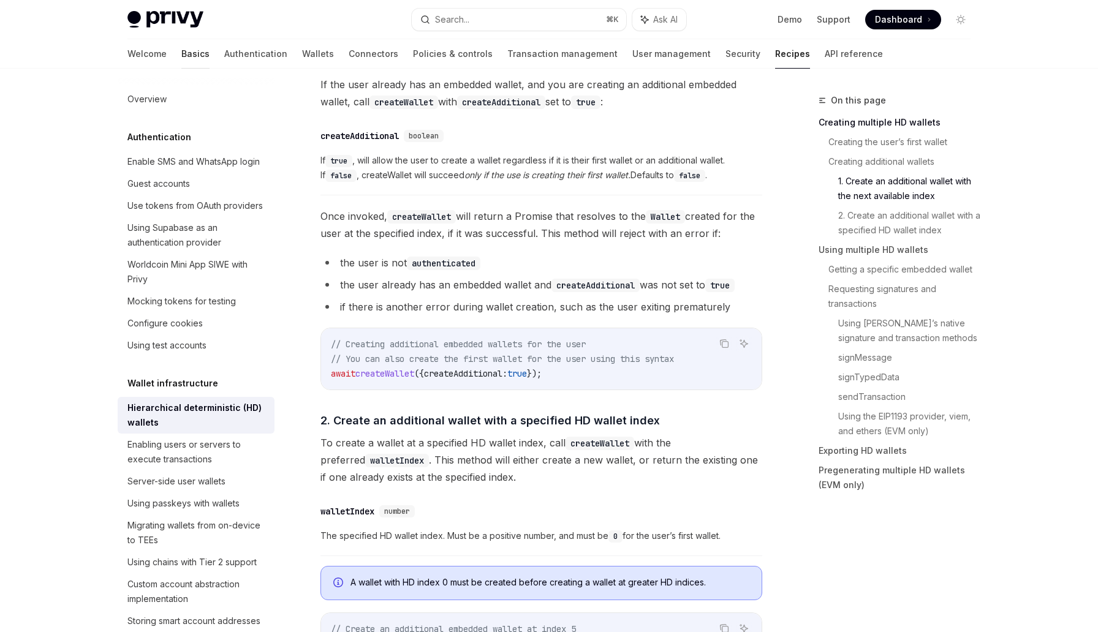
click at [181, 51] on link "Basics" at bounding box center [195, 53] width 28 height 29
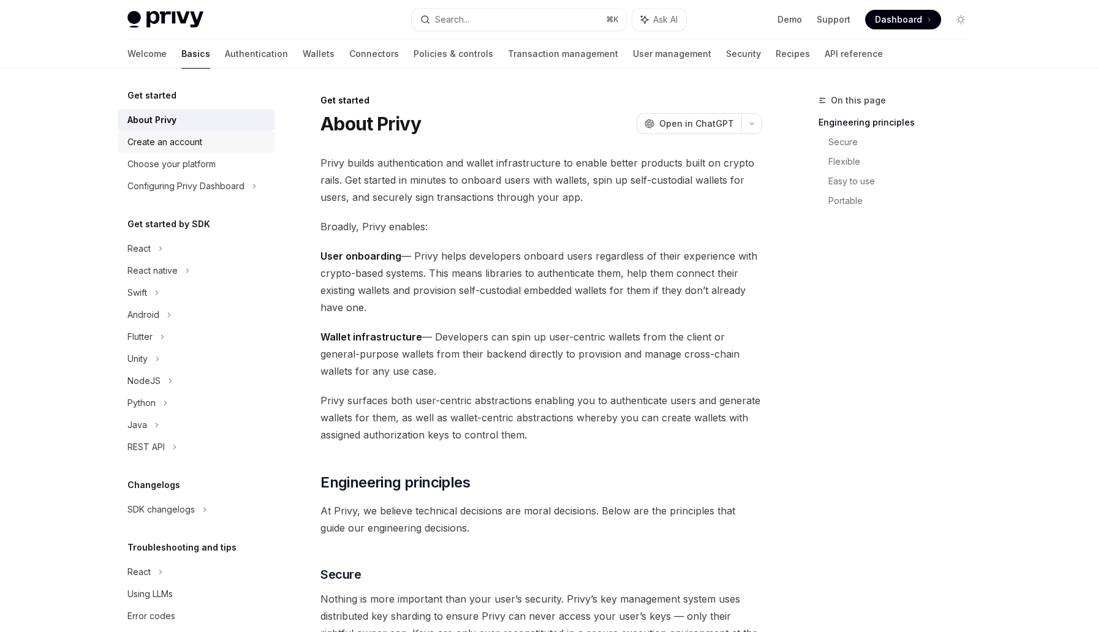
click at [174, 143] on div "Create an account" at bounding box center [164, 142] width 75 height 15
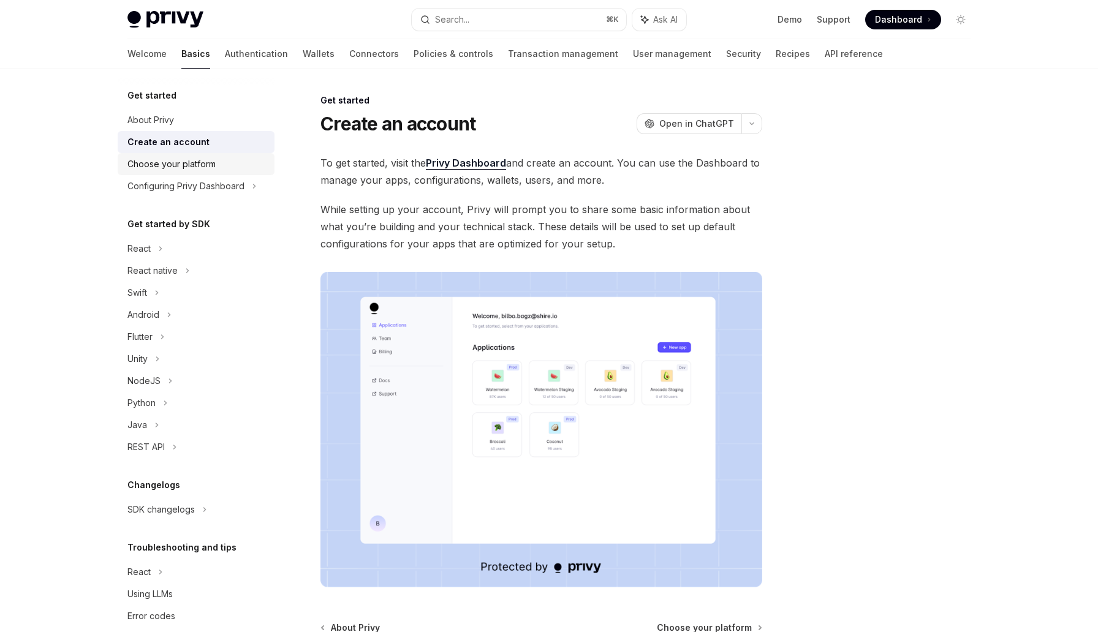
click at [174, 169] on div "Choose your platform" at bounding box center [171, 164] width 88 height 15
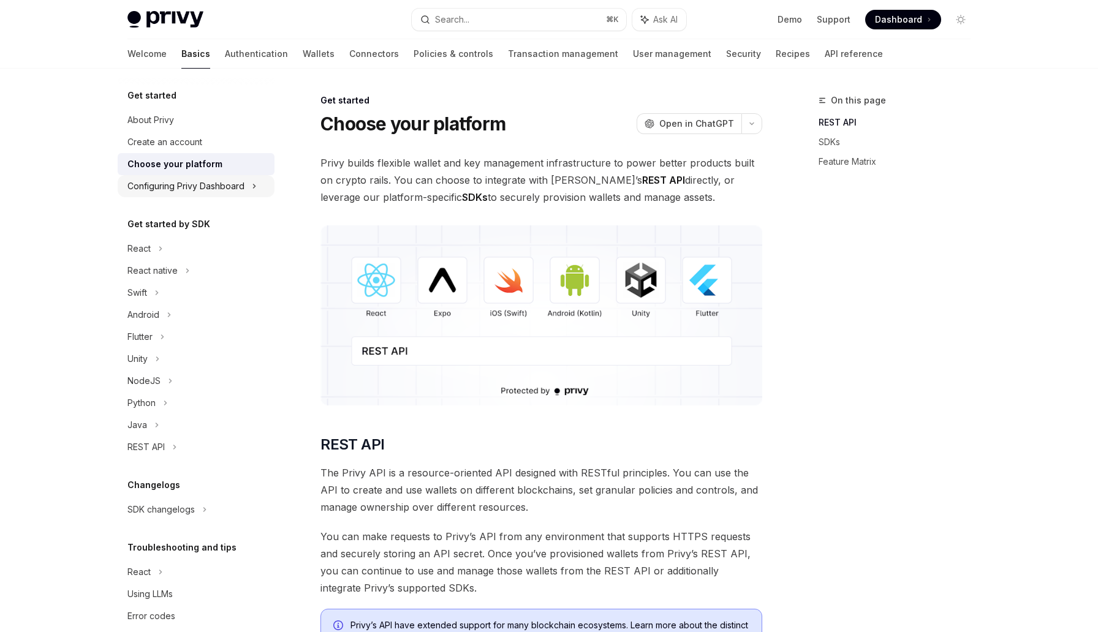
click at [174, 188] on div "Configuring Privy Dashboard" at bounding box center [185, 186] width 117 height 15
type textarea "*"
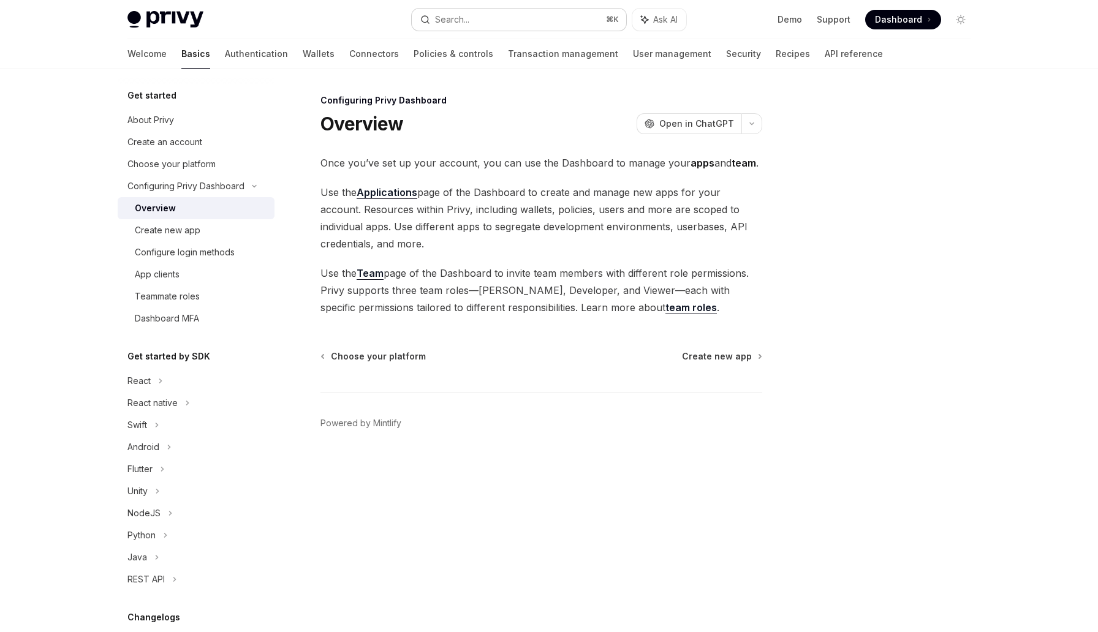
click at [436, 14] on div "Search..." at bounding box center [452, 19] width 34 height 15
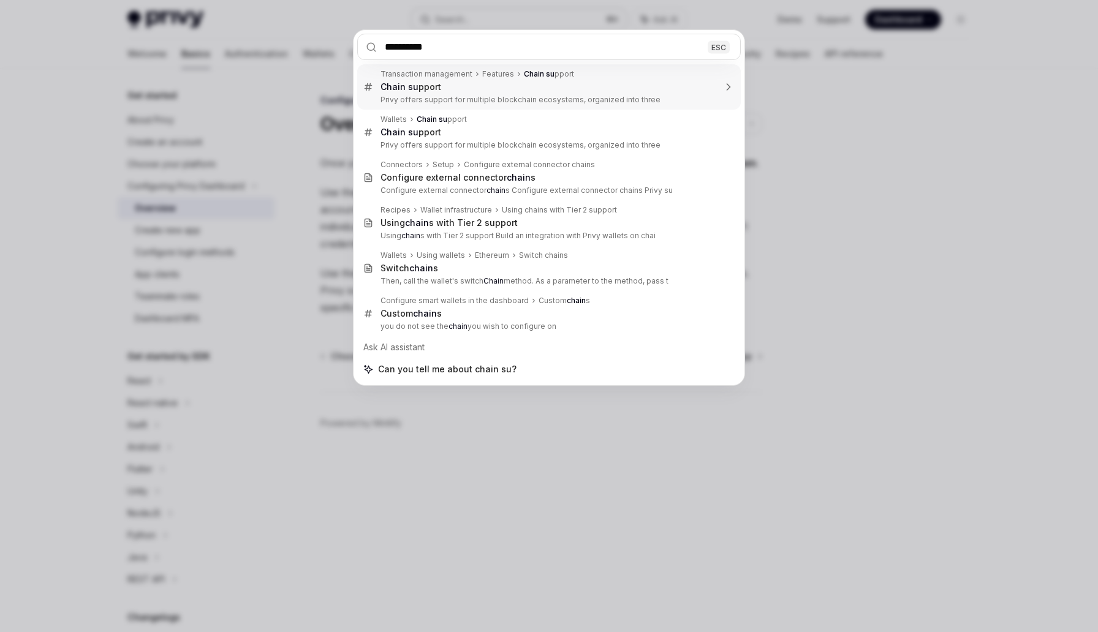
type input "**********"
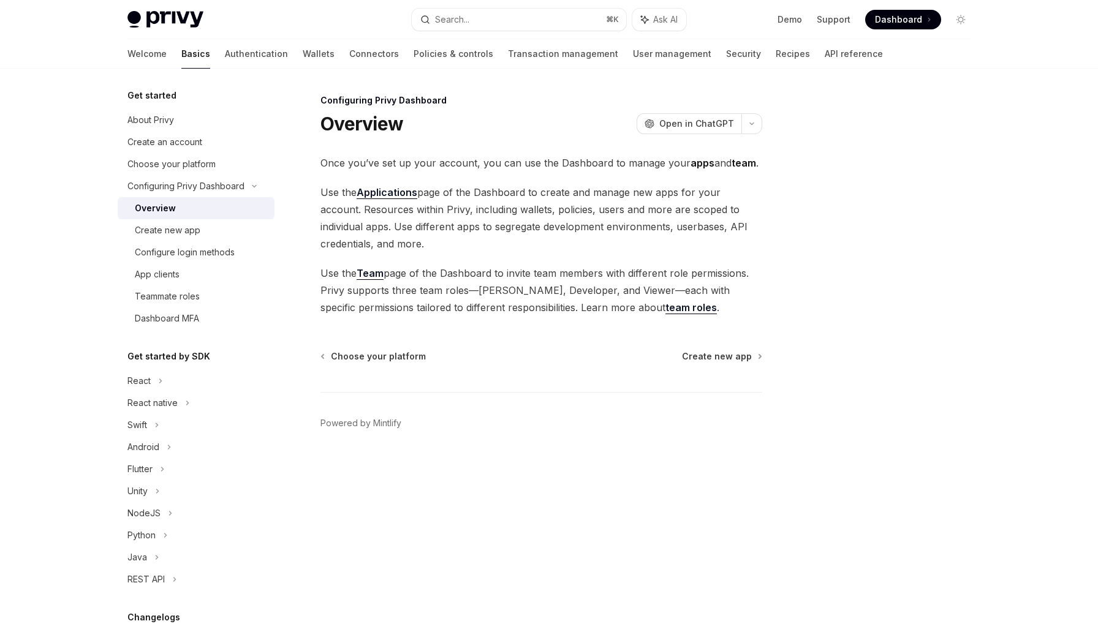
type textarea "*"
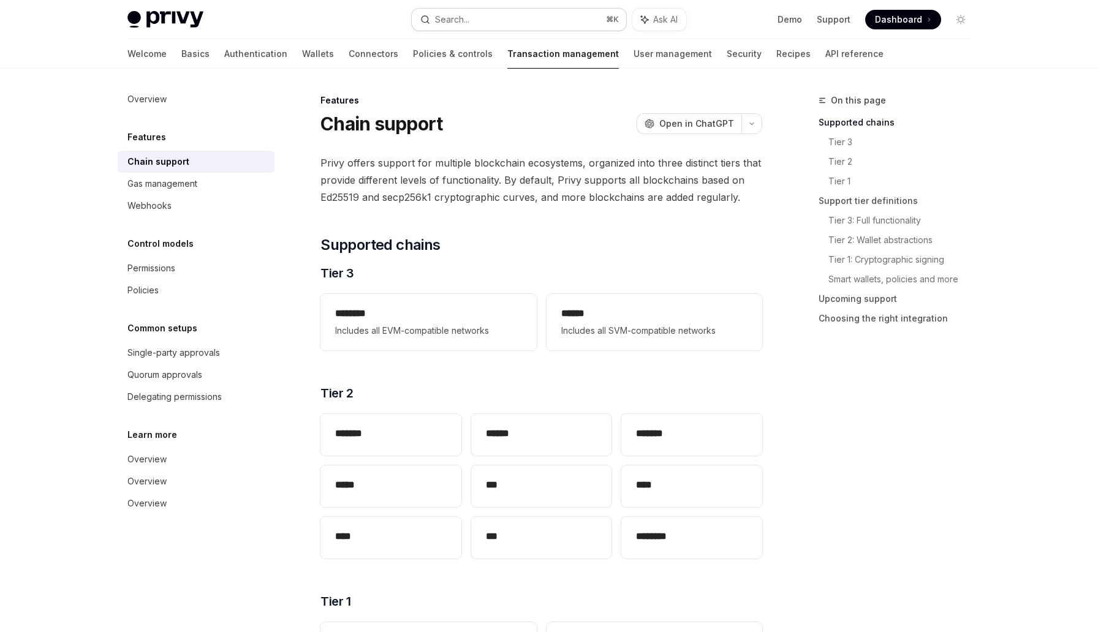
click at [515, 23] on button "Search... ⌘ K" at bounding box center [519, 20] width 214 height 22
click at [469, 22] on div "Search..." at bounding box center [452, 19] width 34 height 15
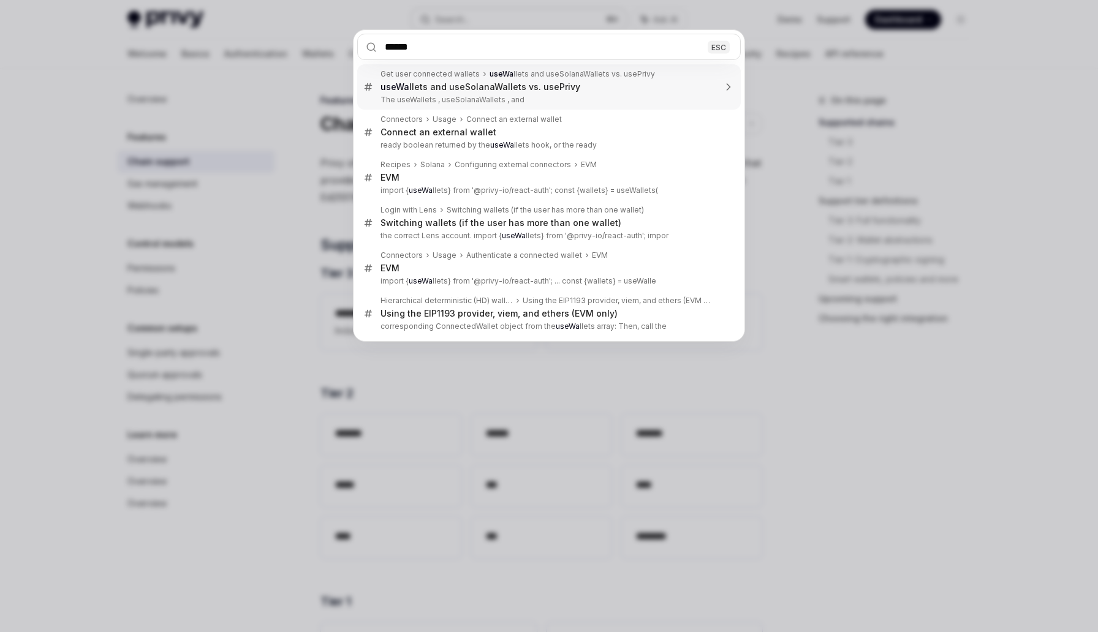
type input "*******"
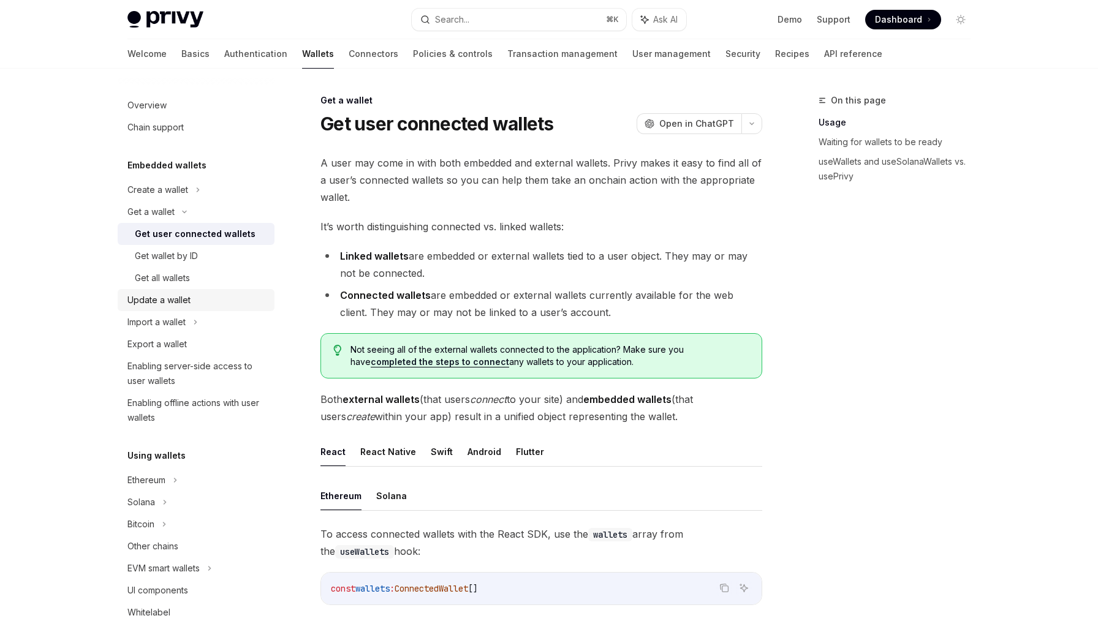
click at [200, 292] on link "Update a wallet" at bounding box center [196, 300] width 157 height 22
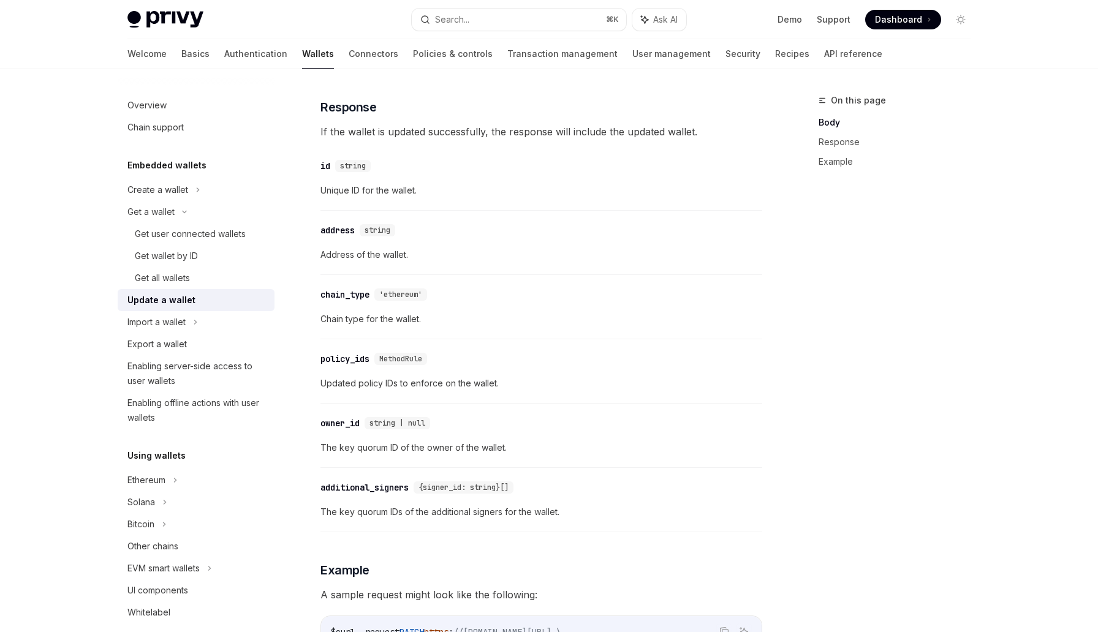
scroll to position [787, 0]
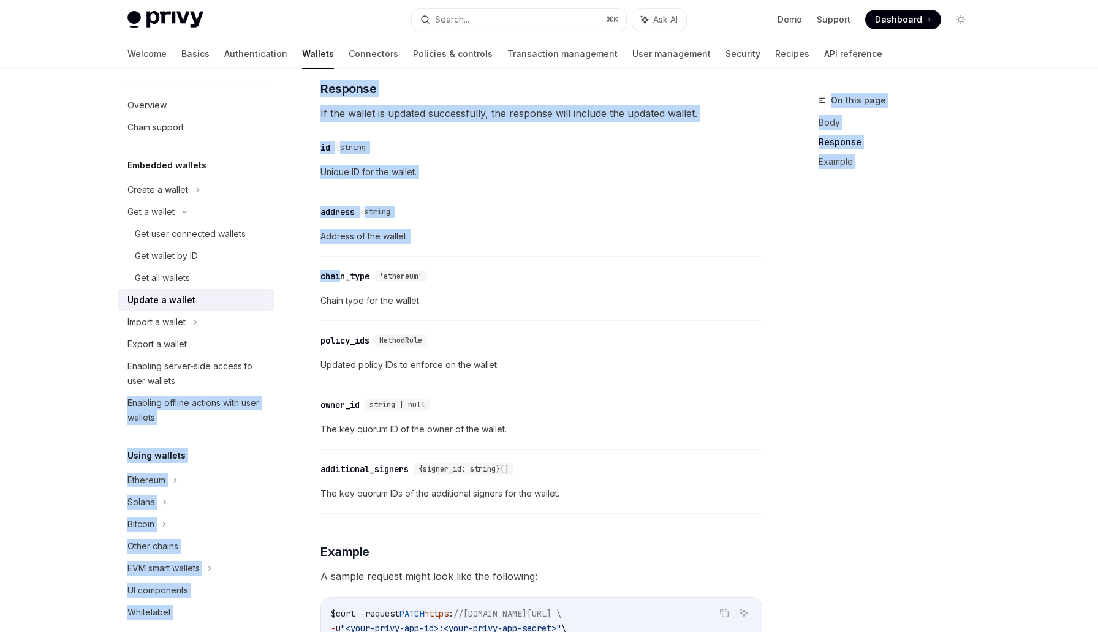
drag, startPoint x: 343, startPoint y: 274, endPoint x: 276, endPoint y: 392, distance: 135.0
click at [276, 392] on div "Overview Chain support Embedded wallets Create a wallet Get a wallet Get user c…" at bounding box center [549, 252] width 902 height 1942
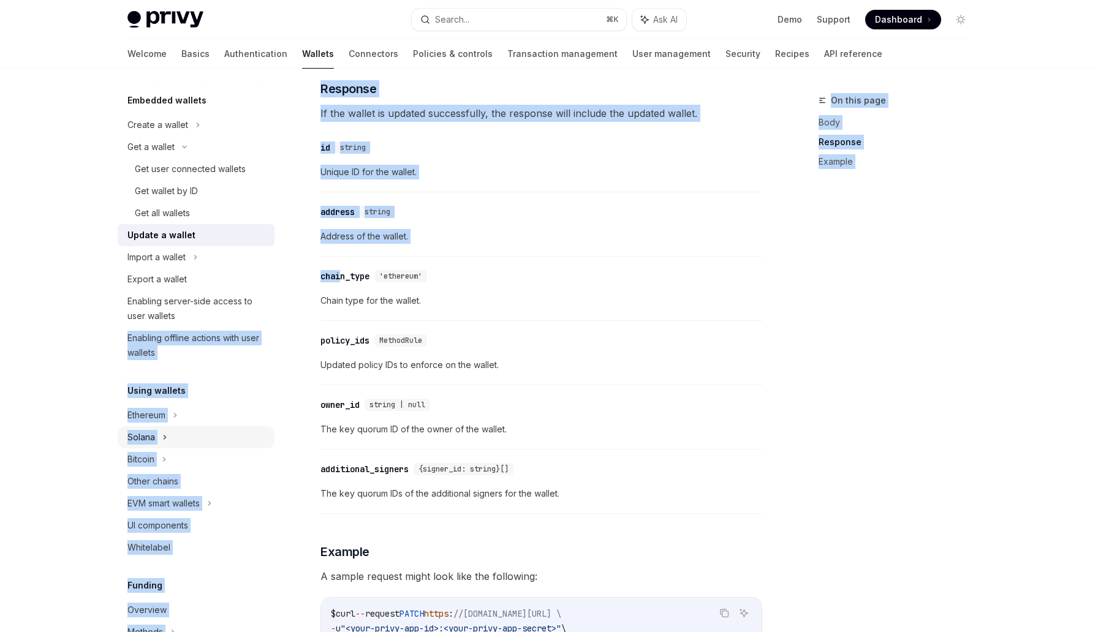
scroll to position [83, 0]
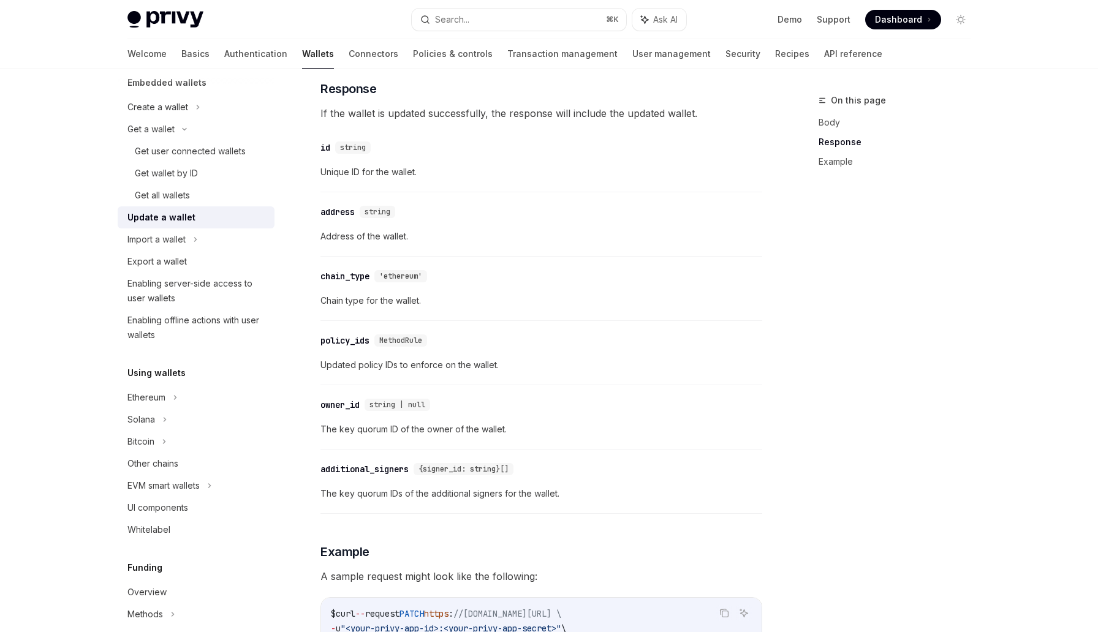
click at [73, 507] on div "Privy Docs home page Search... ⌘ K Ask AI Demo Support Dashboard Dashboard Sear…" at bounding box center [549, 218] width 1098 height 2010
click at [148, 461] on div "Other chains" at bounding box center [152, 463] width 51 height 15
type textarea "*"
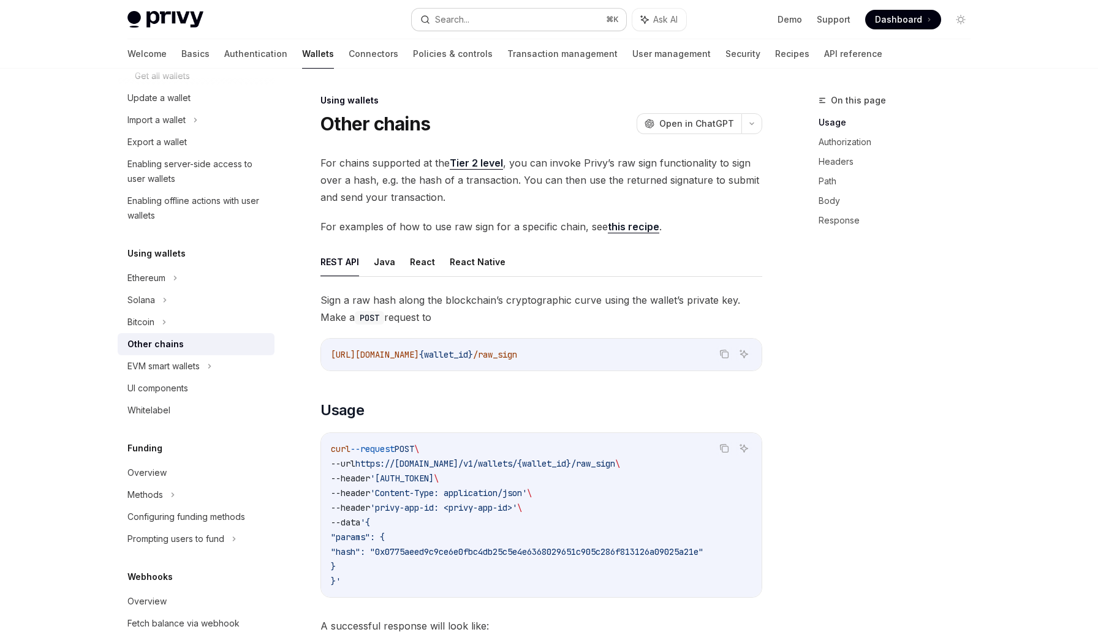
click at [464, 15] on div "Search..." at bounding box center [452, 19] width 34 height 15
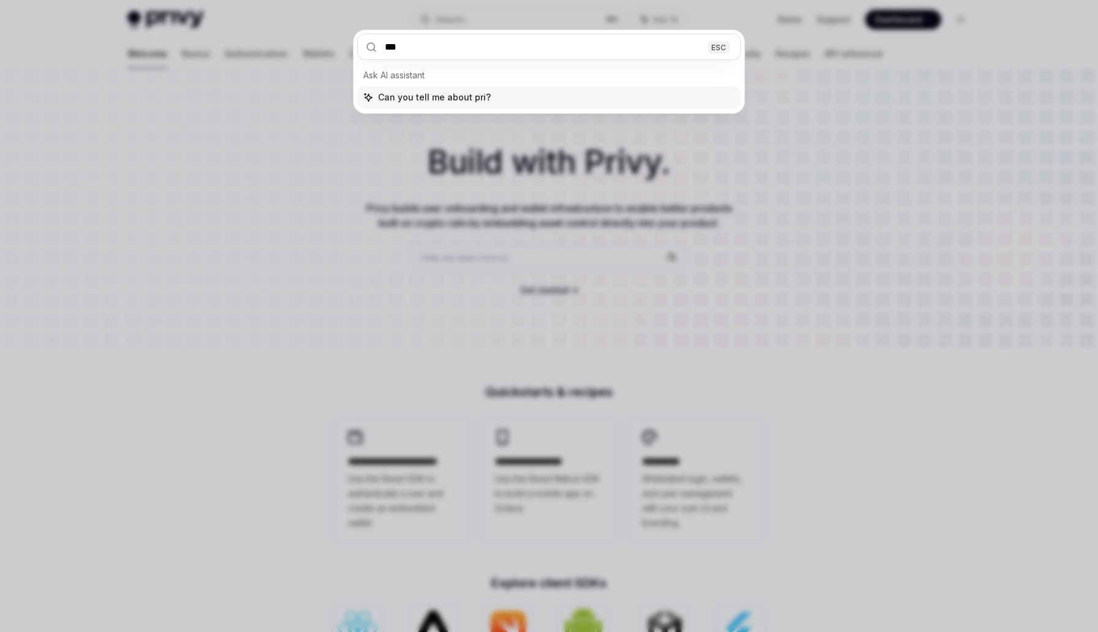
type input "****"
type textarea "*"
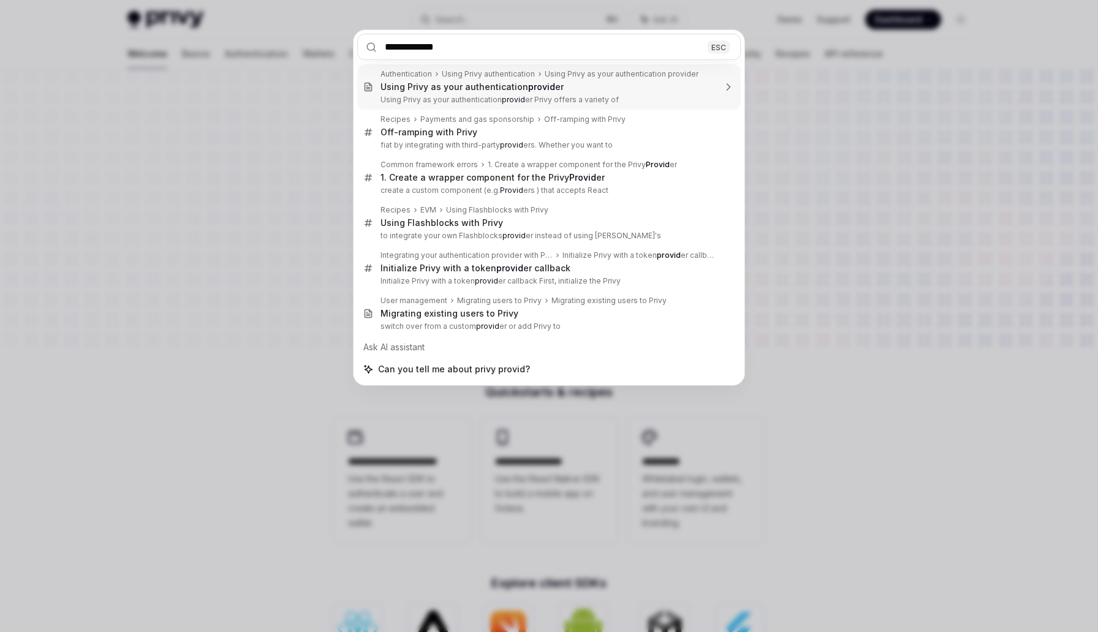
type input "**********"
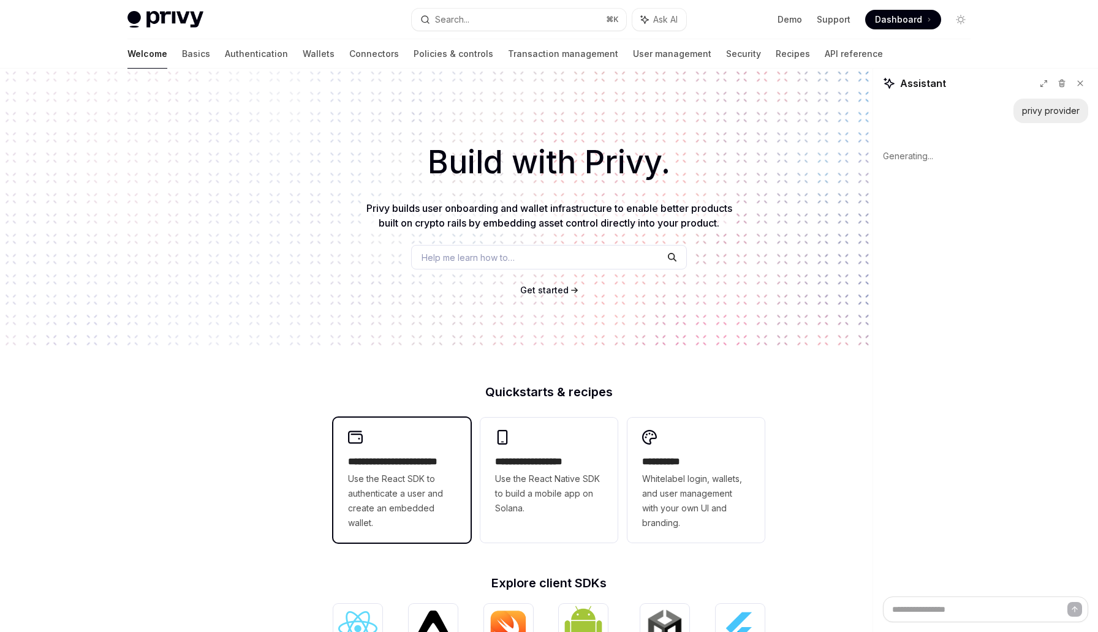
click at [398, 462] on h2 "**********" at bounding box center [402, 462] width 108 height 15
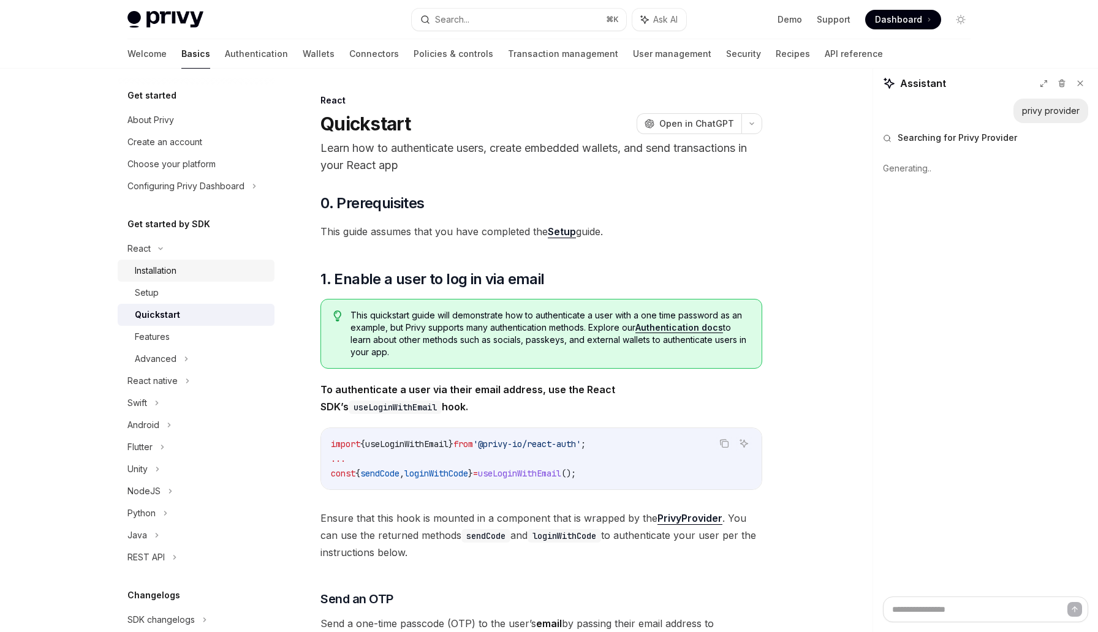
click at [224, 272] on div "Installation" at bounding box center [201, 270] width 132 height 15
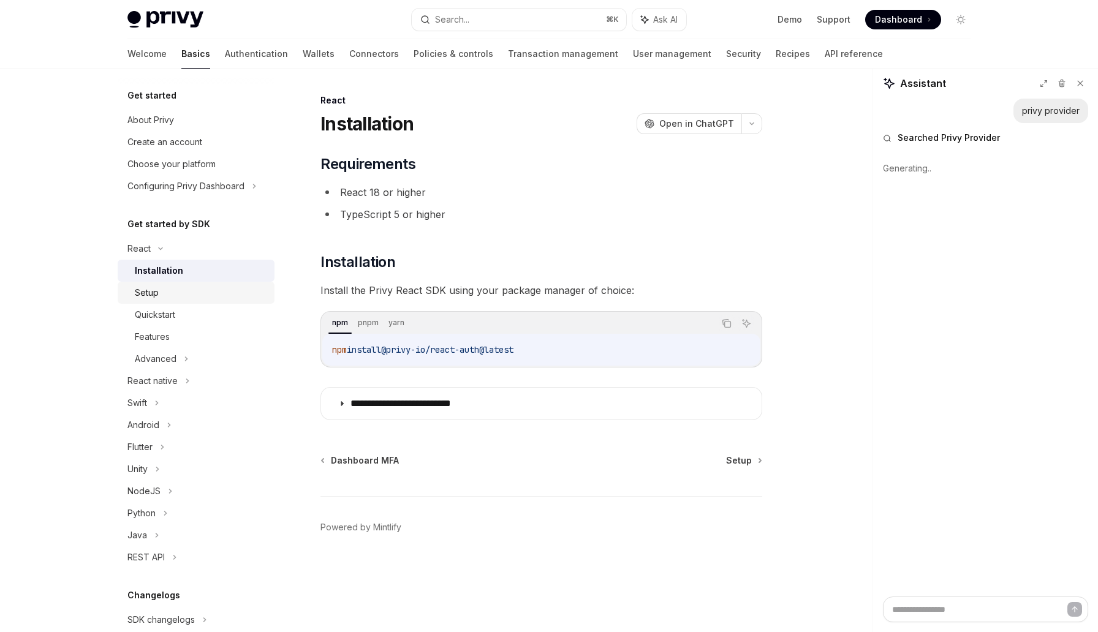
click at [218, 298] on div "Setup" at bounding box center [201, 293] width 132 height 15
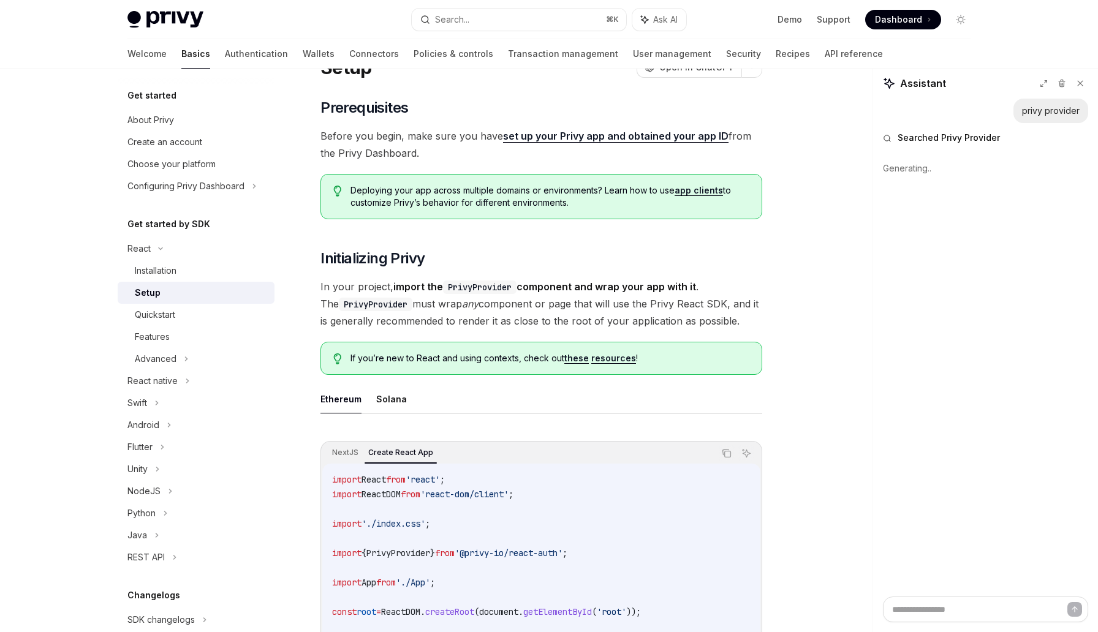
scroll to position [53, 0]
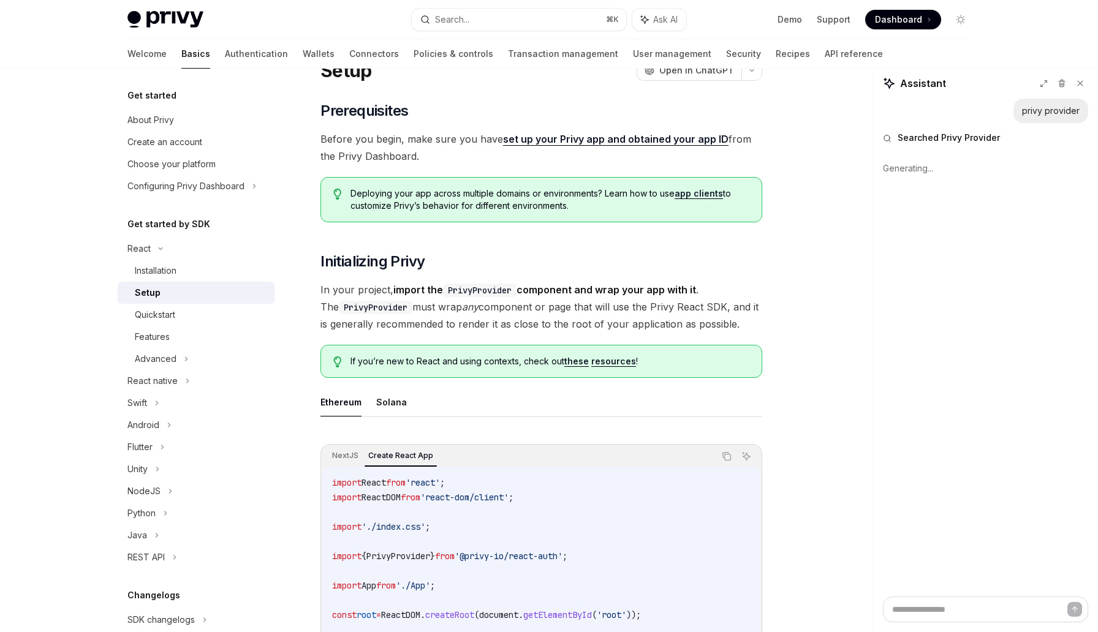
click at [377, 306] on code "PrivyProvider" at bounding box center [376, 307] width 74 height 13
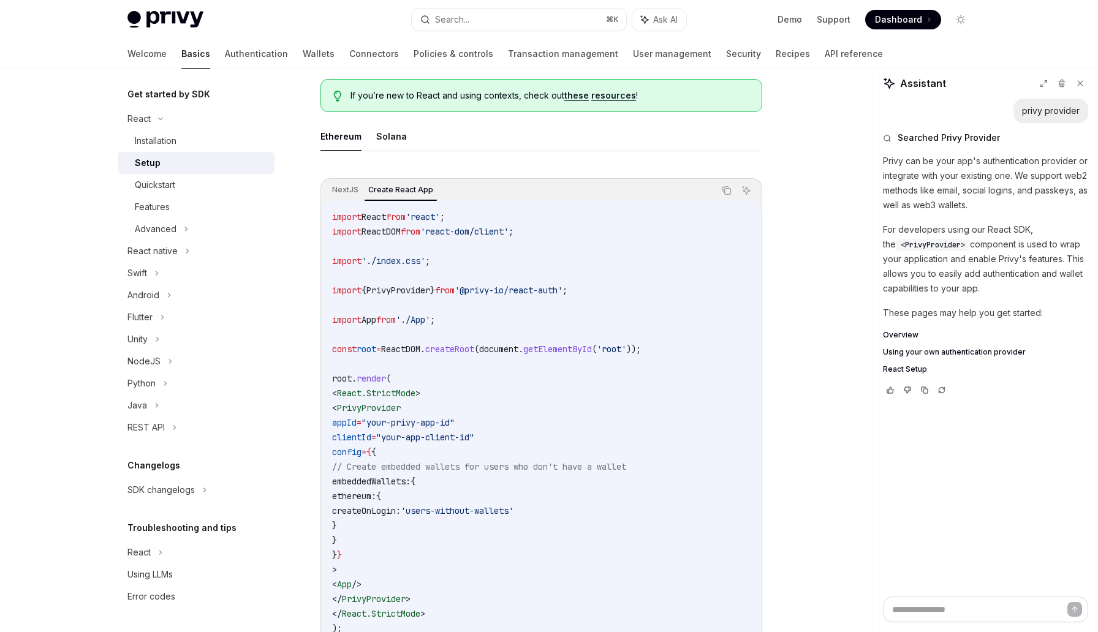
scroll to position [330, 0]
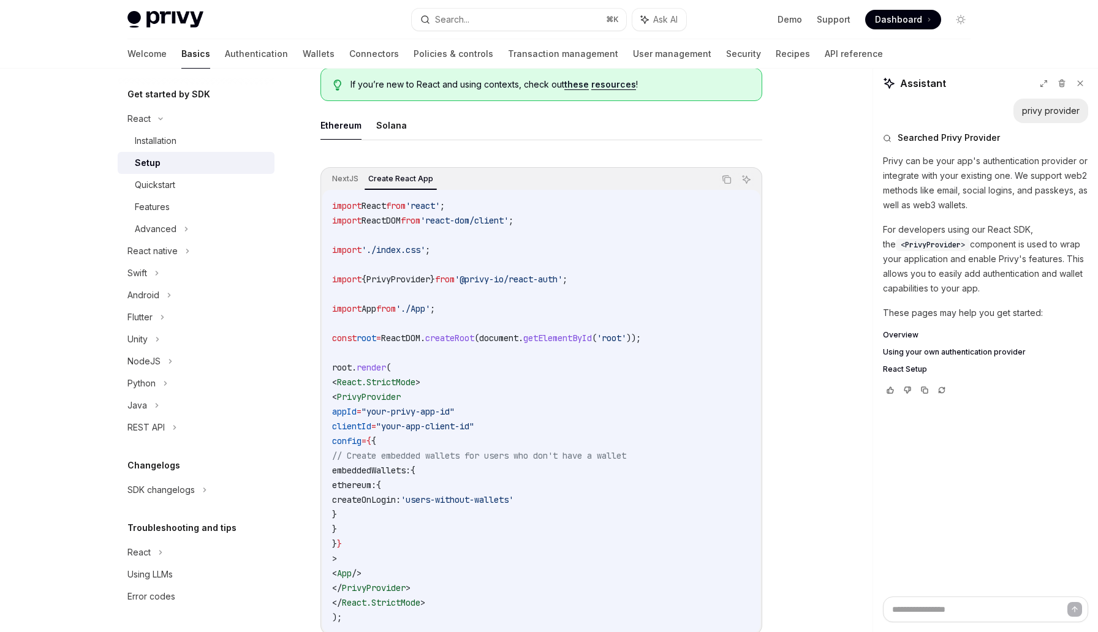
click at [376, 490] on span "ethereum:" at bounding box center [354, 485] width 44 height 11
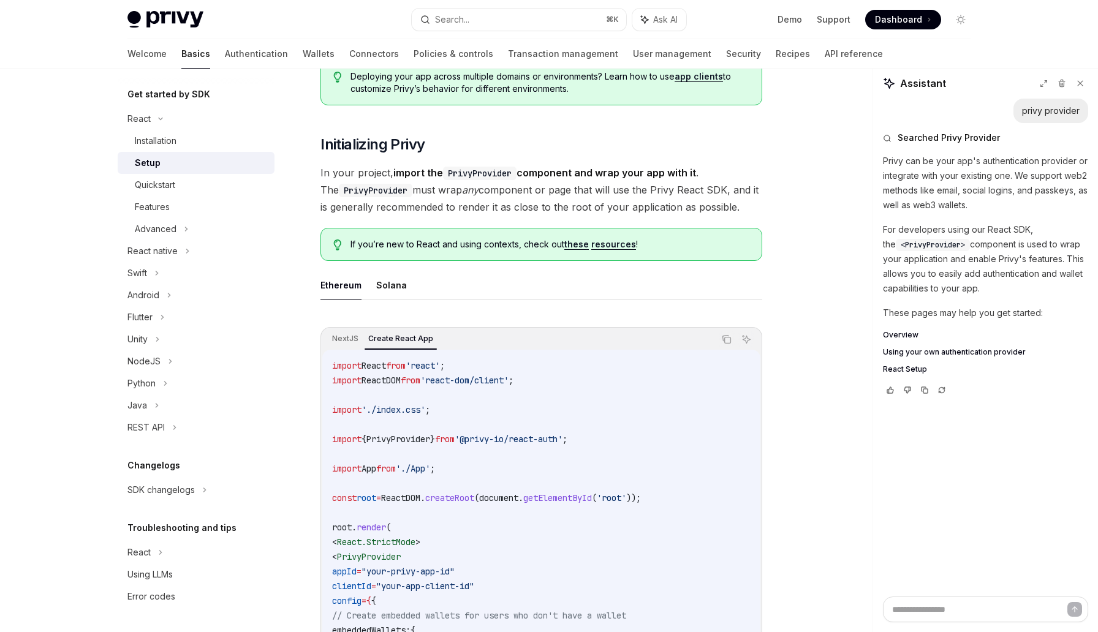
scroll to position [70, 0]
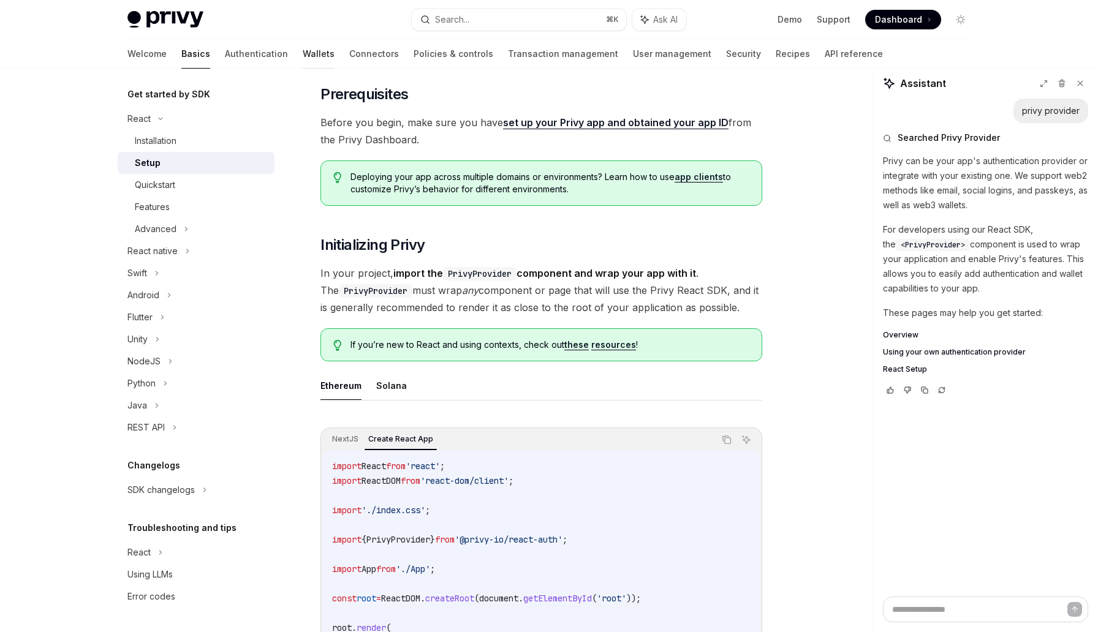
click at [303, 57] on link "Wallets" at bounding box center [319, 53] width 32 height 29
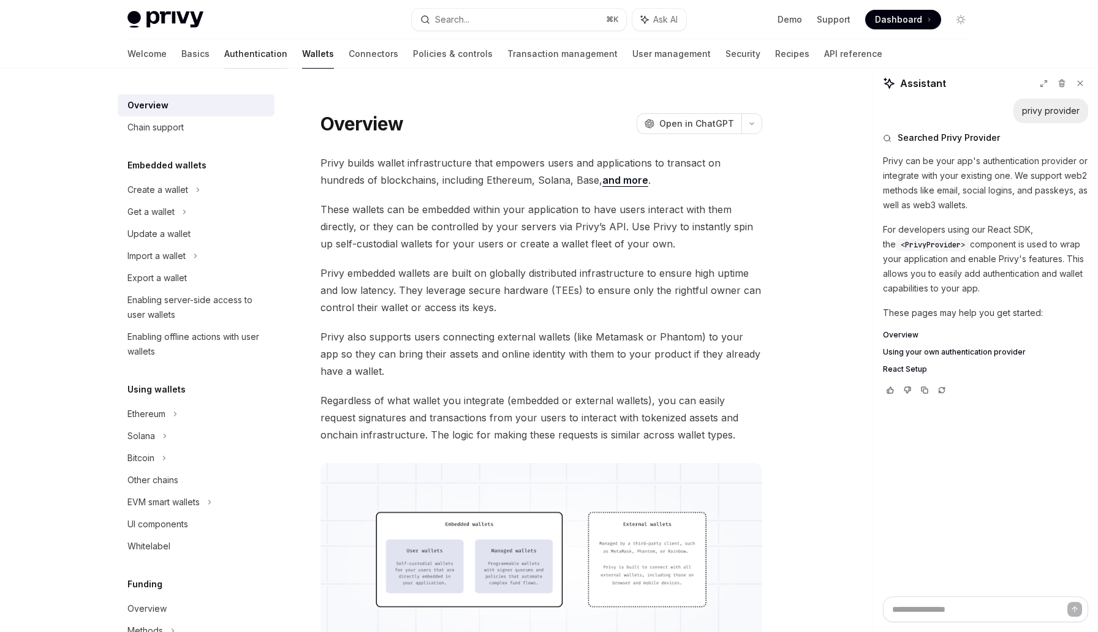
click at [224, 53] on link "Authentication" at bounding box center [255, 53] width 63 height 29
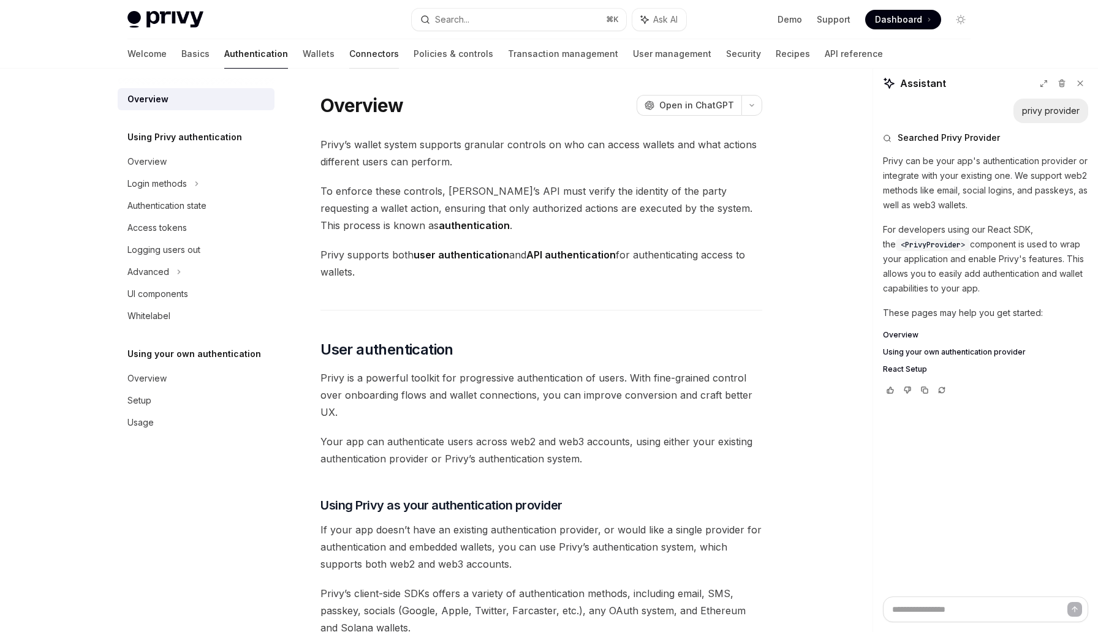
click at [349, 49] on link "Connectors" at bounding box center [374, 53] width 50 height 29
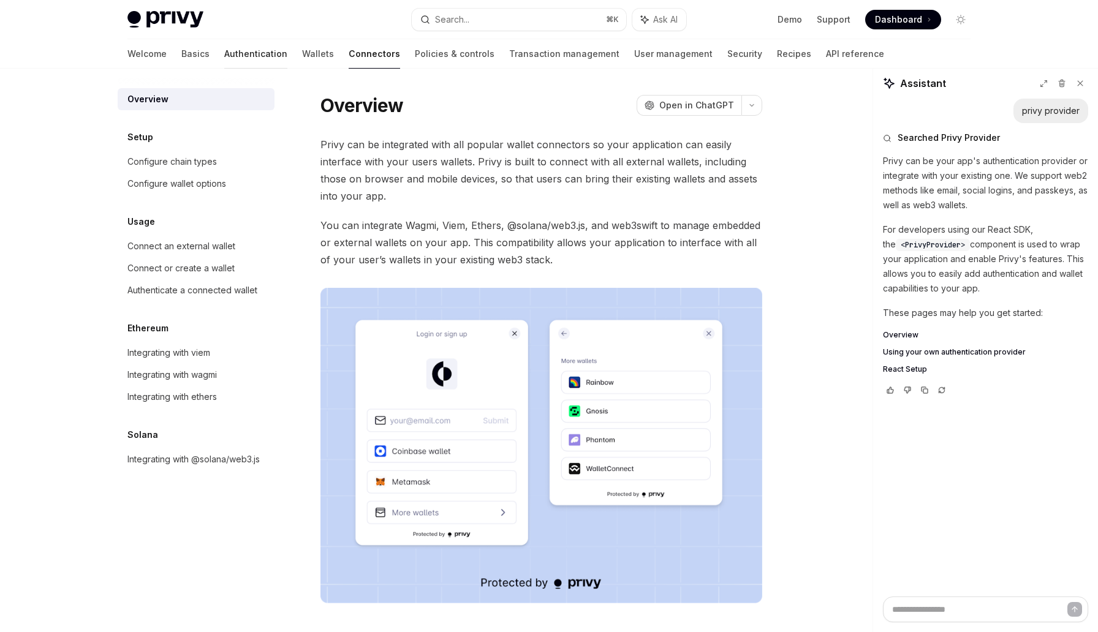
click at [224, 55] on link "Authentication" at bounding box center [255, 53] width 63 height 29
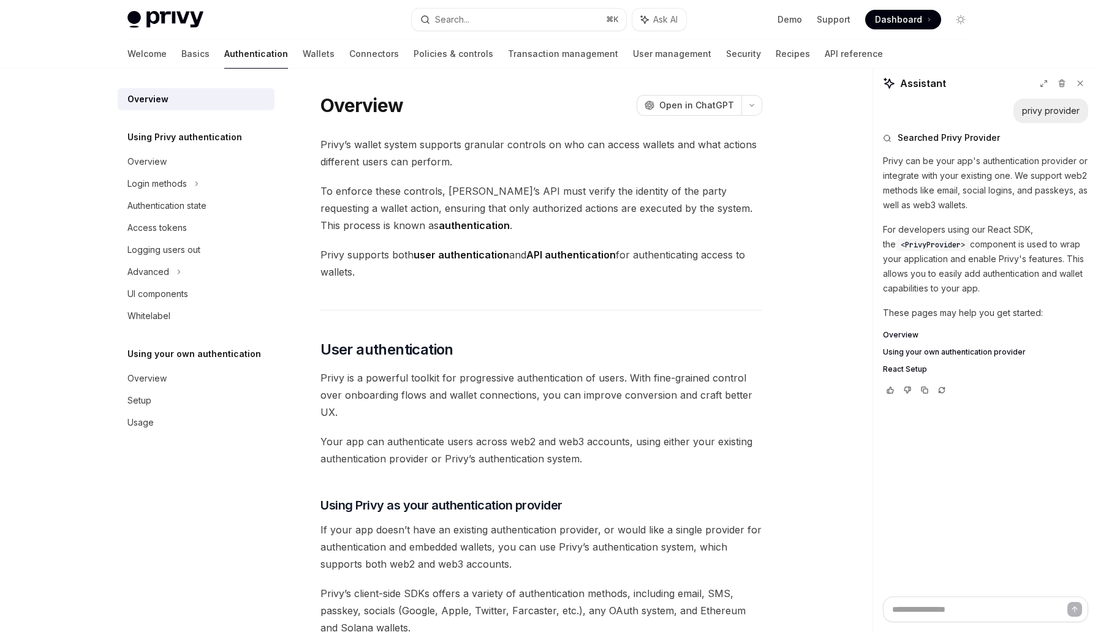
click at [243, 55] on div "Welcome Basics Authentication Wallets Connectors Policies & controls Transactio…" at bounding box center [504, 53] width 755 height 29
click at [303, 55] on link "Wallets" at bounding box center [319, 53] width 32 height 29
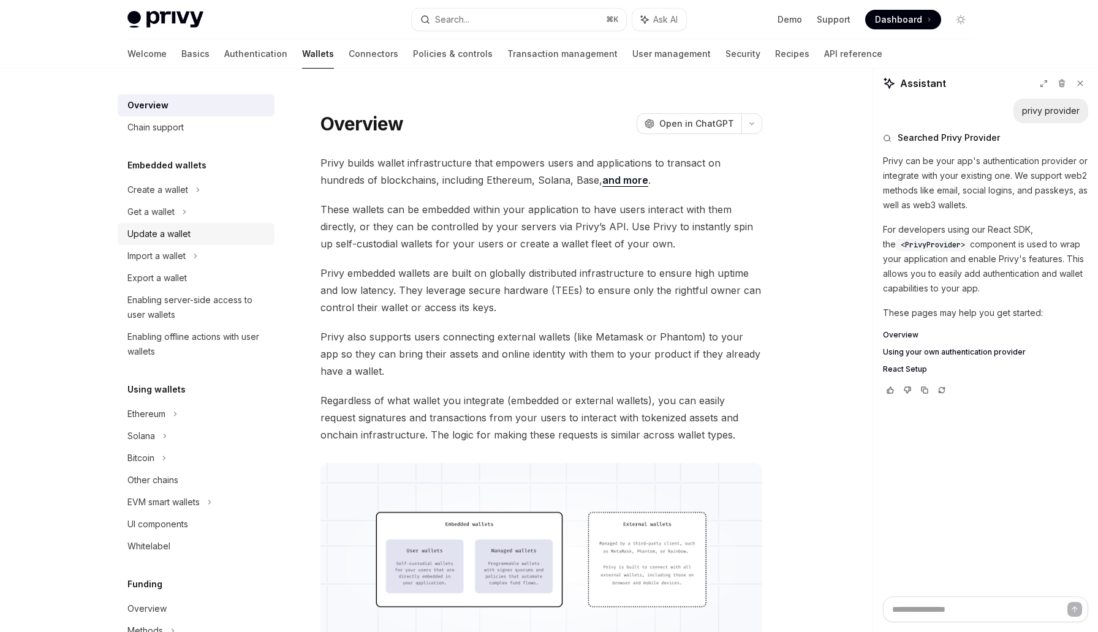
click at [194, 235] on div "Update a wallet" at bounding box center [197, 234] width 140 height 15
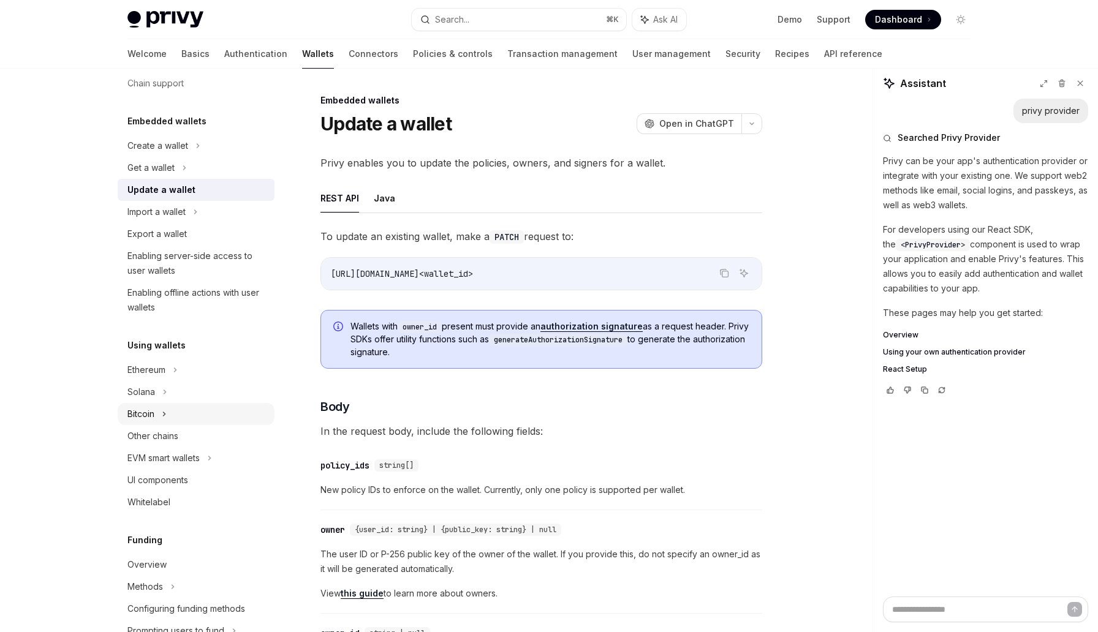
scroll to position [45, 0]
click at [154, 433] on div "Other chains" at bounding box center [152, 435] width 51 height 15
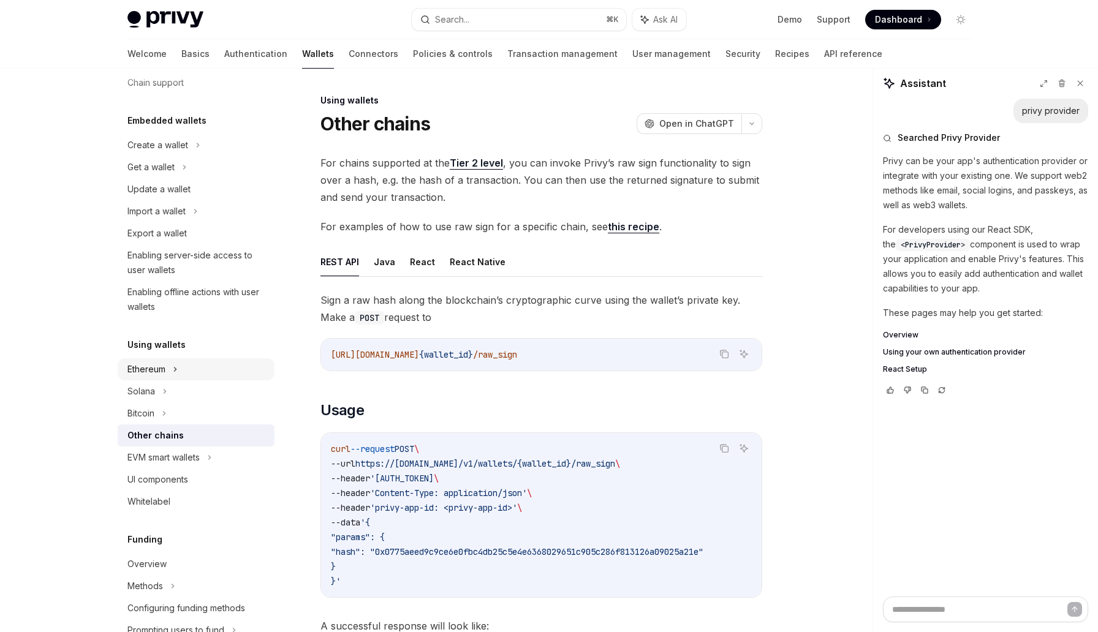
click at [164, 153] on div "Ethereum" at bounding box center [157, 145] width 61 height 15
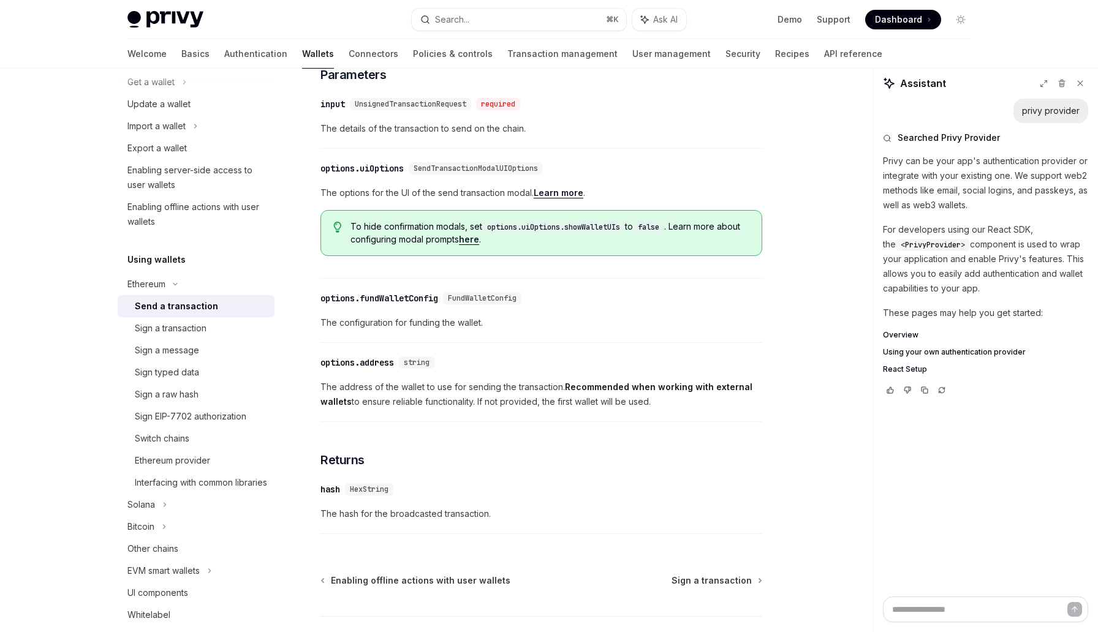
scroll to position [523, 0]
click at [412, 342] on div "​ options.fundWalletConfig FundWalletConfig The configuration for funding the w…" at bounding box center [541, 316] width 442 height 58
click at [416, 332] on span "The configuration for funding the wallet." at bounding box center [541, 324] width 442 height 15
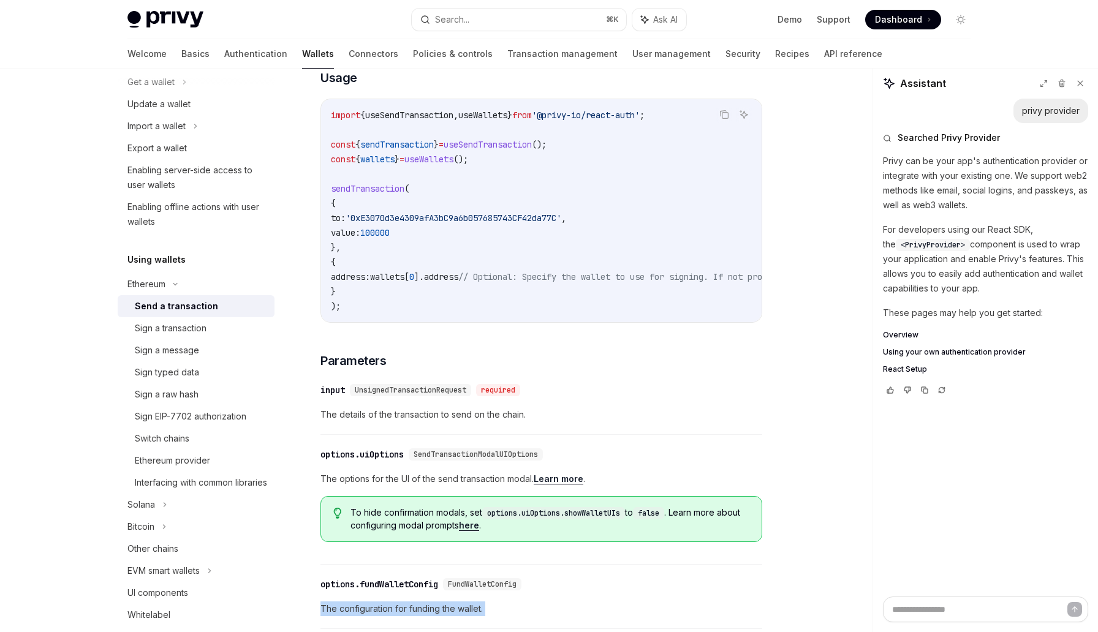
scroll to position [240, 0]
click at [178, 444] on div "Switch chains" at bounding box center [162, 438] width 55 height 15
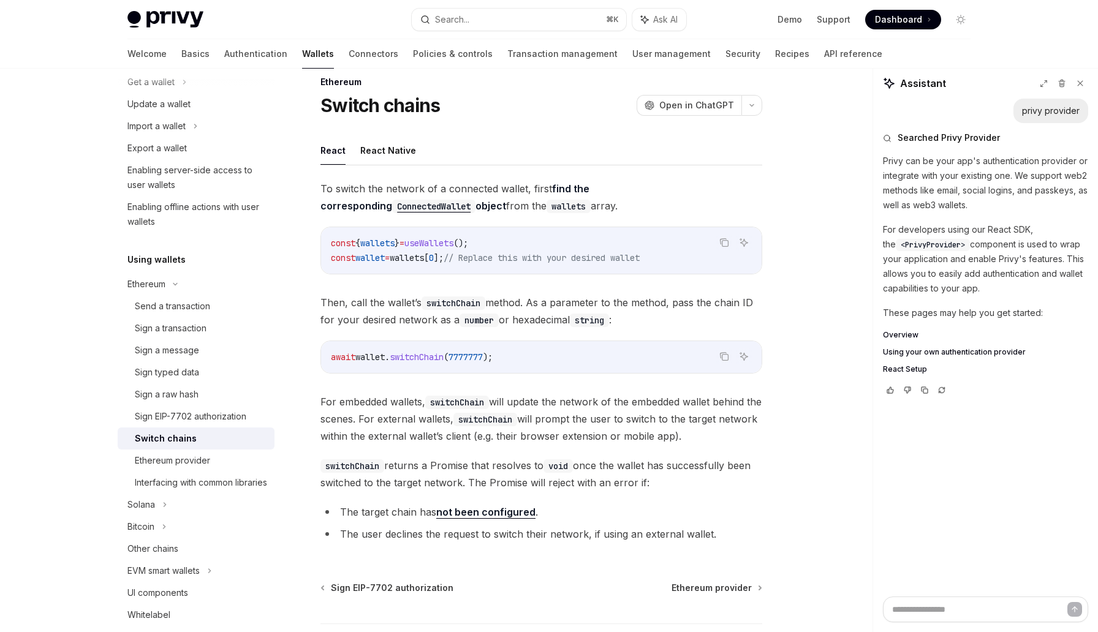
scroll to position [20, 0]
click at [482, 349] on code "await wallet . switchChain ( 7777777 );" at bounding box center [541, 356] width 421 height 15
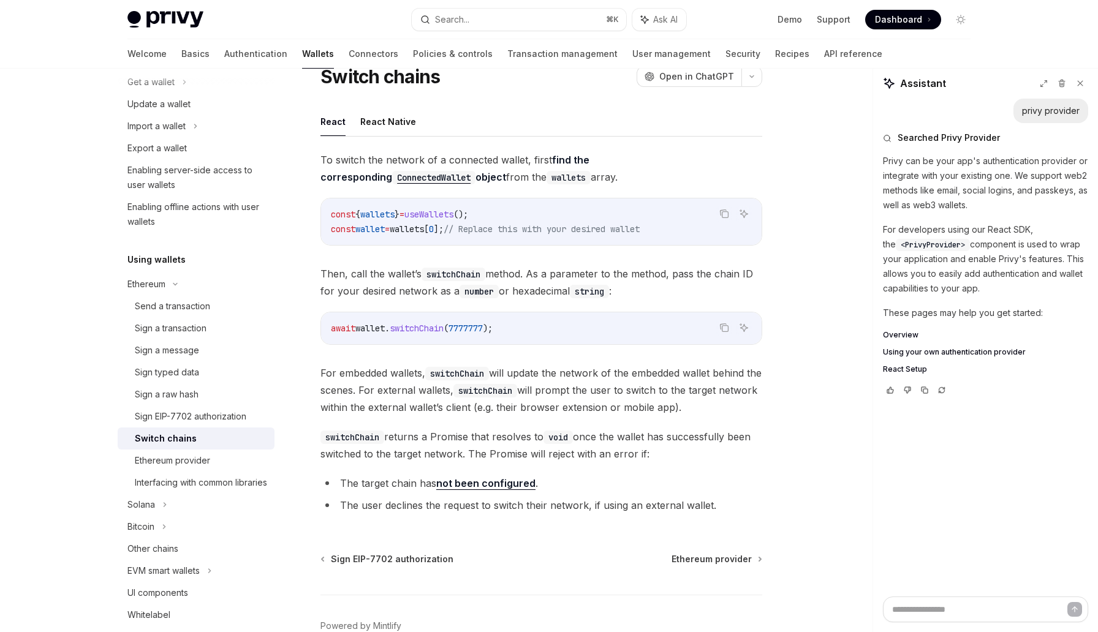
scroll to position [47, 0]
click at [450, 213] on span "useWallets" at bounding box center [428, 215] width 49 height 11
copy span "useWallets"
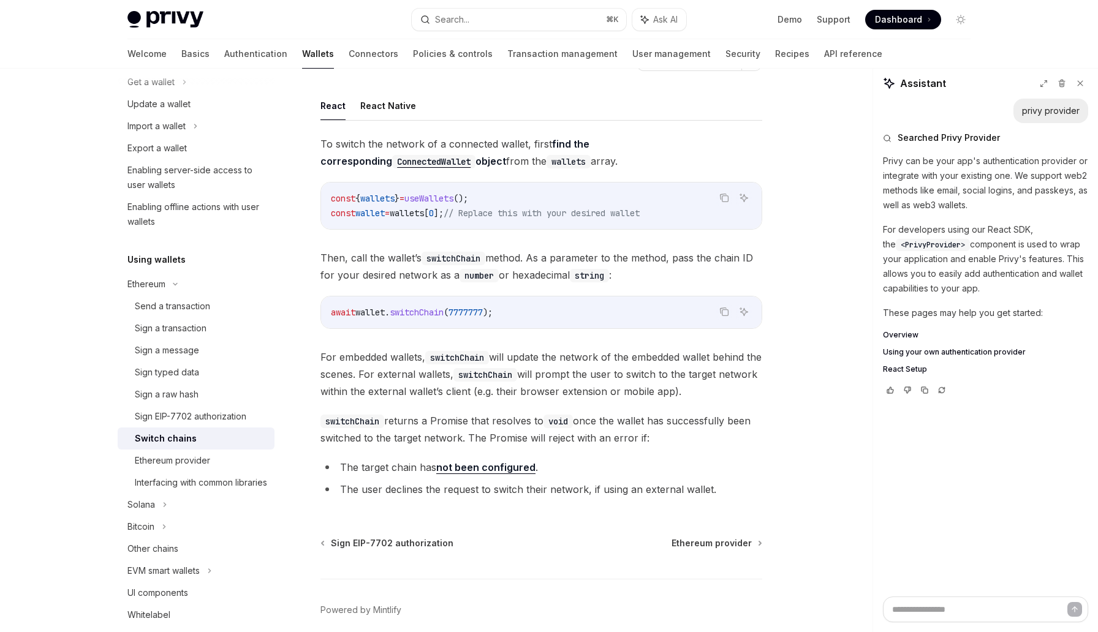
scroll to position [64, 0]
click at [695, 213] on code "const { wallets } = useWallets (); const wallet = wallets [ 0 ]; // Replace thi…" at bounding box center [541, 205] width 421 height 29
drag, startPoint x: 463, startPoint y: 213, endPoint x: 305, endPoint y: 214, distance: 158.1
click at [305, 214] on div "Ethereum Switch chains OpenAI Open in ChatGPT OpenAI Open in ChatGPT React Reac…" at bounding box center [426, 356] width 676 height 655
copy span "const wallet = wallets [ 0 ];"
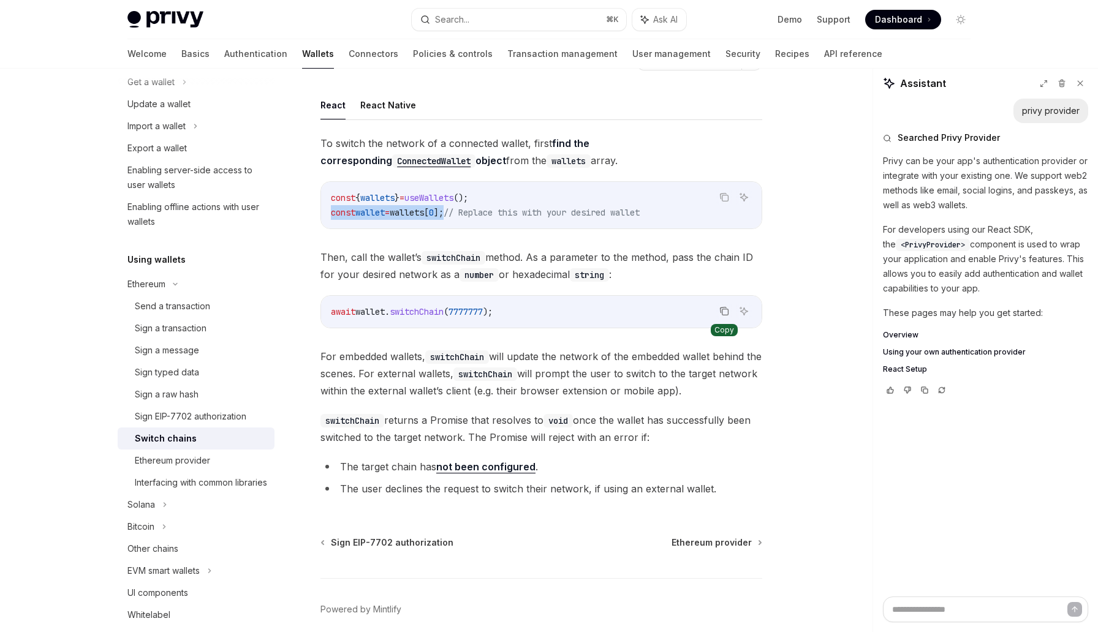
click at [725, 311] on icon "Copy the contents from the code block" at bounding box center [724, 311] width 10 height 10
click at [577, 257] on span "Then, call the wallet’s switchChain method. As a parameter to the method, pass …" at bounding box center [541, 266] width 442 height 34
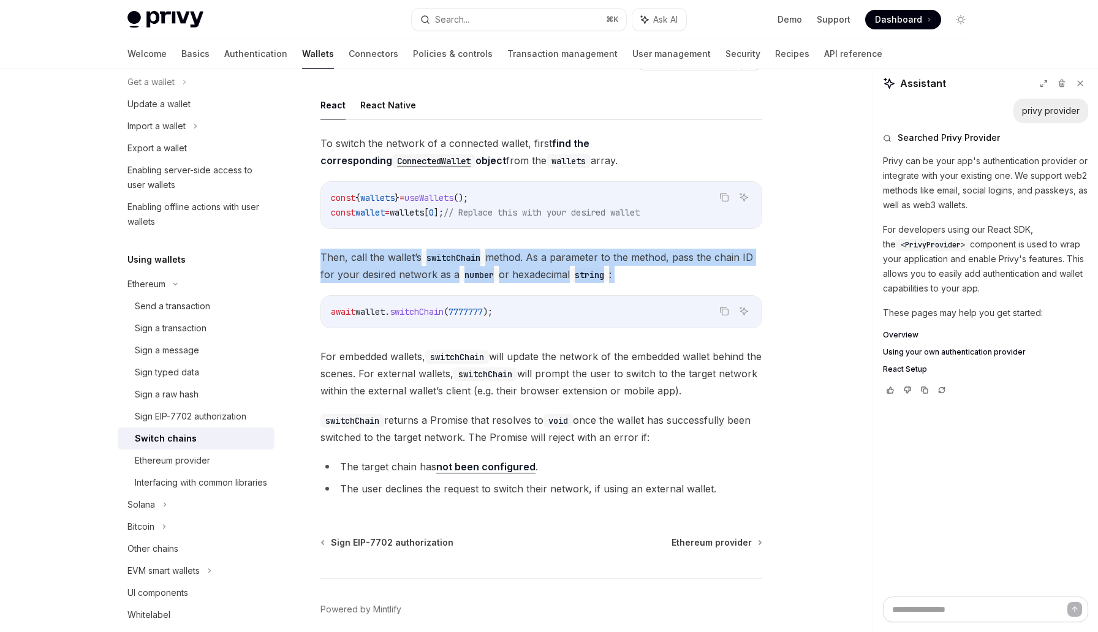
click at [577, 257] on span "Then, call the wallet’s switchChain method. As a parameter to the method, pass …" at bounding box center [541, 266] width 442 height 34
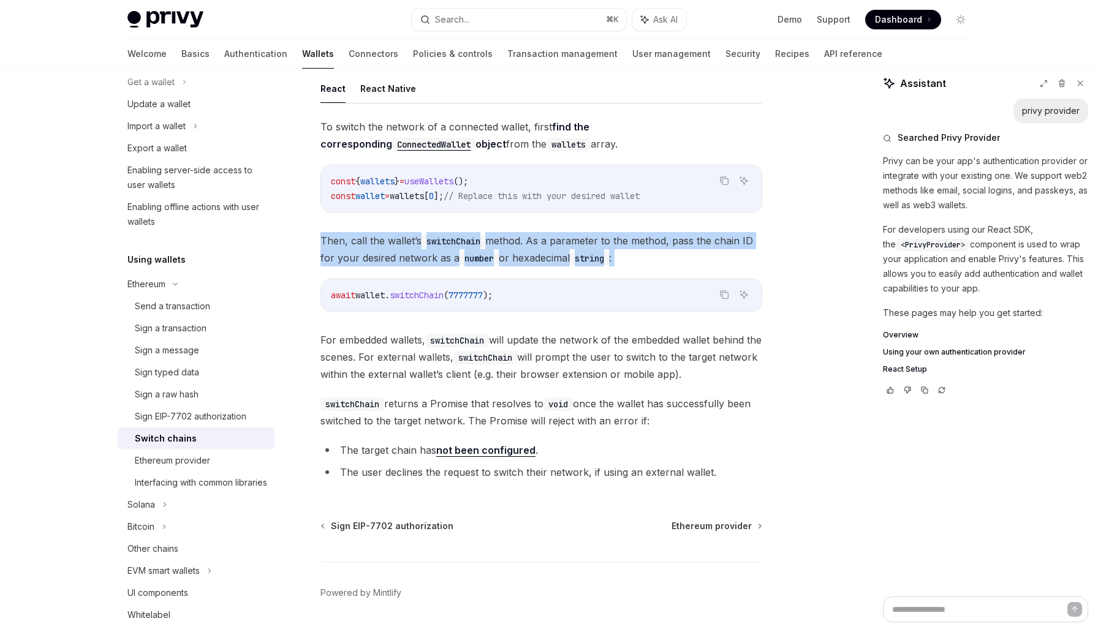
scroll to position [81, 0]
click at [178, 299] on div "Send a transaction" at bounding box center [172, 306] width 75 height 15
type textarea "*"
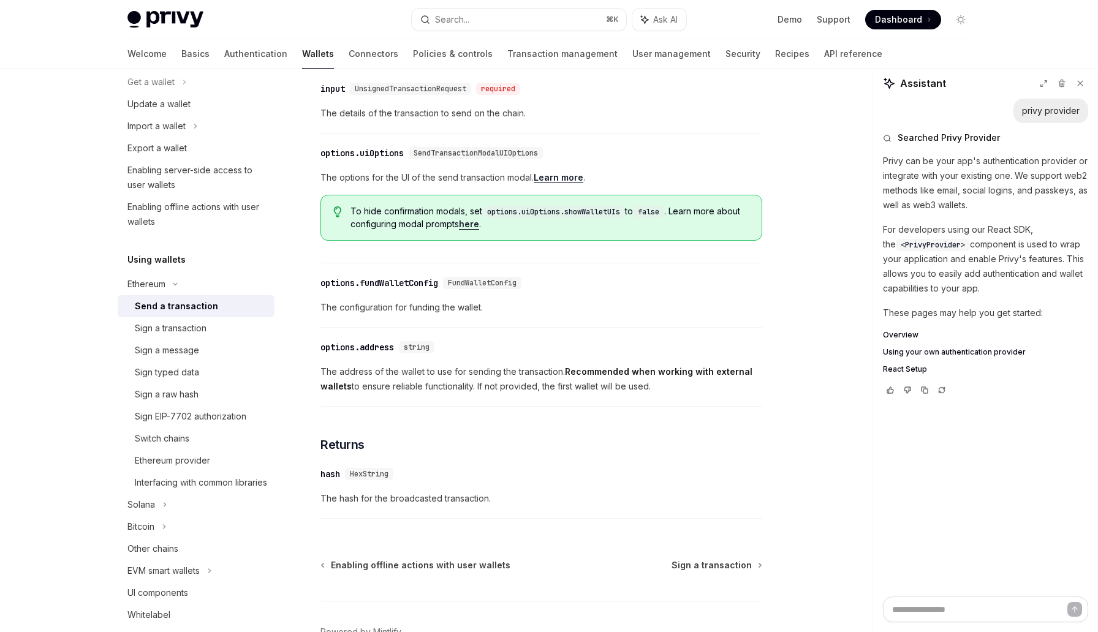
scroll to position [624, 0]
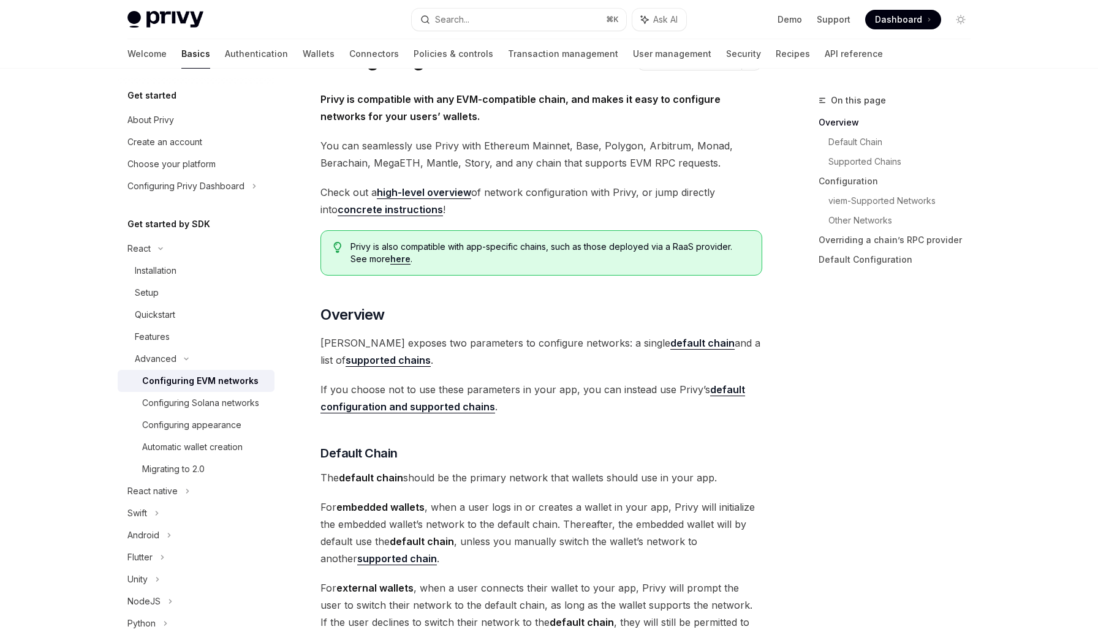
scroll to position [81, 0]
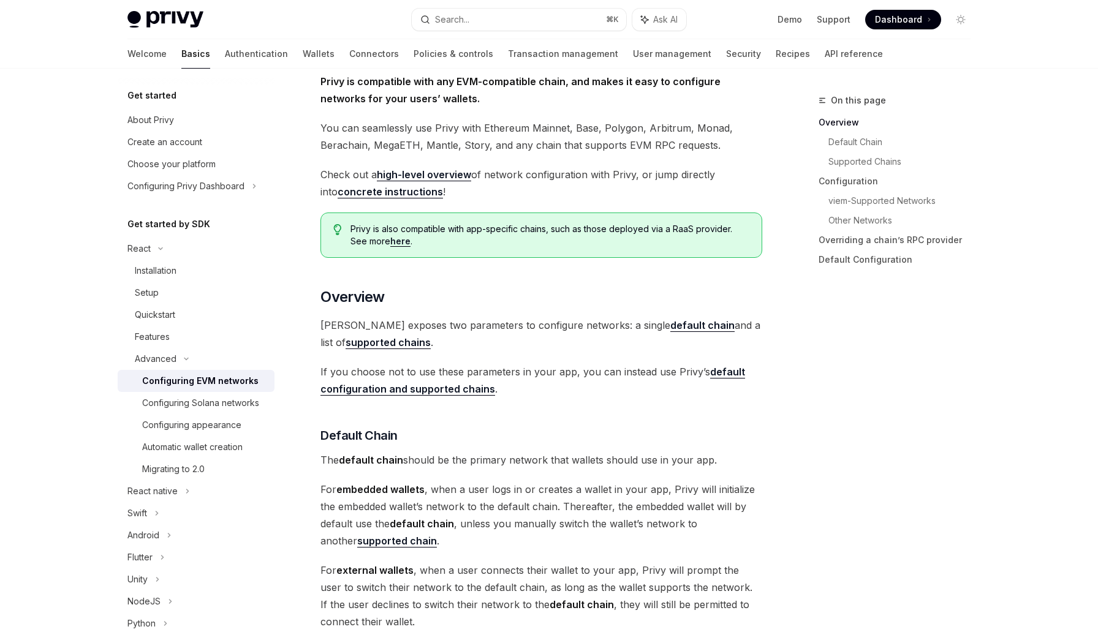
click at [499, 126] on span "You can seamlessly use Privy with Ethereum Mainnet, Base, Polygon, Arbitrum, Mo…" at bounding box center [541, 136] width 442 height 34
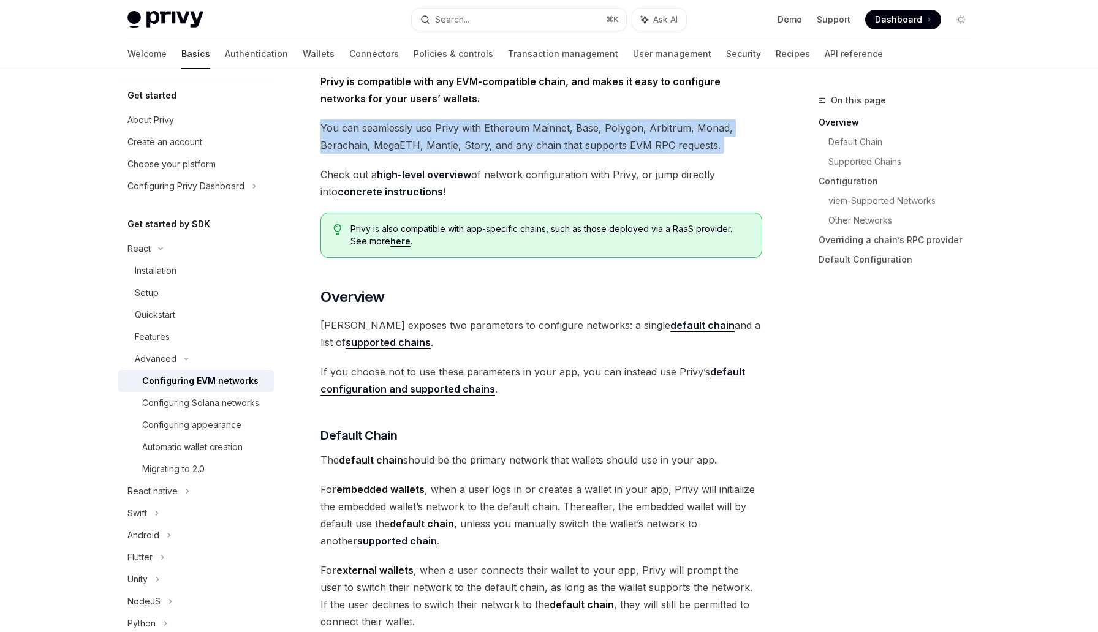
click at [499, 126] on span "You can seamlessly use Privy with Ethereum Mainnet, Base, Polygon, Arbitrum, Mo…" at bounding box center [541, 136] width 442 height 34
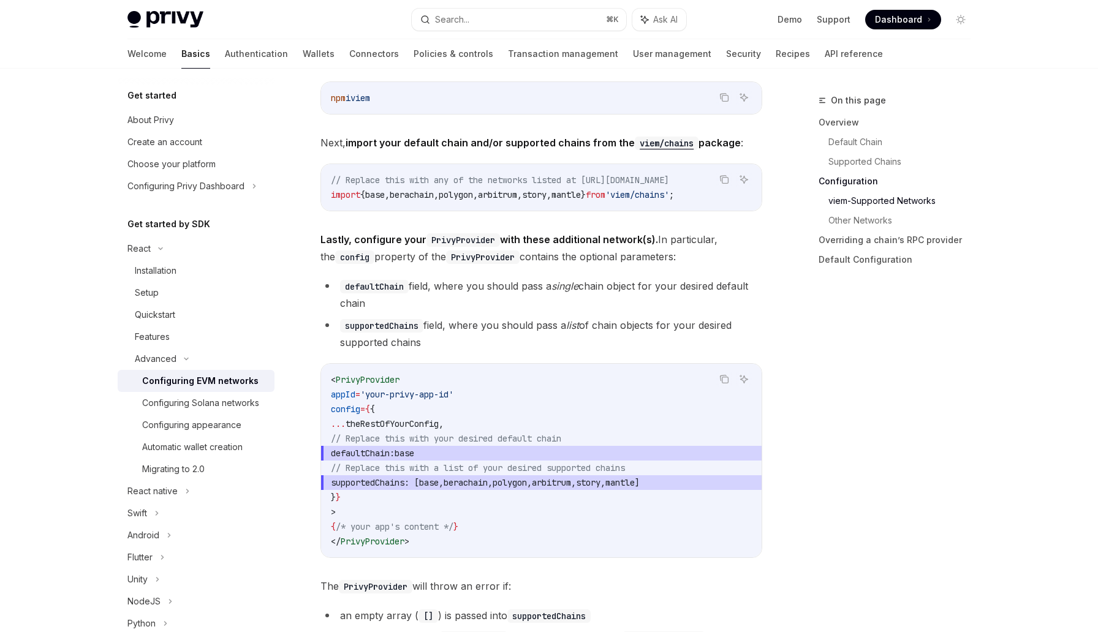
scroll to position [1417, 0]
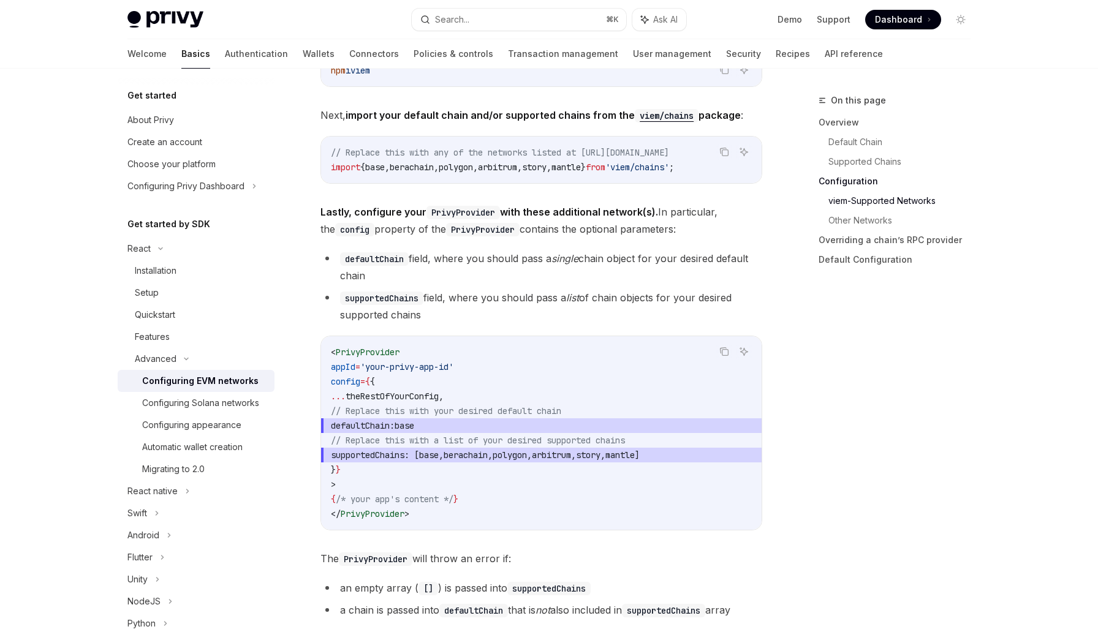
click at [395, 428] on span "defaultChain:" at bounding box center [363, 425] width 64 height 11
click at [395, 431] on span "defaultChain:" at bounding box center [363, 425] width 64 height 11
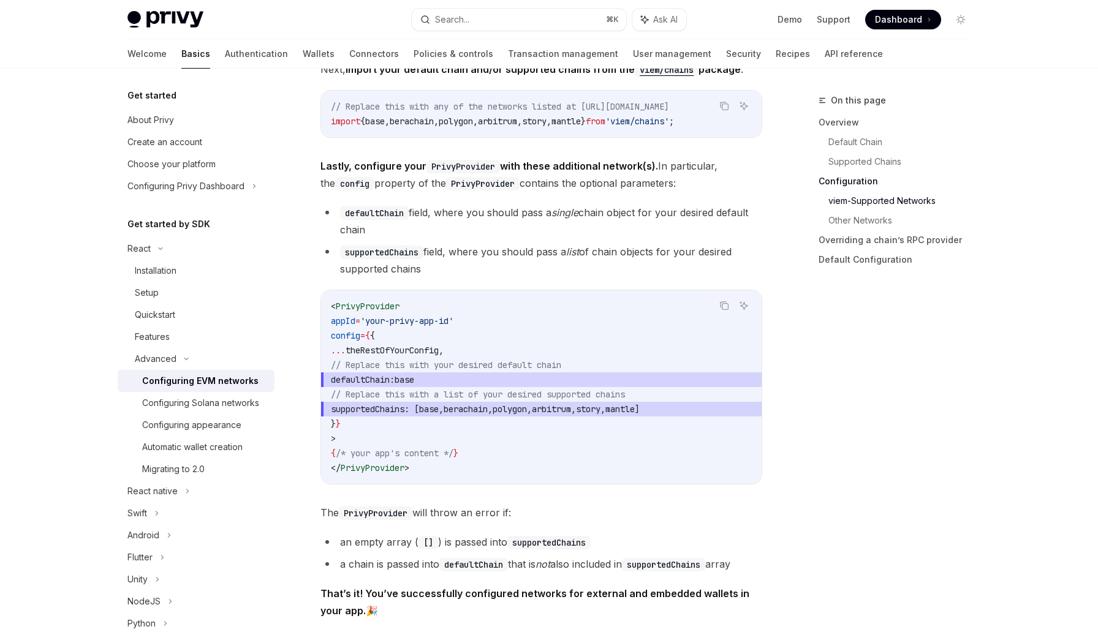
scroll to position [1469, 0]
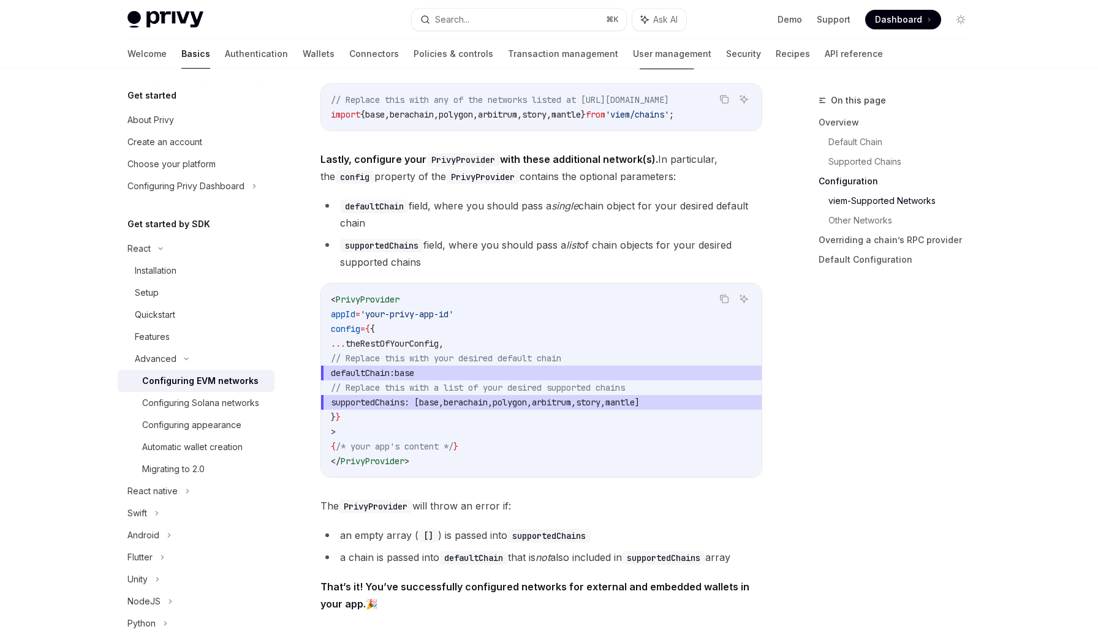
drag, startPoint x: 475, startPoint y: 376, endPoint x: 374, endPoint y: 380, distance: 101.2
click at [374, 380] on span "defaultChain: base" at bounding box center [541, 373] width 421 height 15
copy span "defaultChain: base"
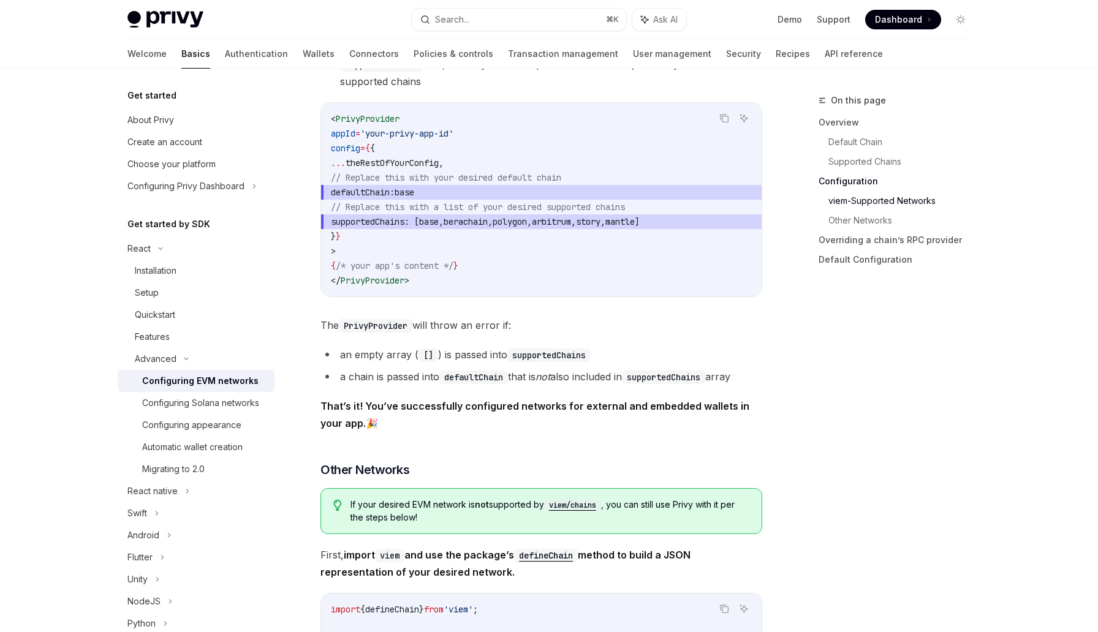
scroll to position [1648, 0]
click at [414, 200] on span "base" at bounding box center [405, 194] width 20 height 11
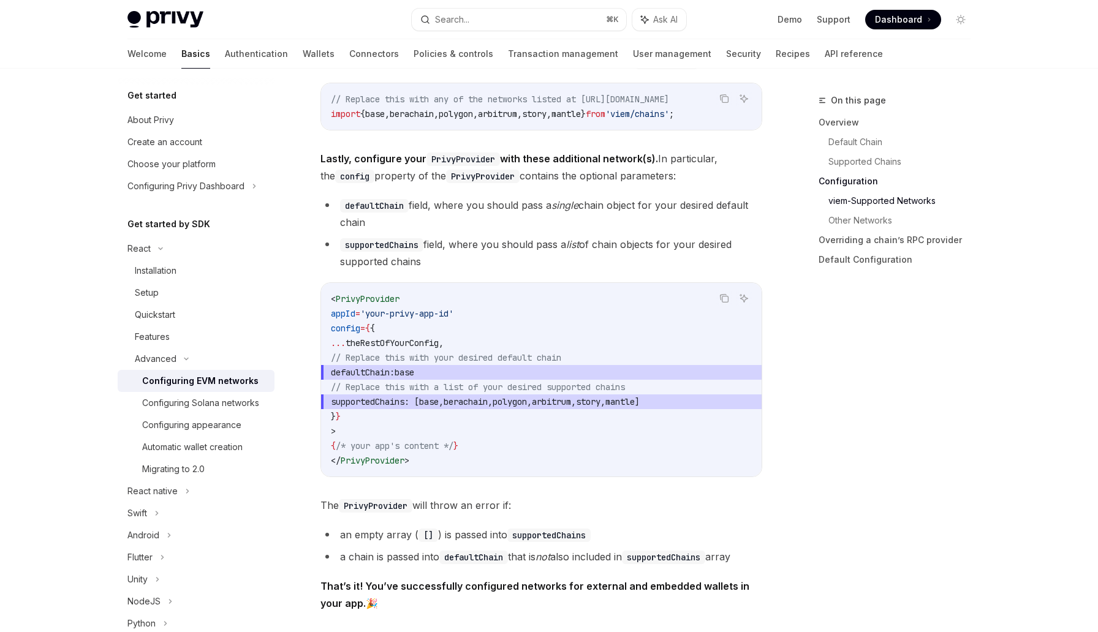
scroll to position [1469, 0]
click at [434, 211] on li "defaultChain field, where you should pass a single chain object for your desire…" at bounding box center [541, 215] width 442 height 34
click at [414, 376] on span "base" at bounding box center [405, 373] width 20 height 11
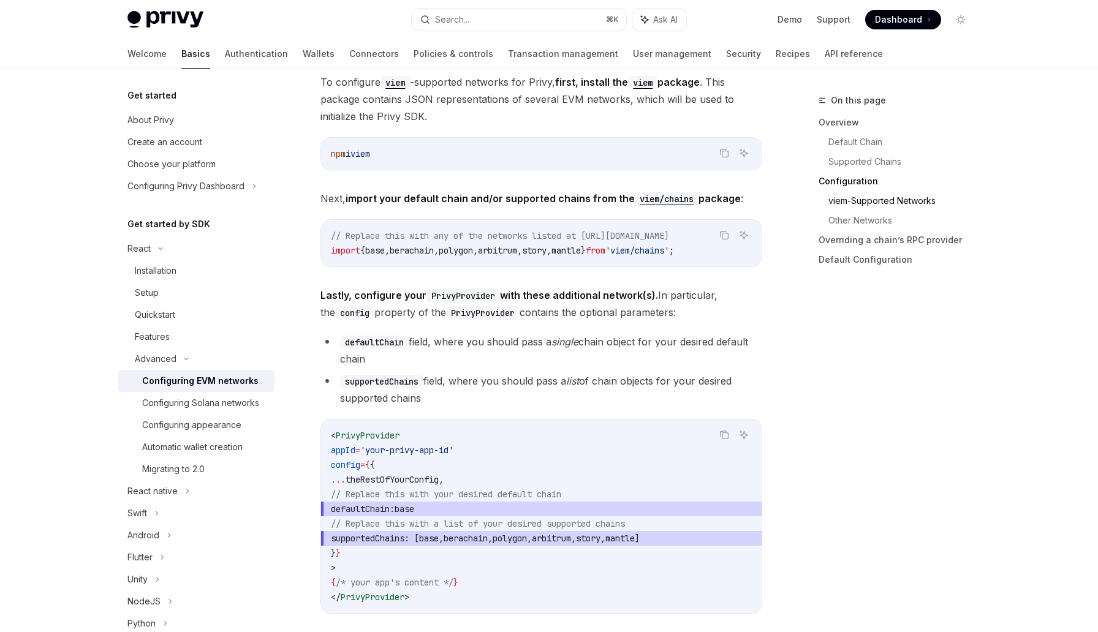
scroll to position [1286, 0]
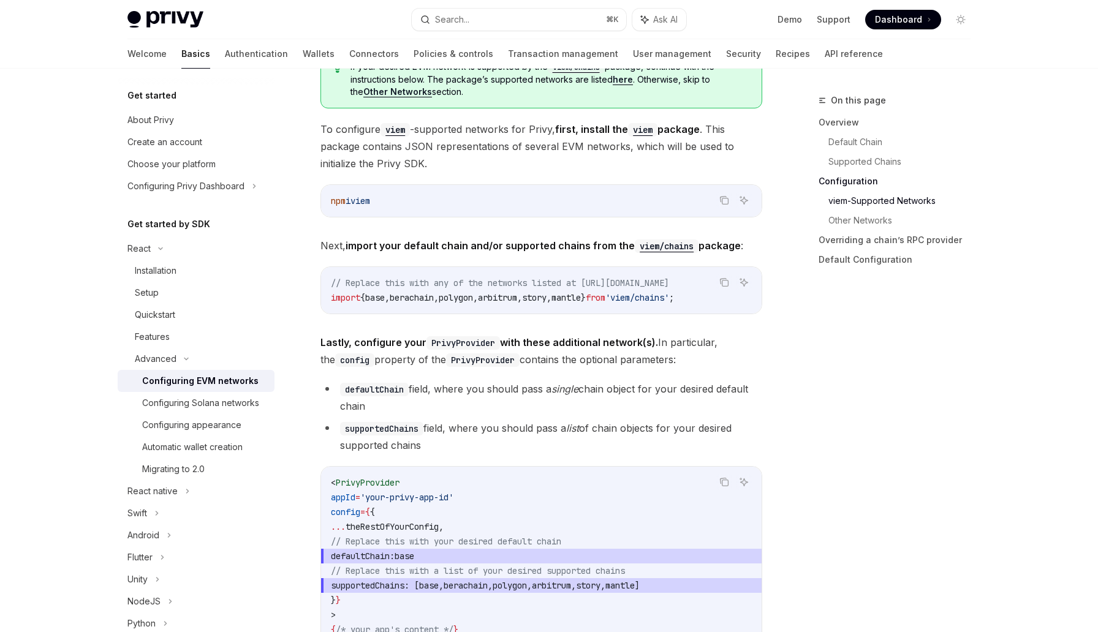
click at [517, 293] on span "arbitrum" at bounding box center [497, 297] width 39 height 11
copy div "import { base , berachain , polygon , arbitrum , story , mantle } from 'viem/ch…"
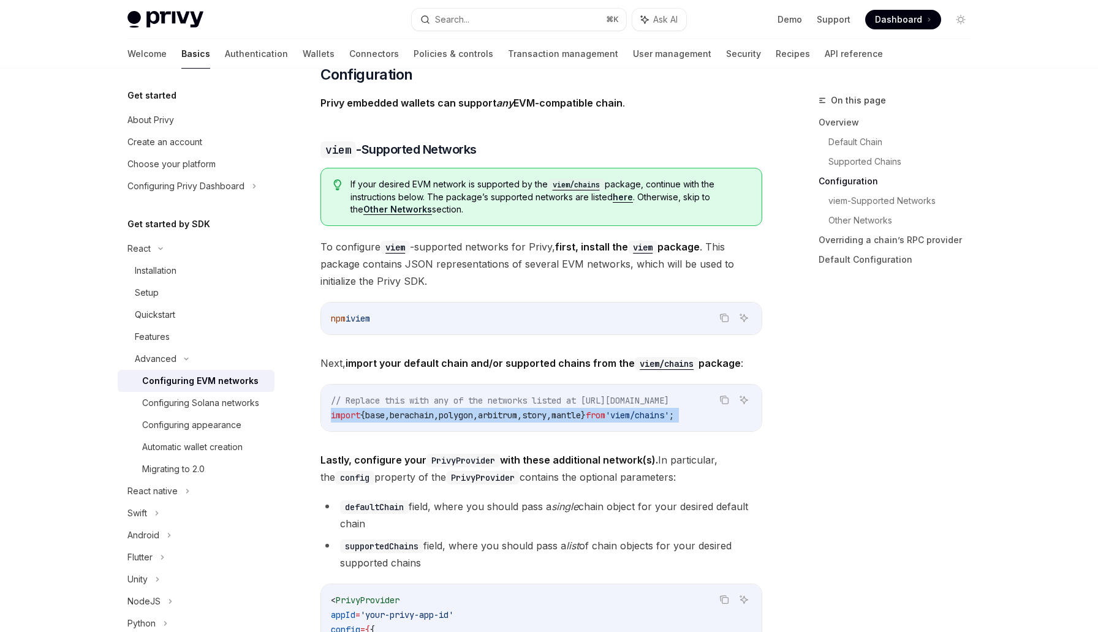
scroll to position [1165, 0]
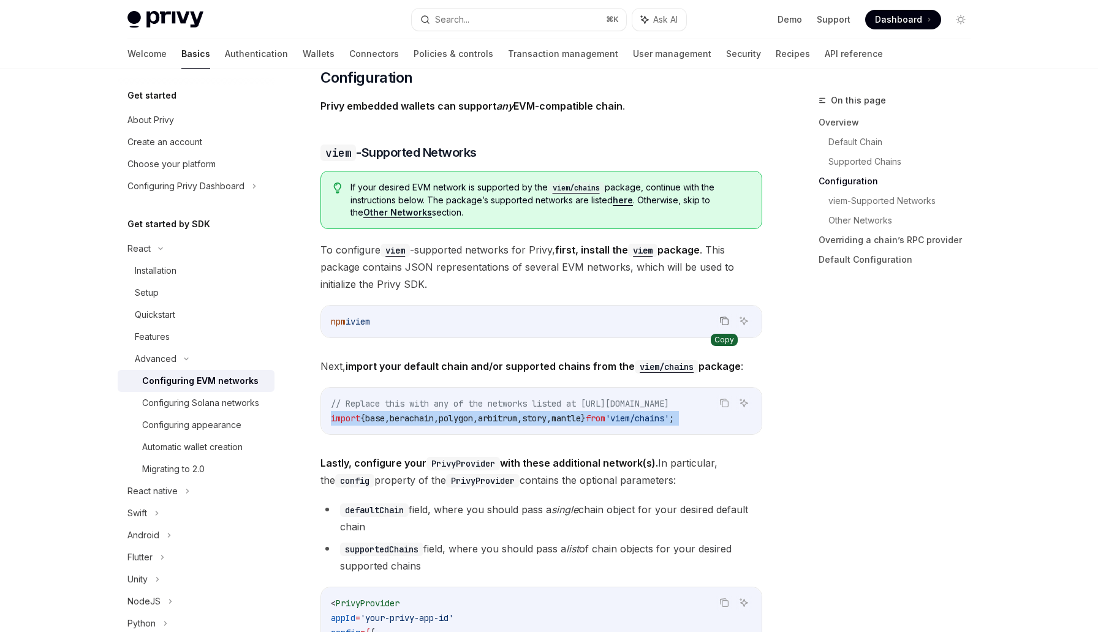
click at [721, 323] on icon "Copy the contents from the code block" at bounding box center [724, 321] width 10 height 10
click at [725, 319] on icon "Copy the contents from the code block" at bounding box center [725, 322] width 6 height 6
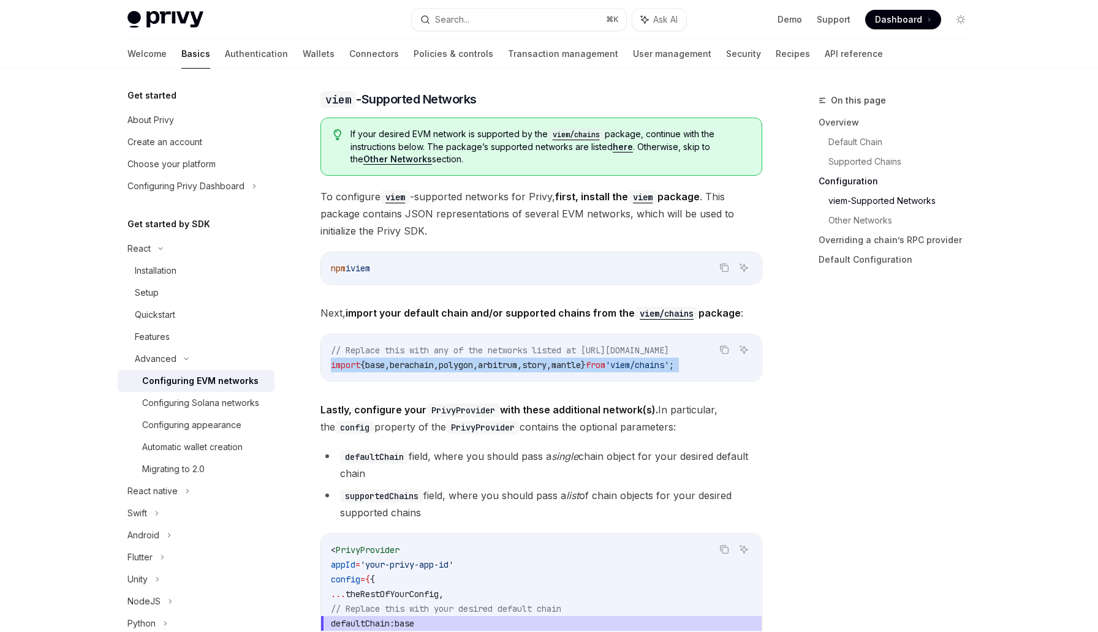
scroll to position [1225, 0]
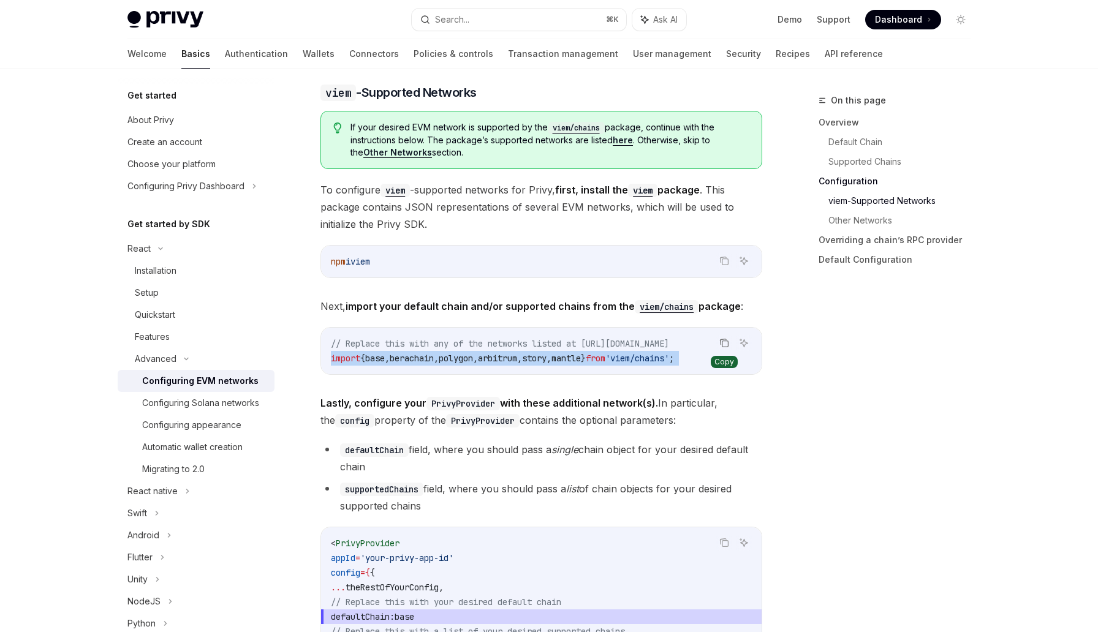
click at [726, 341] on icon "Copy the contents from the code block" at bounding box center [724, 343] width 10 height 10
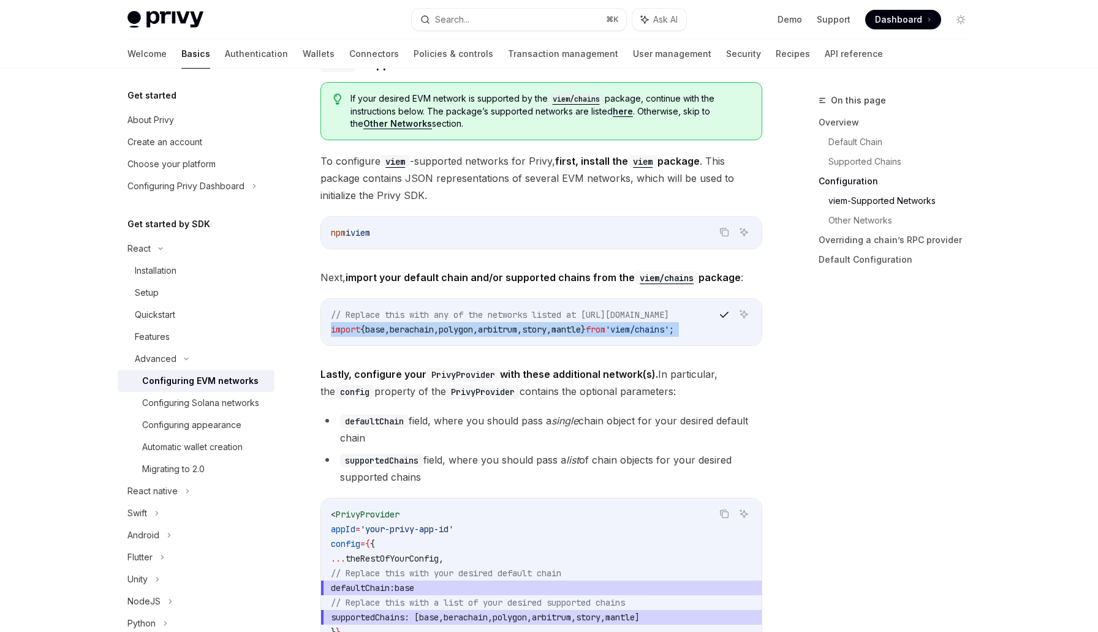
scroll to position [1257, 0]
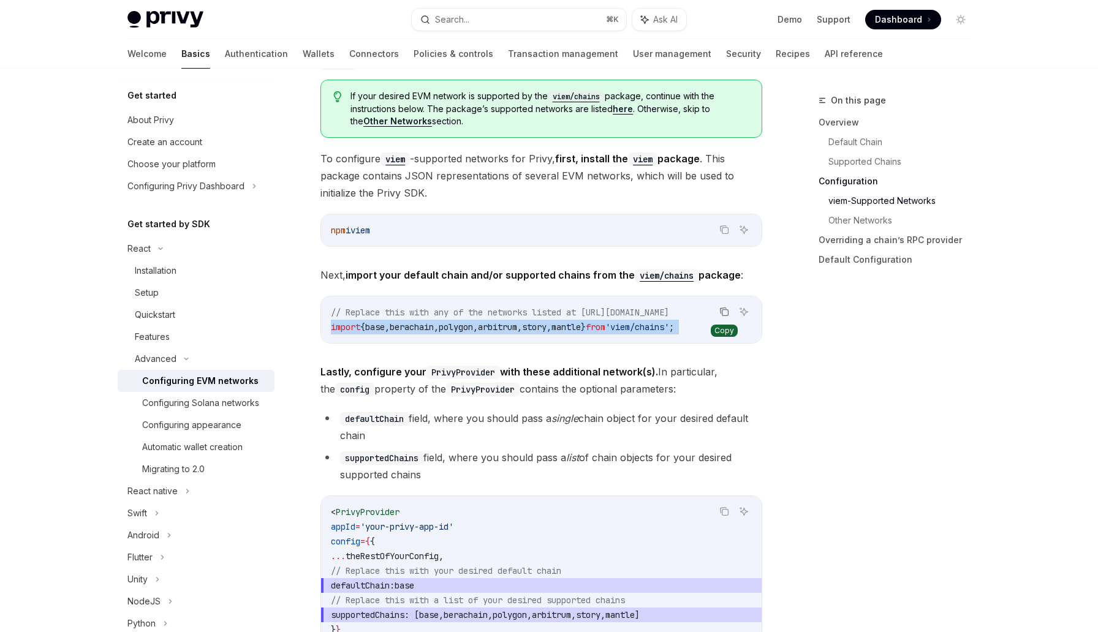
click at [723, 308] on icon "Copy the contents from the code block" at bounding box center [724, 311] width 6 height 6
